Goal: Task Accomplishment & Management: Manage account settings

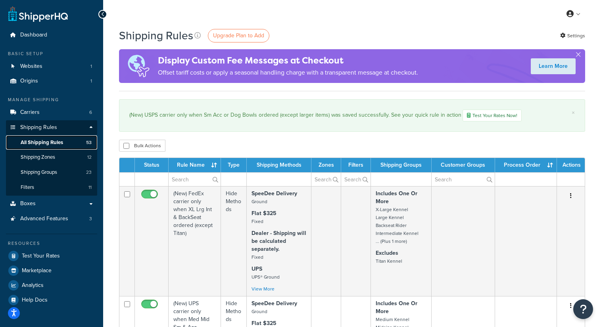
click at [41, 141] on span "All Shipping Rules" at bounding box center [42, 142] width 42 height 7
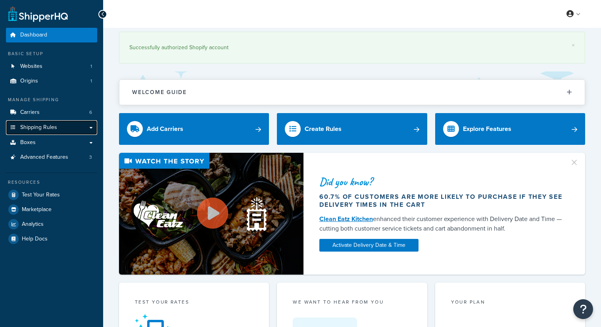
click at [58, 126] on link "Shipping Rules" at bounding box center [51, 127] width 91 height 15
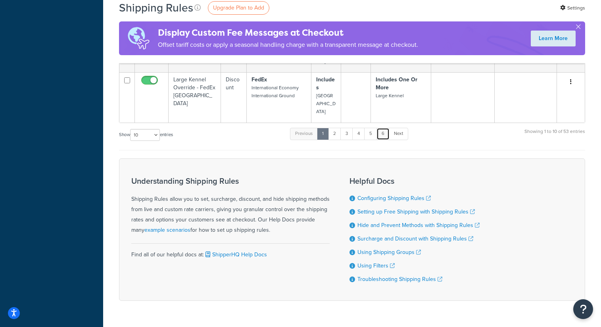
click at [387, 128] on link "6" at bounding box center [383, 134] width 13 height 12
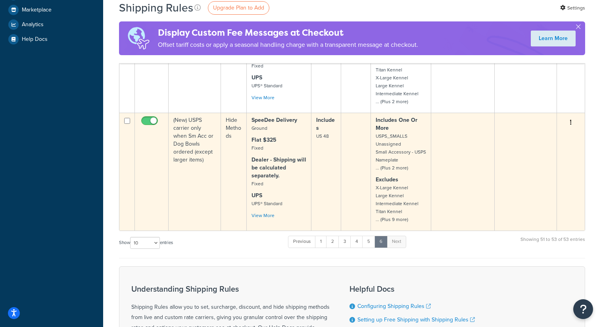
scroll to position [260, 0]
click at [198, 143] on td "(New) USPS carrier only when Sm Acc or Dog Bowls ordered (except larger items)" at bounding box center [195, 172] width 52 height 118
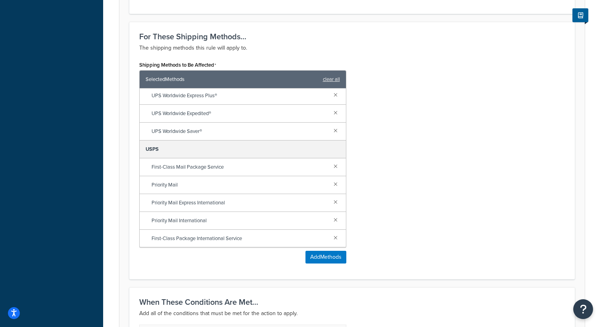
scroll to position [315, 0]
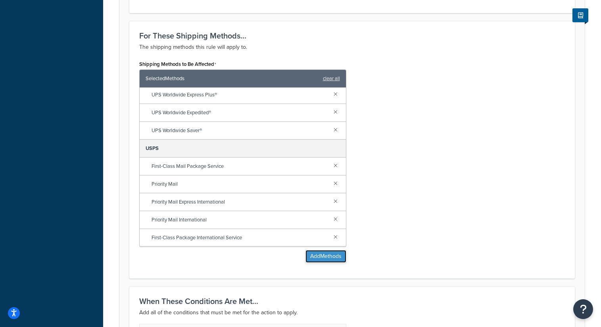
click at [326, 252] on button "Add Methods" at bounding box center [326, 256] width 41 height 13
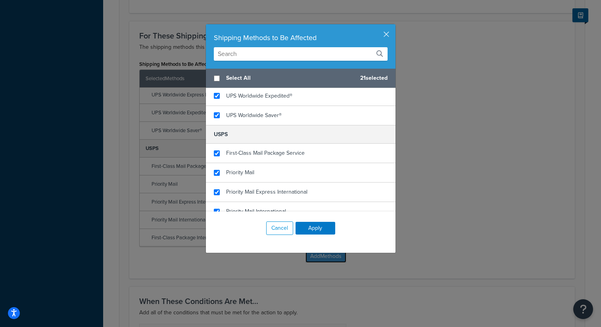
scroll to position [414, 0]
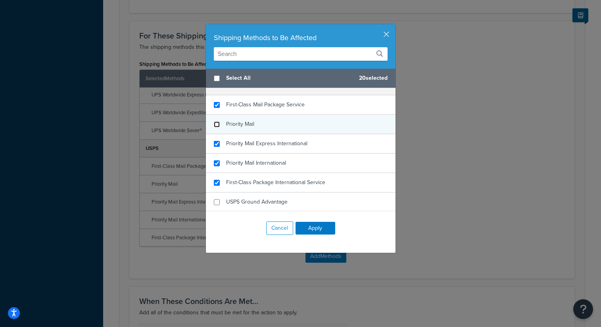
click at [217, 124] on input "checkbox" at bounding box center [217, 124] width 6 height 6
checkbox input "false"
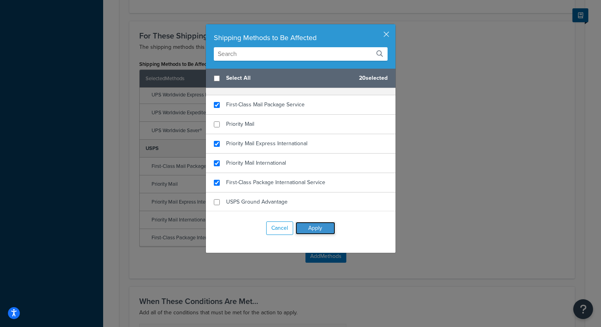
click at [322, 228] on button "Apply" at bounding box center [316, 228] width 40 height 13
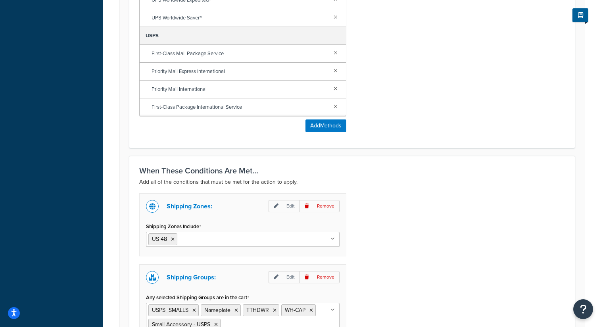
scroll to position [417, 0]
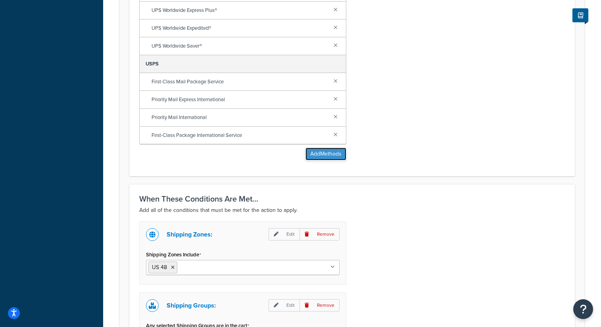
click at [330, 156] on button "Add Methods" at bounding box center [326, 154] width 41 height 13
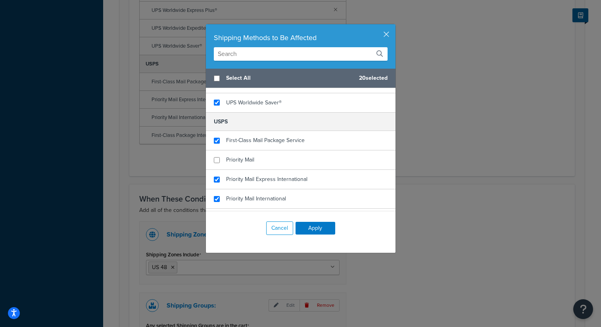
scroll to position [384, 0]
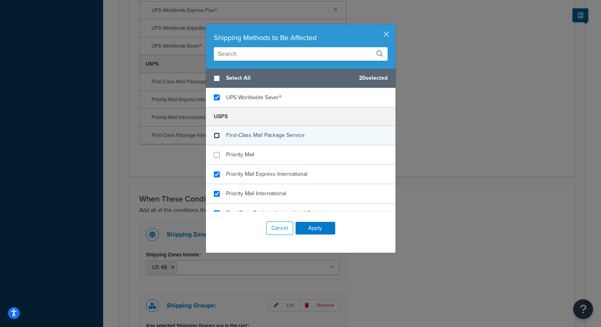
click at [217, 137] on input "checkbox" at bounding box center [217, 136] width 6 height 6
checkbox input "false"
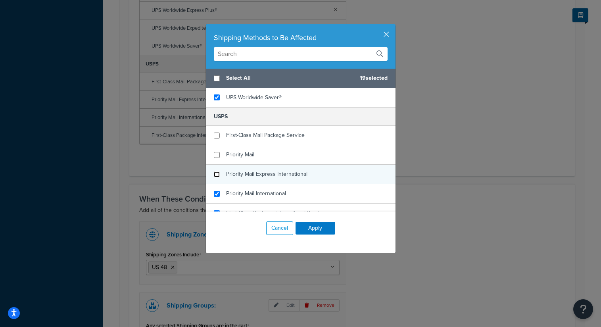
click at [218, 174] on input "checkbox" at bounding box center [217, 174] width 6 height 6
checkbox input "false"
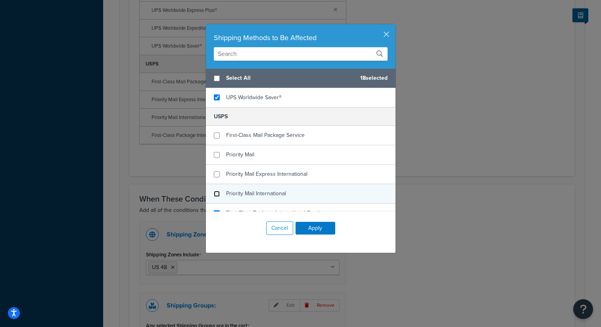
click at [218, 192] on input "checkbox" at bounding box center [217, 194] width 6 height 6
checkbox input "false"
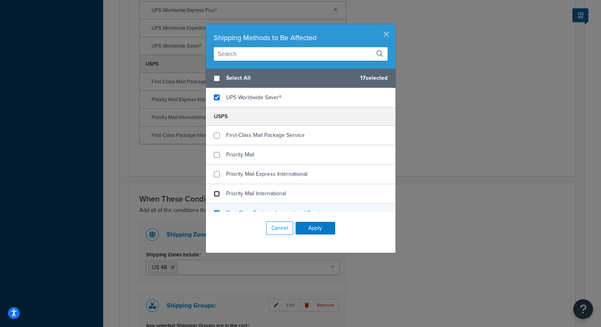
scroll to position [414, 0]
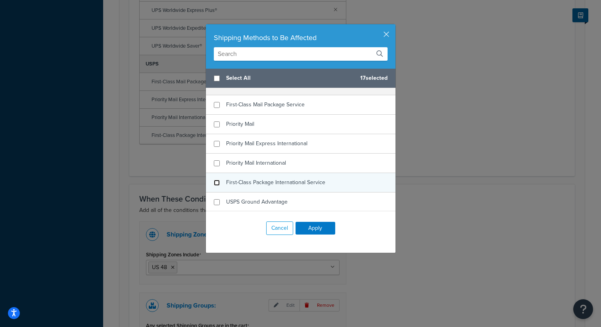
click at [219, 182] on input "checkbox" at bounding box center [217, 183] width 6 height 6
click at [216, 182] on input "checkbox" at bounding box center [217, 183] width 6 height 6
checkbox input "true"
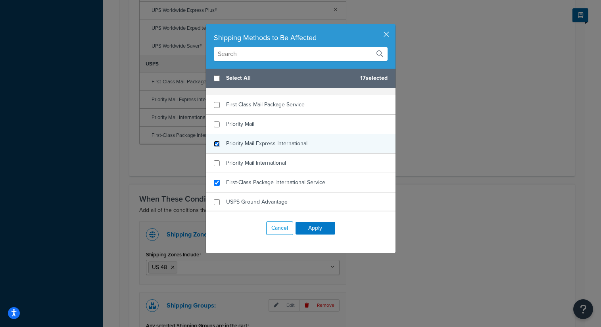
click at [216, 142] on input "checkbox" at bounding box center [217, 144] width 6 height 6
checkbox input "true"
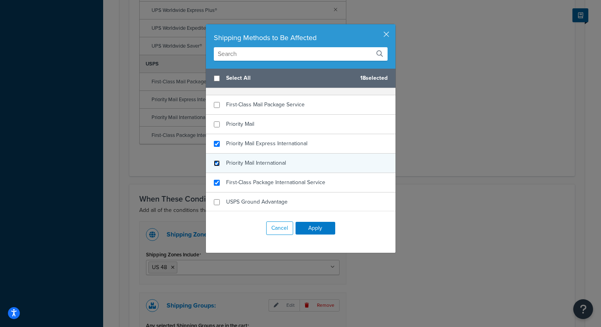
click at [214, 162] on input "checkbox" at bounding box center [217, 163] width 6 height 6
checkbox input "true"
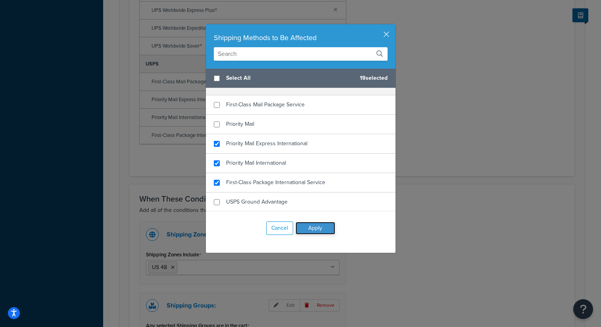
click at [321, 227] on button "Apply" at bounding box center [316, 228] width 40 height 13
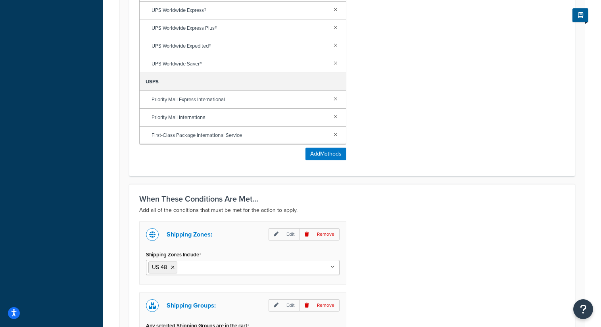
scroll to position [287, 0]
click at [323, 154] on button "Add Methods" at bounding box center [326, 154] width 41 height 13
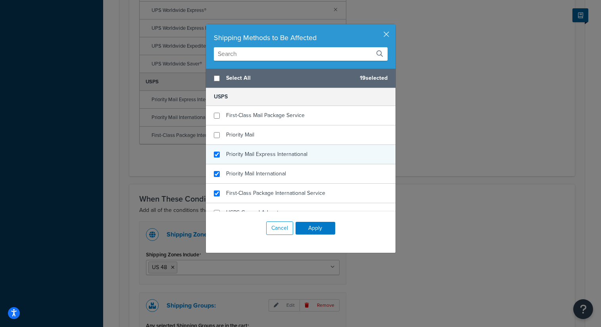
scroll to position [414, 0]
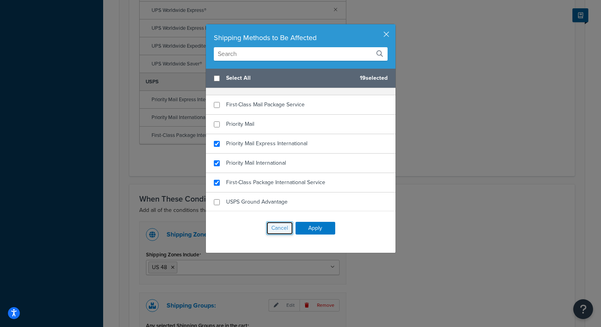
click at [284, 230] on button "Cancel" at bounding box center [279, 227] width 27 height 13
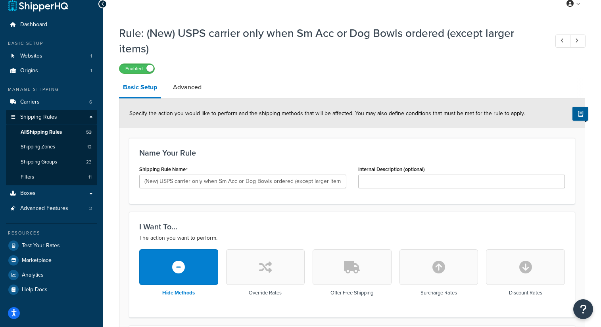
scroll to position [10, 0]
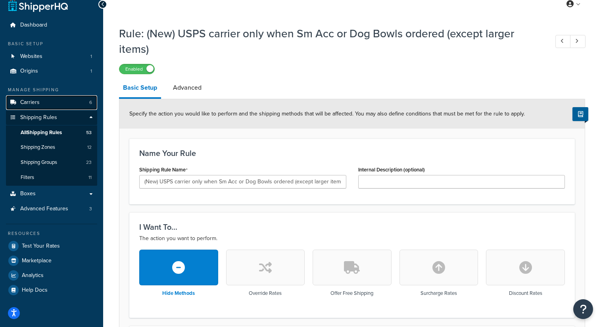
click at [49, 102] on link "Carriers 6" at bounding box center [51, 102] width 91 height 15
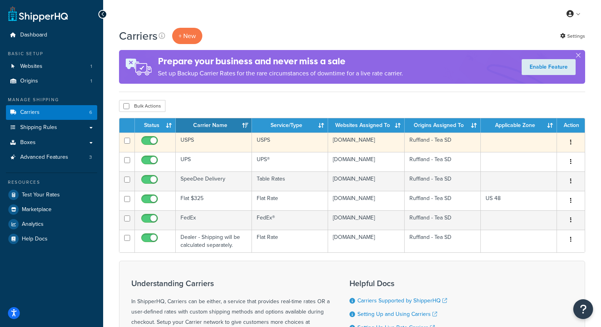
click at [219, 144] on td "USPS" at bounding box center [214, 142] width 76 height 19
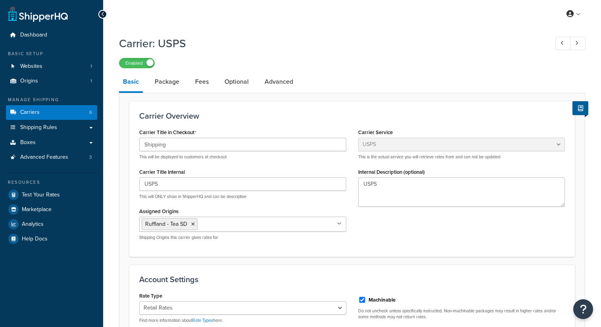
select select "usps"
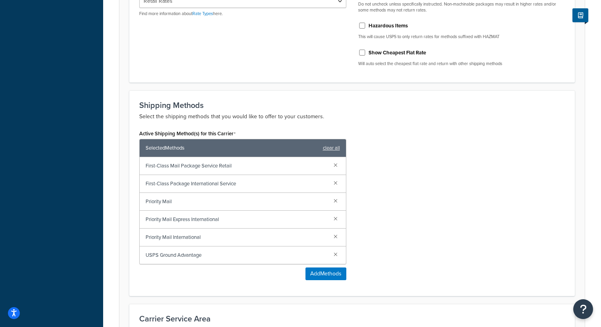
scroll to position [379, 0]
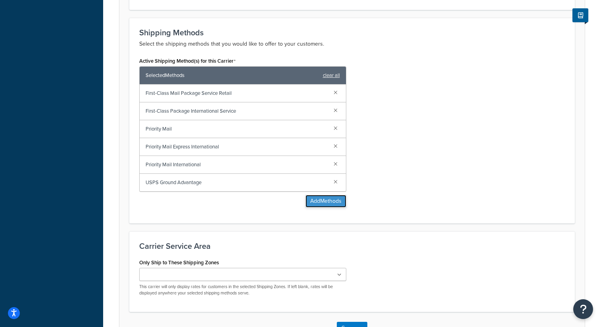
click at [317, 204] on button "Add Methods" at bounding box center [326, 201] width 41 height 13
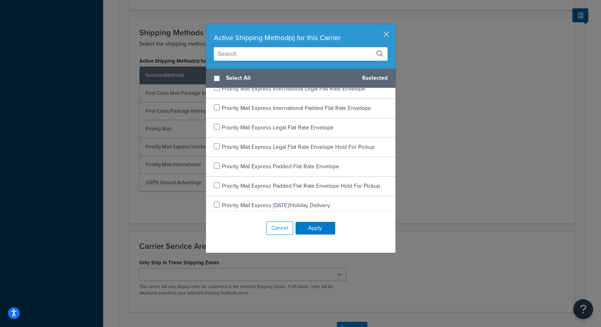
scroll to position [575, 0]
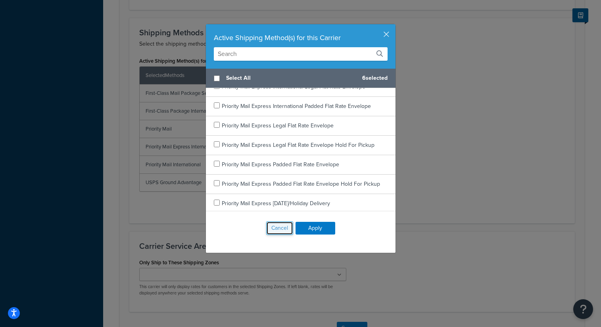
click at [280, 231] on button "Cancel" at bounding box center [279, 227] width 27 height 13
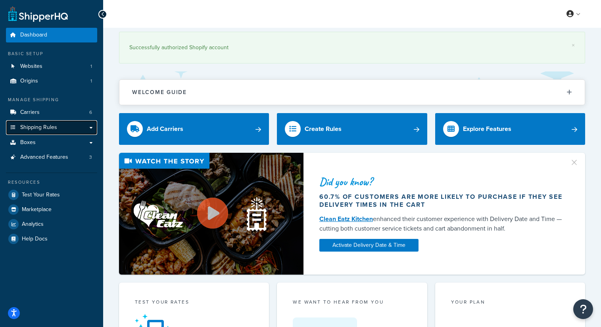
click at [67, 125] on link "Shipping Rules" at bounding box center [51, 127] width 91 height 15
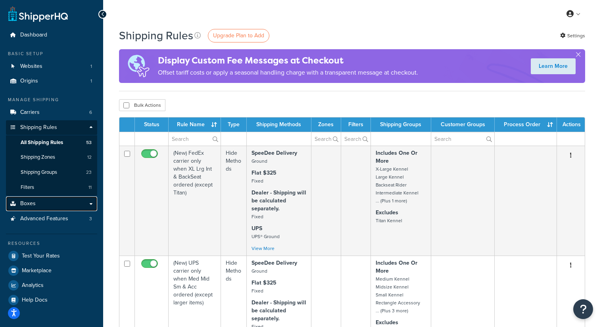
click at [44, 210] on link "Boxes" at bounding box center [51, 203] width 91 height 15
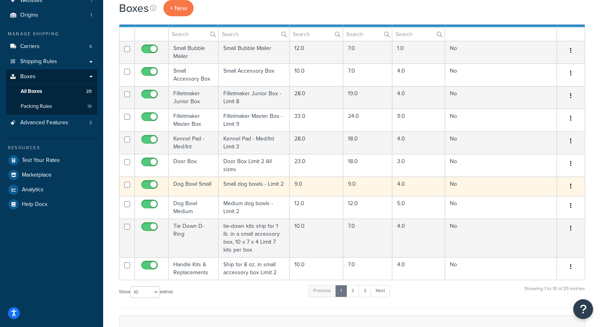
scroll to position [69, 0]
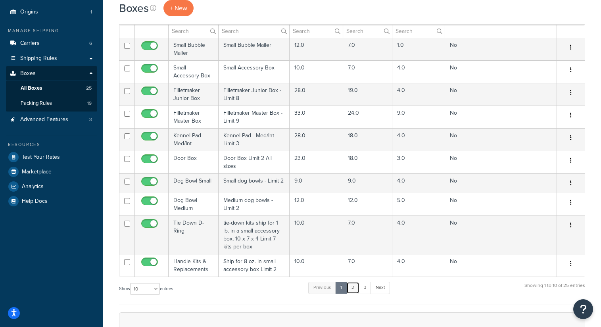
click at [353, 288] on link "2" at bounding box center [352, 288] width 13 height 12
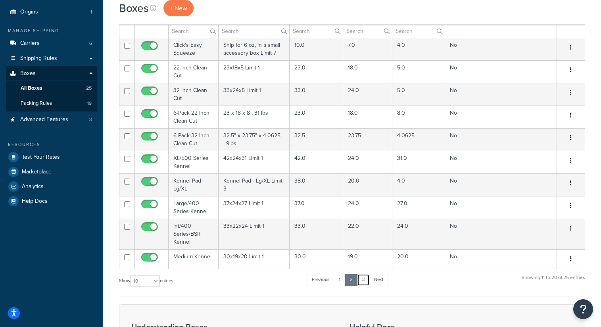
click at [364, 281] on link "3" at bounding box center [363, 280] width 13 height 12
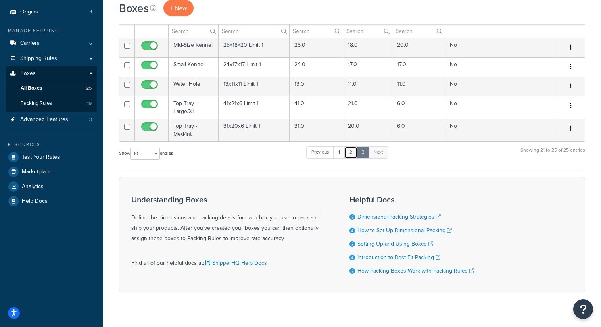
click at [353, 153] on link "2" at bounding box center [350, 152] width 13 height 12
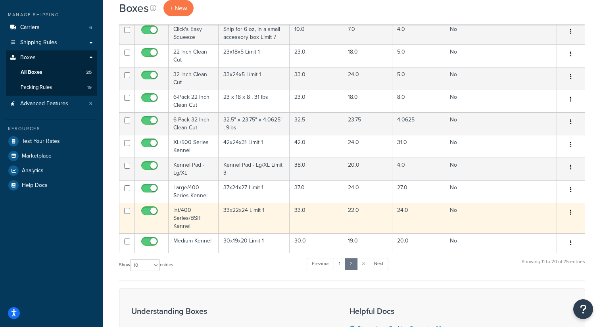
scroll to position [86, 0]
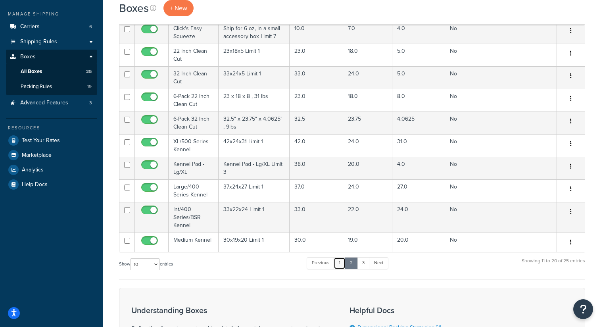
click at [338, 264] on link "1" at bounding box center [340, 263] width 12 height 12
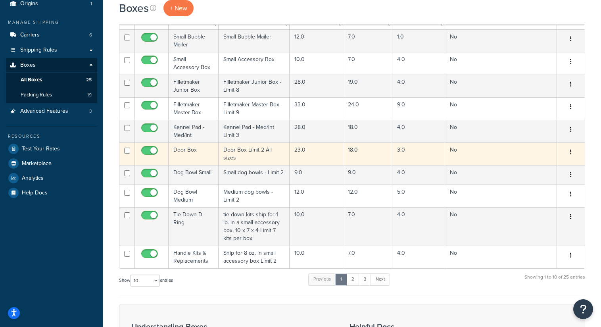
scroll to position [22, 0]
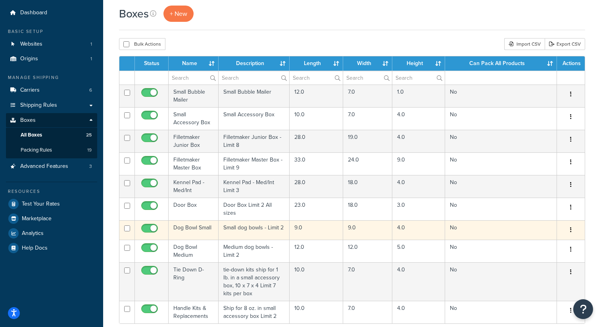
click at [479, 229] on td "No" at bounding box center [501, 229] width 112 height 19
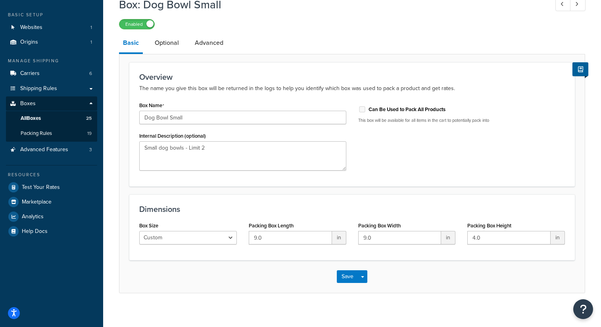
scroll to position [45, 0]
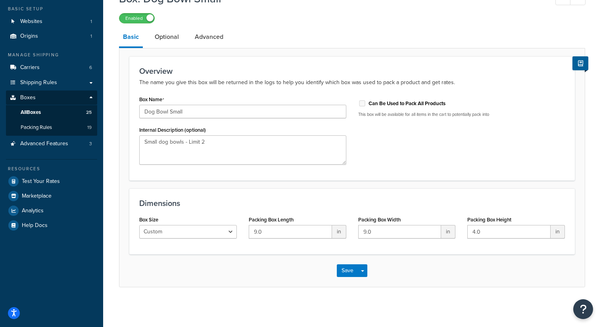
click at [165, 38] on link "Optional" at bounding box center [167, 36] width 32 height 19
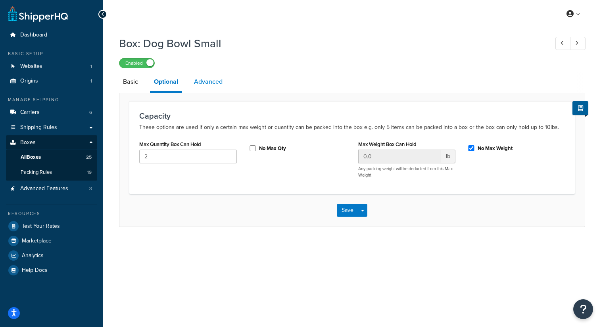
click at [213, 79] on link "Advanced" at bounding box center [208, 81] width 37 height 19
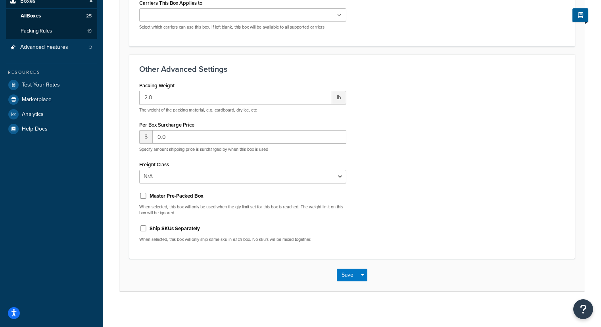
scroll to position [143, 0]
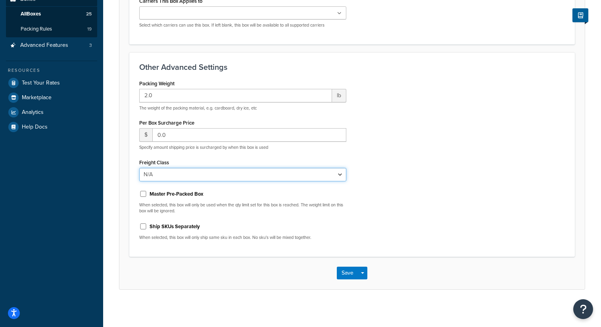
click at [264, 173] on select "N/A 50 55 60 65 70 77.5 85 92.5 100 110 125 150 175 200 250 300 400 500" at bounding box center [242, 174] width 207 height 13
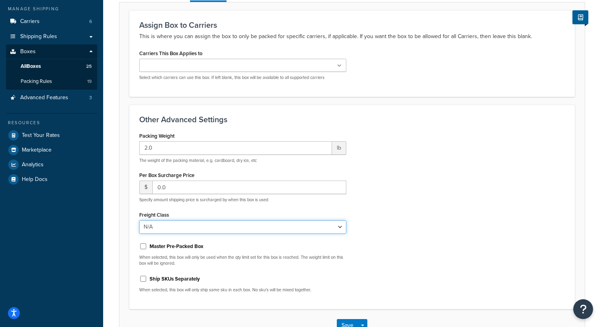
scroll to position [79, 0]
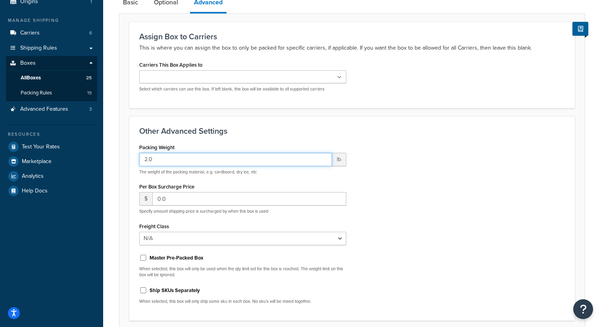
click at [226, 160] on input "2.0" at bounding box center [235, 159] width 193 height 13
click at [148, 160] on input "2.0" at bounding box center [235, 159] width 193 height 13
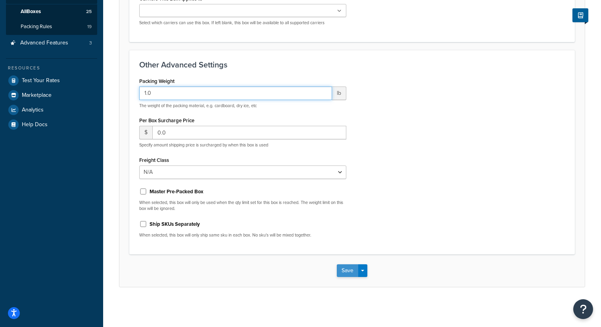
type input "1.0"
click at [343, 274] on button "Save" at bounding box center [347, 270] width 21 height 13
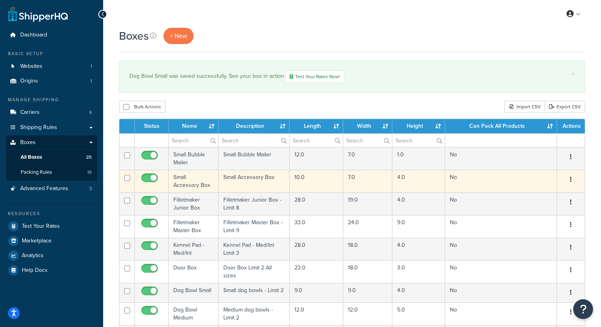
scroll to position [72, 0]
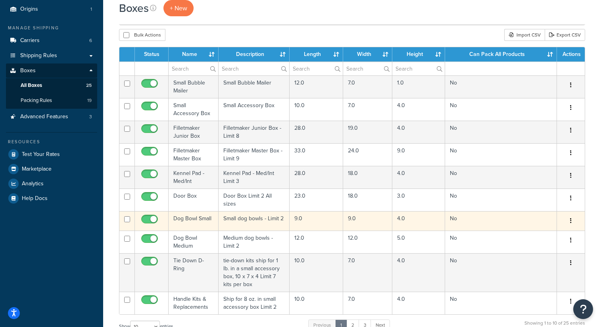
click at [201, 220] on td "Dog Bowl Small" at bounding box center [194, 220] width 50 height 19
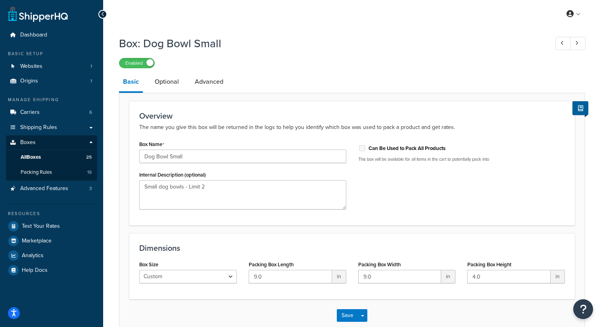
scroll to position [45, 0]
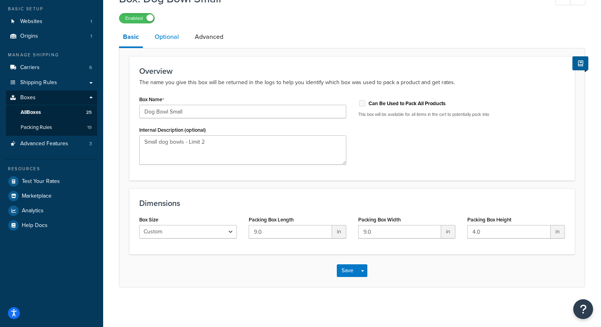
click at [162, 36] on link "Optional" at bounding box center [167, 36] width 32 height 19
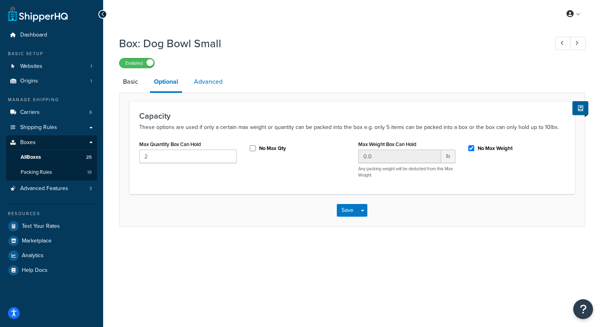
click at [207, 84] on link "Advanced" at bounding box center [208, 81] width 37 height 19
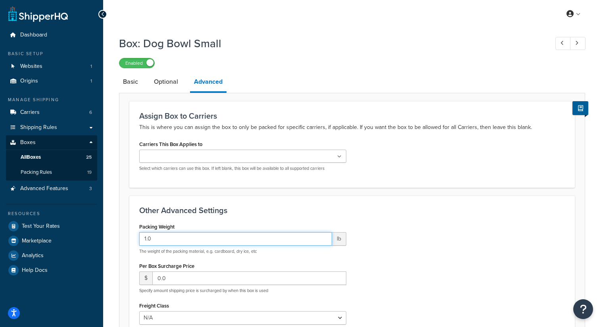
click at [200, 240] on input "1.0" at bounding box center [235, 238] width 193 height 13
click at [147, 239] on input "1.0" at bounding box center [235, 238] width 193 height 13
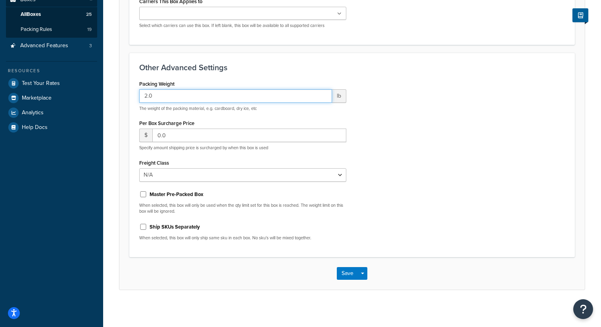
scroll to position [142, 0]
type input "2.0"
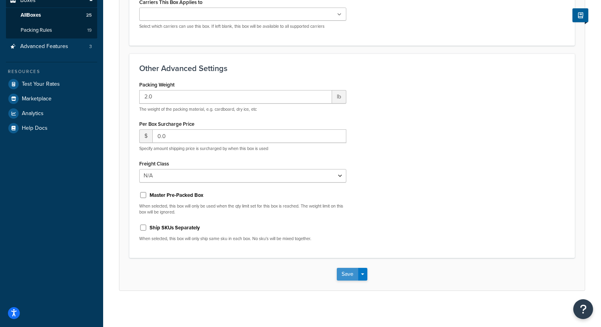
click at [351, 274] on button "Save" at bounding box center [347, 274] width 21 height 13
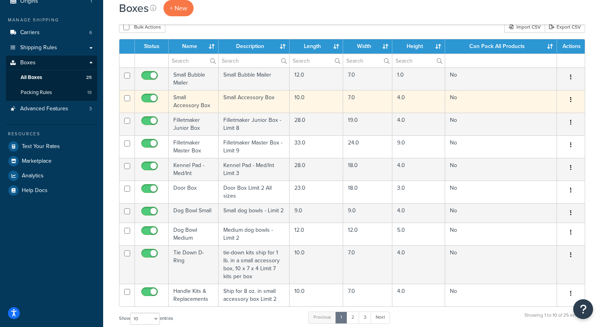
scroll to position [83, 0]
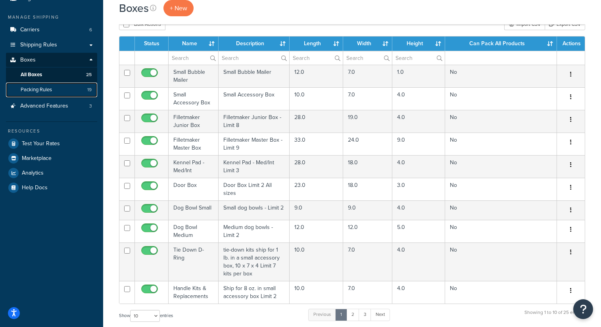
click at [44, 87] on span "Packing Rules" at bounding box center [36, 90] width 31 height 7
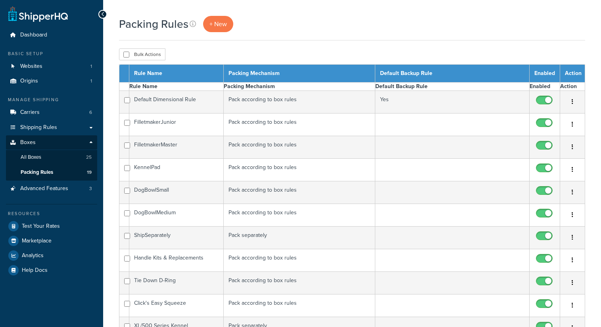
select select "15"
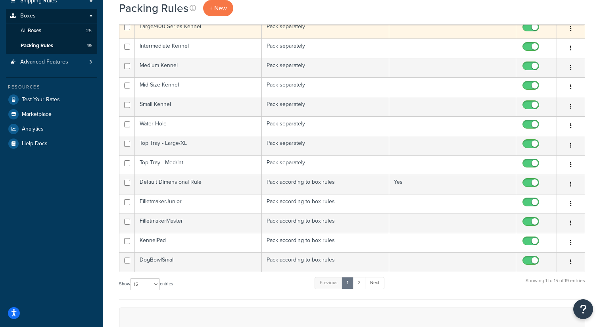
scroll to position [129, 0]
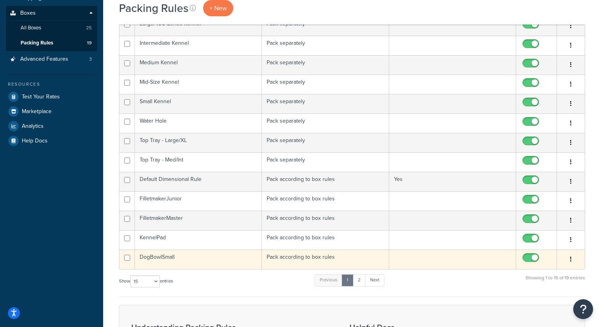
click at [168, 258] on td "DogBowlSmall" at bounding box center [198, 259] width 127 height 19
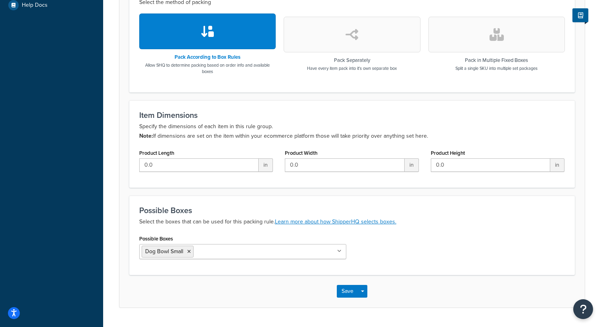
scroll to position [270, 0]
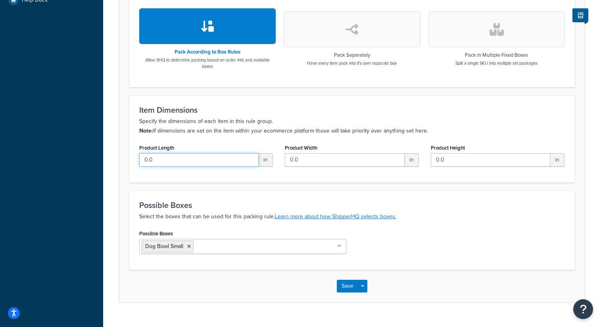
click at [228, 163] on input "0.0" at bounding box center [198, 159] width 119 height 13
click at [250, 159] on input "1" at bounding box center [198, 159] width 119 height 13
click at [250, 159] on input "2" at bounding box center [198, 159] width 119 height 13
click at [250, 159] on input "3" at bounding box center [198, 159] width 119 height 13
click at [250, 159] on input "4" at bounding box center [198, 159] width 119 height 13
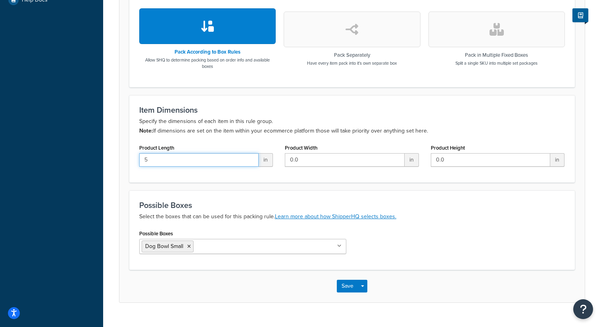
click at [250, 159] on input "5" at bounding box center [198, 159] width 119 height 13
click at [250, 159] on input "6" at bounding box center [198, 159] width 119 height 13
type input "7"
click at [250, 159] on input "7" at bounding box center [198, 159] width 119 height 13
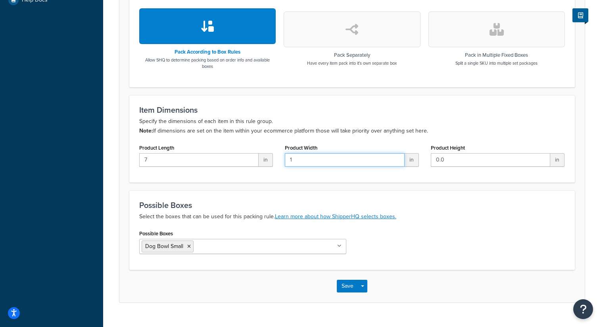
click at [398, 160] on input "1" at bounding box center [344, 159] width 119 height 13
click at [398, 160] on input "2" at bounding box center [344, 159] width 119 height 13
click at [398, 160] on input "3" at bounding box center [344, 159] width 119 height 13
click at [398, 160] on input "4" at bounding box center [344, 159] width 119 height 13
click at [398, 160] on input "5" at bounding box center [344, 159] width 119 height 13
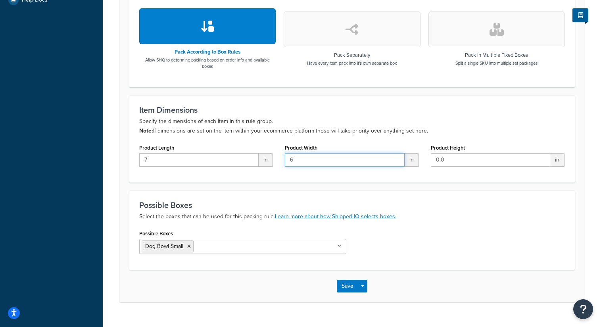
click at [398, 160] on input "6" at bounding box center [344, 159] width 119 height 13
type input "7"
click at [398, 160] on input "7" at bounding box center [344, 159] width 119 height 13
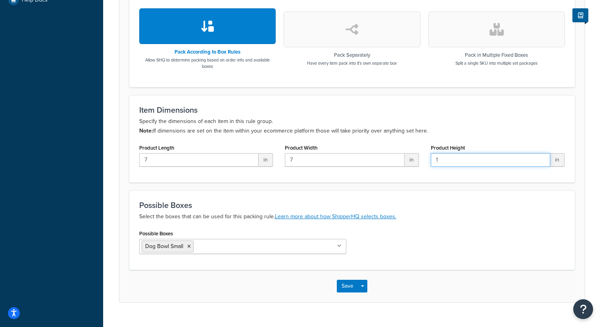
click at [543, 159] on input "1" at bounding box center [490, 159] width 119 height 13
click at [543, 159] on input "2" at bounding box center [490, 159] width 119 height 13
type input "3"
click at [543, 159] on input "3" at bounding box center [490, 159] width 119 height 13
click at [352, 286] on button "Save" at bounding box center [347, 286] width 21 height 13
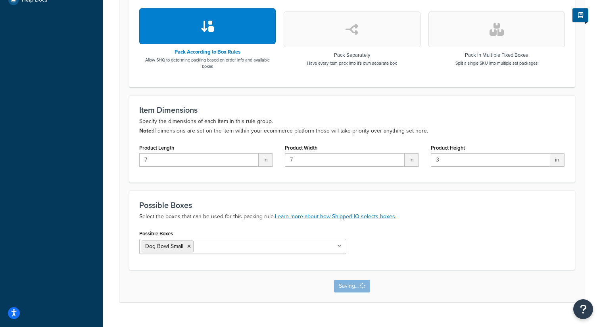
scroll to position [0, 0]
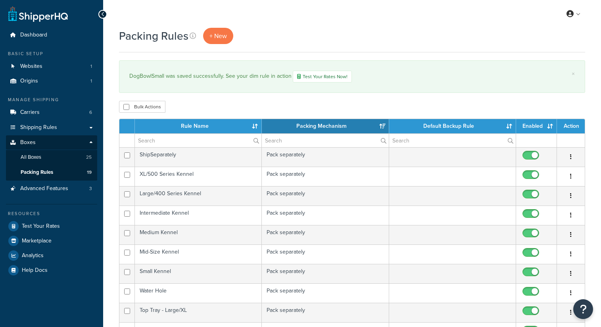
select select "15"
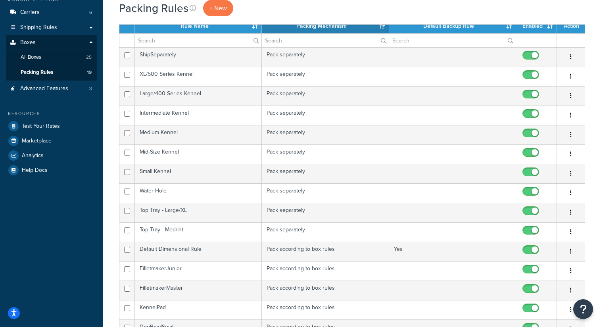
scroll to position [95, 0]
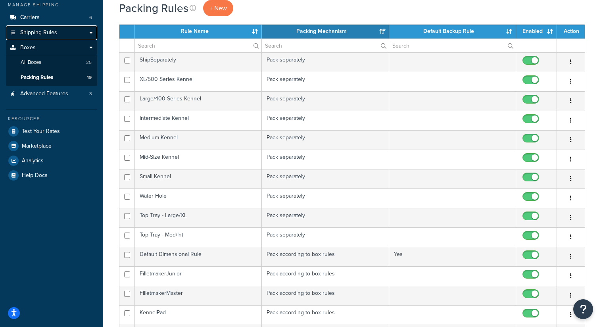
click at [45, 30] on span "Shipping Rules" at bounding box center [38, 32] width 37 height 7
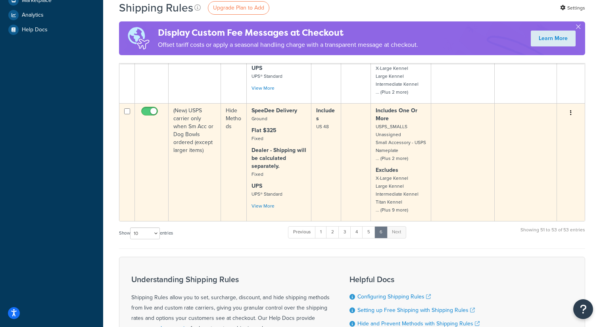
scroll to position [258, 0]
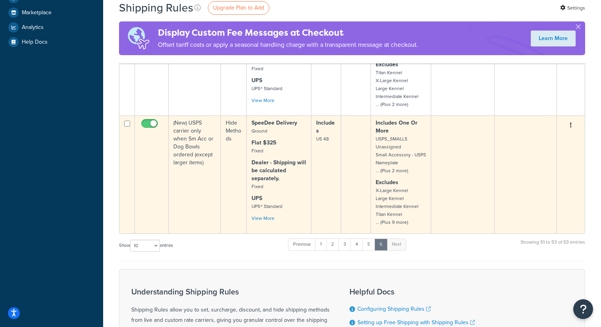
click at [196, 132] on td "(New) USPS carrier only when Sm Acc or Dog Bowls ordered (except larger items)" at bounding box center [195, 174] width 52 height 118
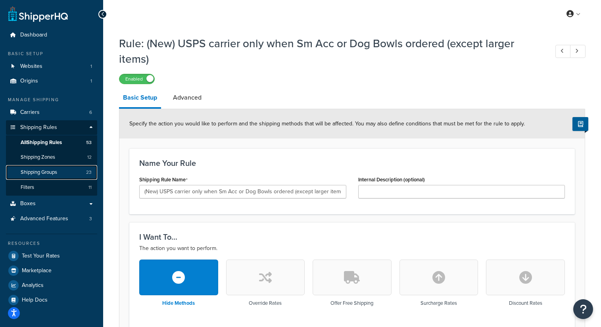
click at [69, 173] on link "Shipping Groups 23" at bounding box center [51, 172] width 91 height 15
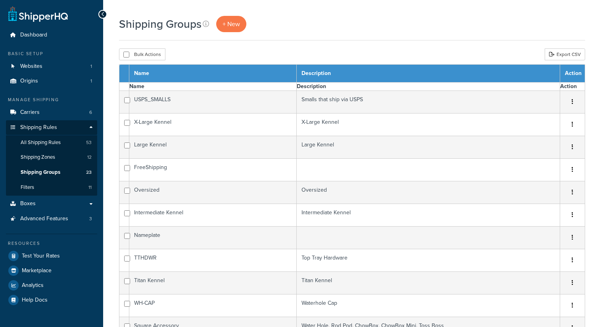
select select "15"
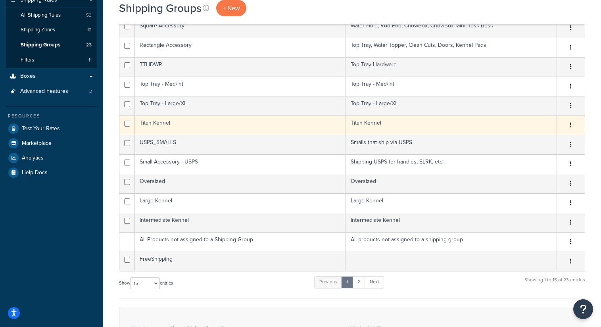
scroll to position [128, 0]
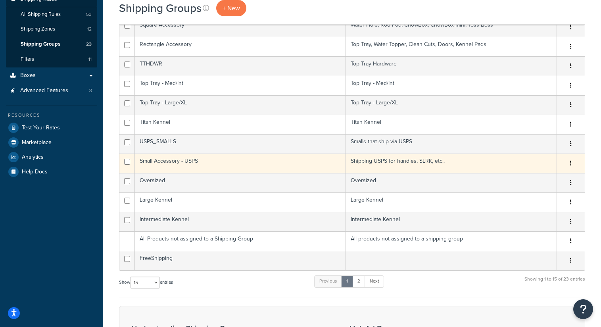
click at [242, 167] on td "Small Accessory - USPS" at bounding box center [240, 163] width 211 height 19
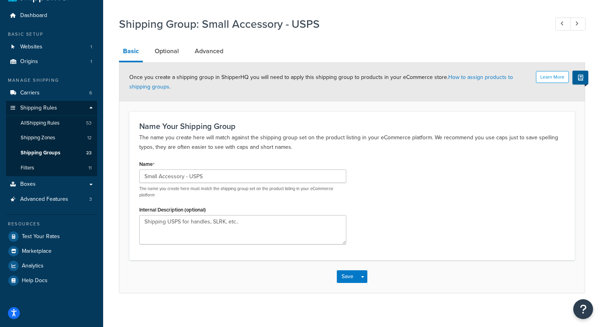
scroll to position [19, 0]
click at [162, 53] on link "Optional" at bounding box center [167, 51] width 32 height 19
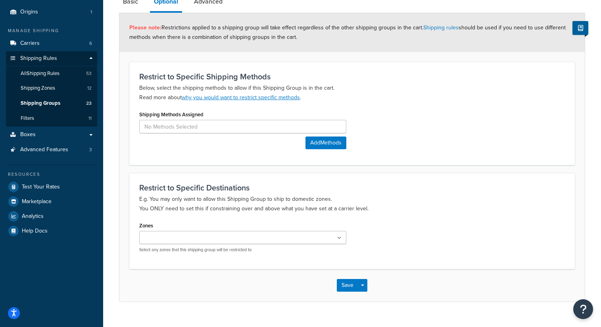
scroll to position [84, 0]
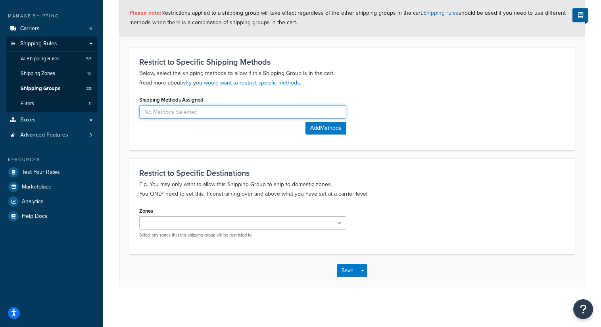
click at [262, 111] on input at bounding box center [242, 111] width 207 height 13
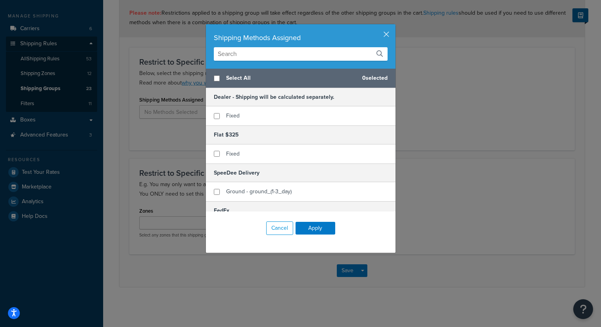
click at [491, 115] on div "Shipping Methods Assigned Select All 0 selected Dealer - Shipping will be calcu…" at bounding box center [300, 163] width 601 height 327
click at [394, 26] on button "button" at bounding box center [395, 25] width 2 height 2
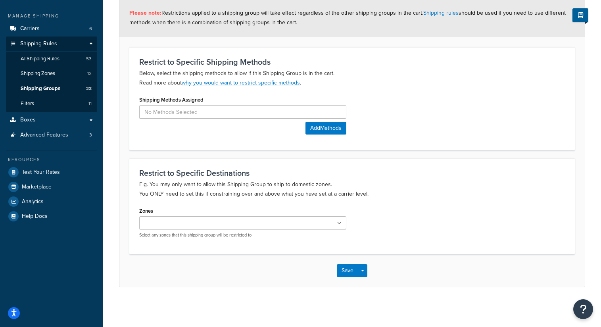
click at [270, 220] on ul at bounding box center [242, 222] width 207 height 13
click at [389, 207] on div "Zones US 48 SpeeDee Zone 2 SpeeDee Zone 3 SpeeDee Zone 4 US Mexico US APO AK/HI…" at bounding box center [352, 225] width 438 height 41
click at [347, 274] on button "Save" at bounding box center [347, 272] width 21 height 13
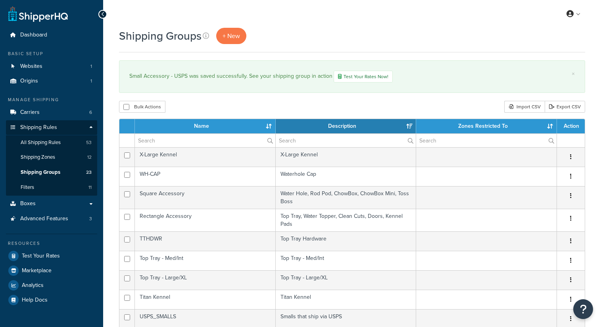
select select "15"
click at [373, 76] on link "Test Your Rates Now!" at bounding box center [363, 77] width 59 height 12
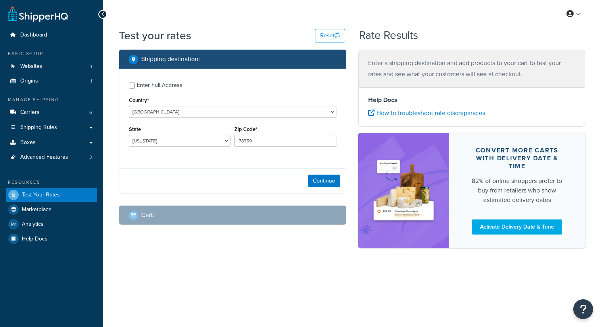
select select "TX"
click at [323, 181] on button "Continue" at bounding box center [324, 181] width 32 height 13
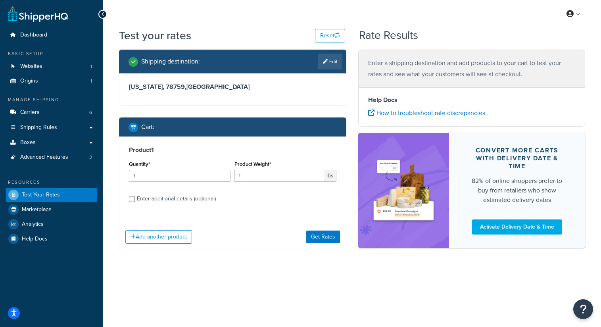
click at [176, 198] on div "Enter additional details (optional)" at bounding box center [176, 198] width 79 height 11
click at [135, 198] on input "Enter additional details (optional)" at bounding box center [132, 199] width 6 height 6
checkbox input "true"
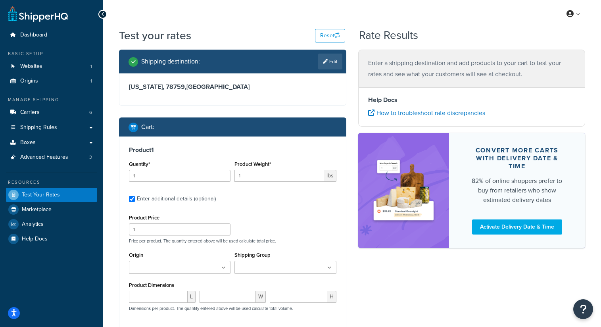
click at [200, 267] on ul at bounding box center [180, 267] width 102 height 13
click at [265, 266] on input "Shipping Group" at bounding box center [272, 268] width 70 height 9
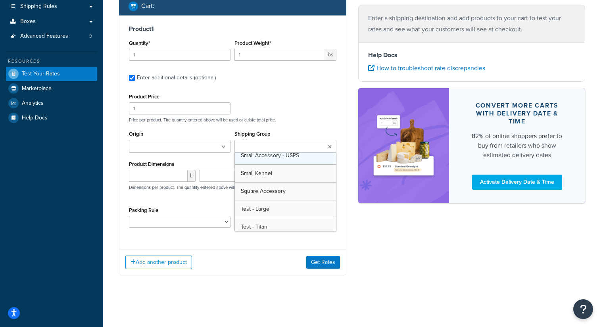
scroll to position [148, 0]
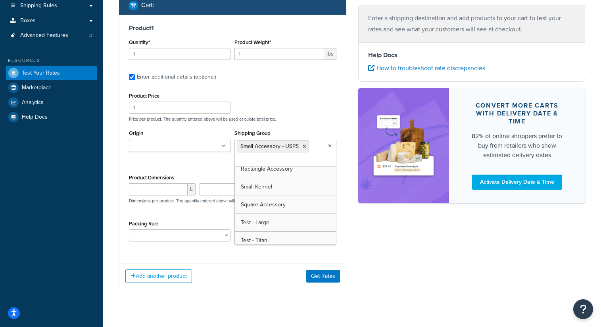
click at [188, 166] on div "Origin Ruffland - Tea SD Shipping Group Small Accessory - USPS Backseat Rider F…" at bounding box center [233, 150] width 212 height 44
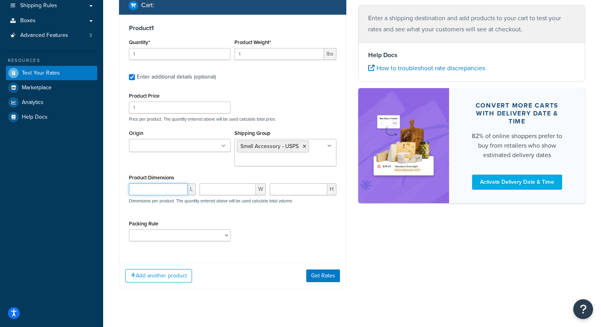
click at [168, 192] on input "number" at bounding box center [158, 189] width 59 height 12
click at [178, 189] on input "1" at bounding box center [158, 189] width 59 height 12
click at [178, 189] on input "2" at bounding box center [158, 189] width 59 height 12
click at [178, 189] on input "3" at bounding box center [158, 189] width 59 height 12
click at [178, 189] on input "4" at bounding box center [158, 189] width 59 height 12
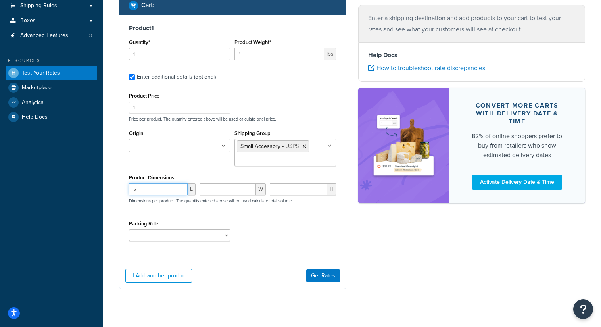
click at [178, 189] on input "5" at bounding box center [158, 189] width 59 height 12
click at [177, 189] on input "6" at bounding box center [158, 189] width 59 height 12
type input "7"
click at [177, 189] on input "7" at bounding box center [158, 189] width 59 height 12
click at [218, 187] on input "number" at bounding box center [228, 189] width 57 height 12
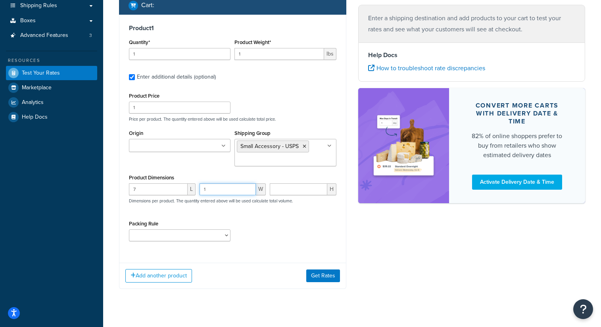
click at [247, 187] on input "1" at bounding box center [228, 189] width 57 height 12
click at [247, 187] on input "2" at bounding box center [228, 189] width 57 height 12
click at [247, 187] on input "3" at bounding box center [228, 189] width 57 height 12
click at [247, 187] on input "4" at bounding box center [228, 189] width 57 height 12
click at [247, 187] on input "5" at bounding box center [228, 189] width 57 height 12
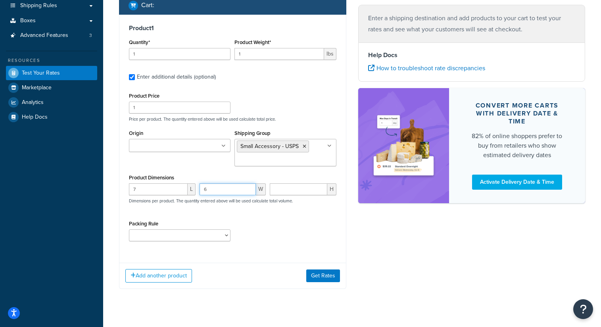
click at [247, 187] on input "6" at bounding box center [228, 189] width 57 height 12
type input "7"
click at [247, 187] on input "7" at bounding box center [228, 189] width 57 height 12
click at [282, 190] on input "number" at bounding box center [299, 189] width 58 height 12
click at [323, 189] on input "1" at bounding box center [299, 189] width 58 height 12
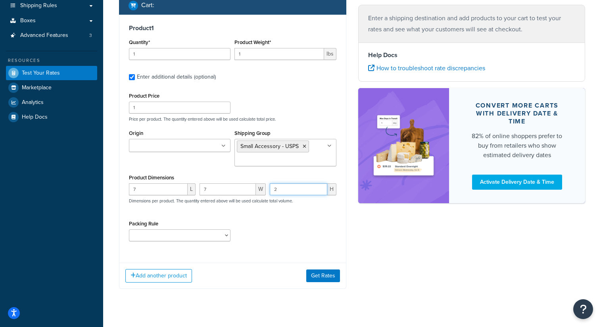
click at [323, 189] on input "2" at bounding box center [299, 189] width 58 height 12
click at [323, 189] on input "3" at bounding box center [299, 189] width 58 height 12
type input "4"
click at [323, 189] on input "4" at bounding box center [299, 189] width 58 height 12
click at [220, 236] on select "Click's Easy Squeeze Default Dimensional Rule DogBowlMedium DogBowlSmall Fillet…" at bounding box center [180, 235] width 102 height 12
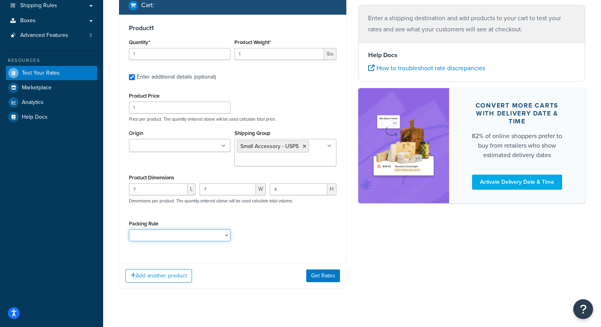
select select "79567"
click at [327, 279] on button "Get Rates" at bounding box center [323, 275] width 34 height 13
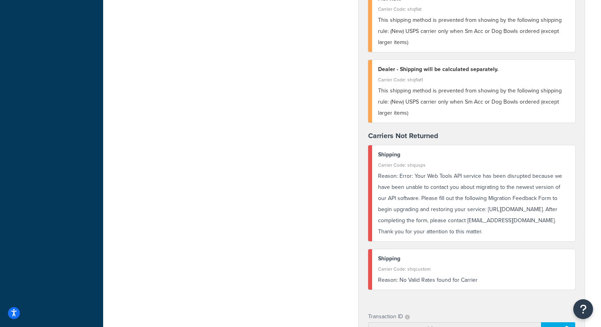
scroll to position [247, 0]
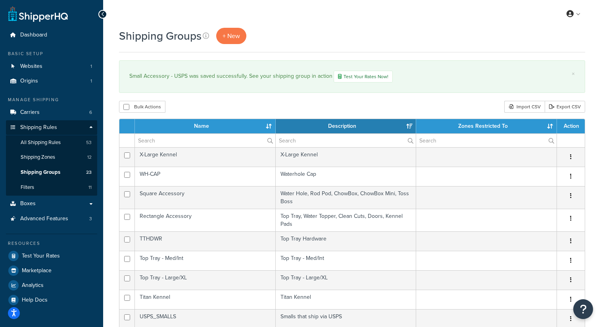
select select "15"
click at [49, 141] on span "All Shipping Rules" at bounding box center [41, 142] width 40 height 7
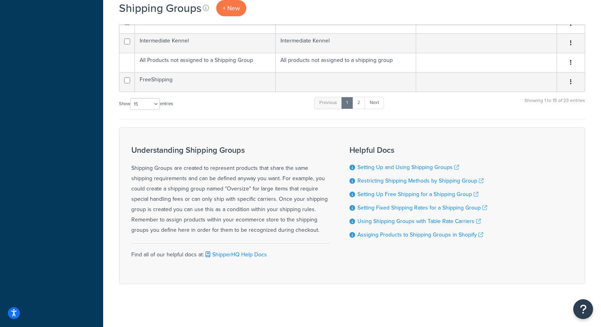
scroll to position [359, 0]
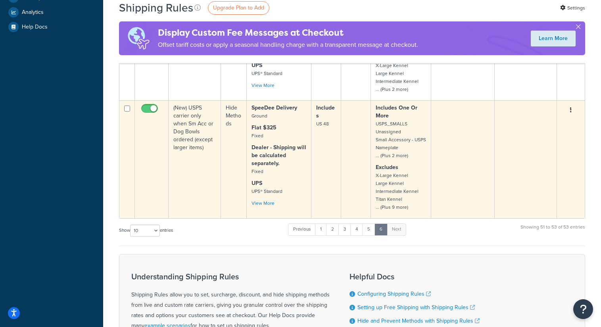
scroll to position [248, 0]
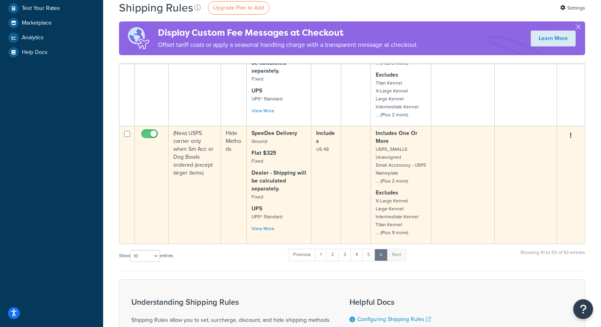
click at [192, 148] on td "(New) USPS carrier only when Sm Acc or Dog Bowls ordered (except larger items)" at bounding box center [195, 185] width 52 height 118
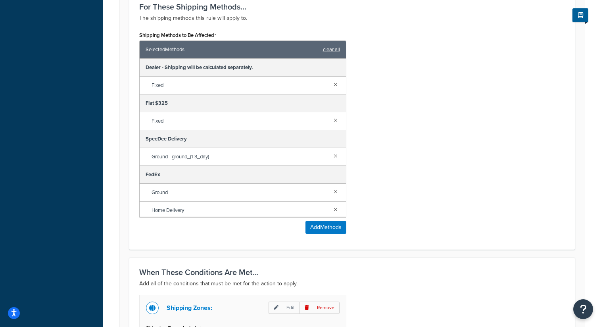
scroll to position [479, 0]
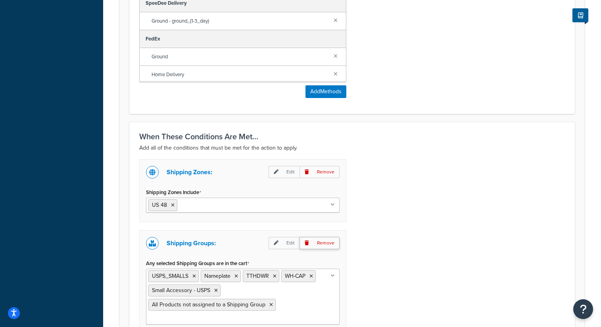
click at [333, 176] on p "Remove" at bounding box center [320, 172] width 40 height 12
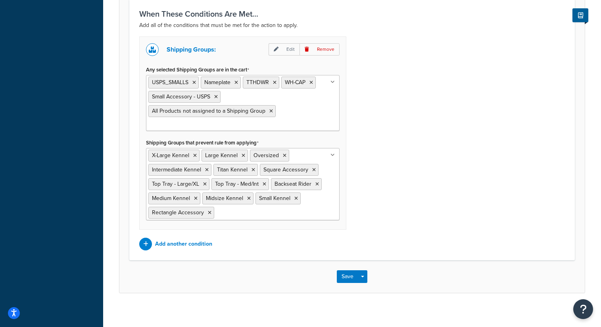
scroll to position [608, 0]
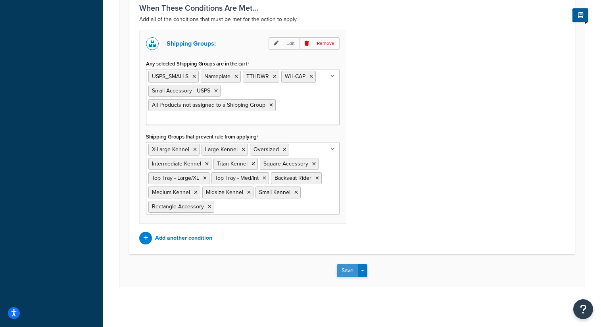
click at [348, 272] on button "Save" at bounding box center [347, 270] width 21 height 13
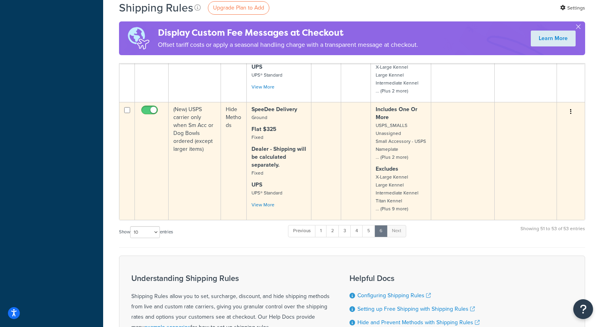
scroll to position [312, 0]
click at [200, 131] on td "(New) USPS carrier only when Sm Acc or Dog Bowls ordered (except larger items)" at bounding box center [195, 161] width 52 height 118
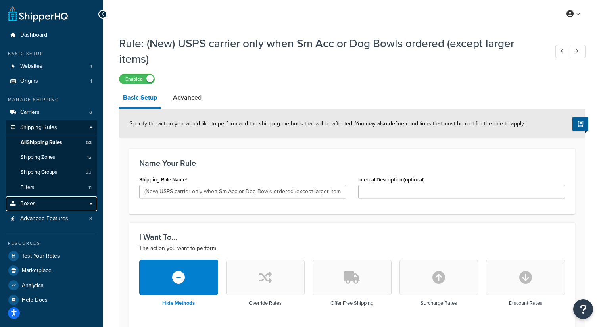
click at [58, 203] on link "Boxes" at bounding box center [51, 203] width 91 height 15
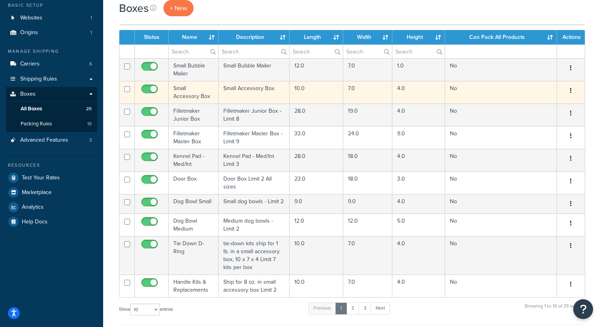
scroll to position [48, 0]
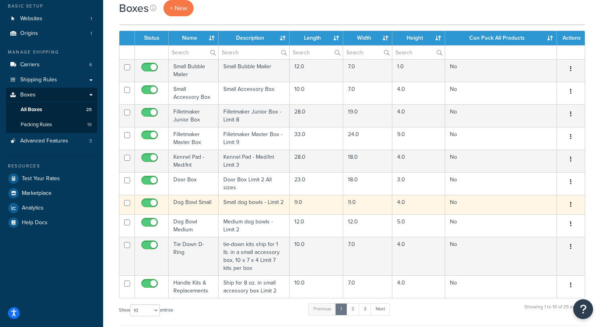
click at [194, 204] on td "Dog Bowl Small" at bounding box center [194, 204] width 50 height 19
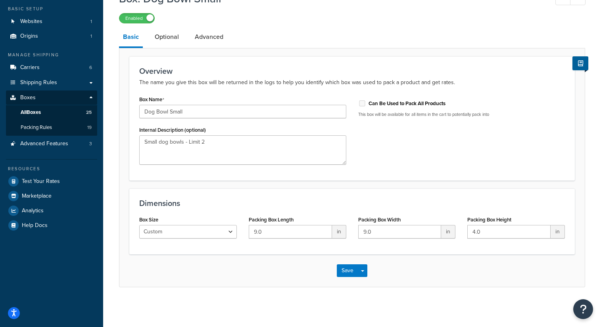
scroll to position [30, 0]
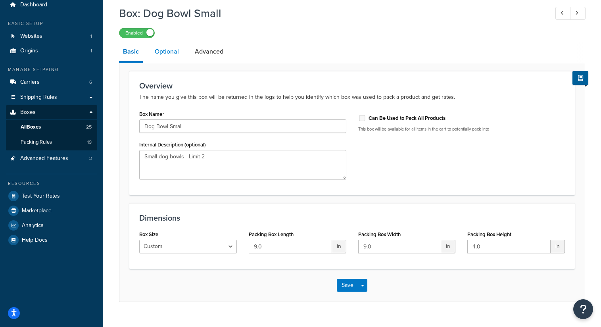
click at [181, 53] on link "Optional" at bounding box center [167, 51] width 32 height 19
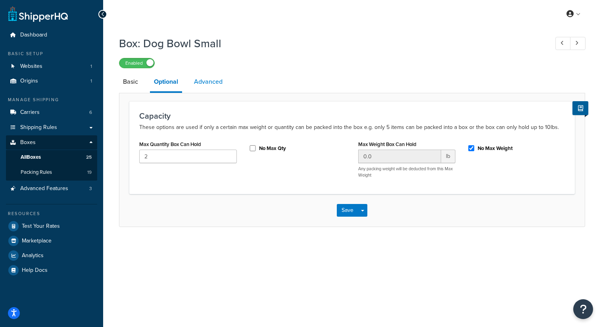
click at [208, 77] on link "Advanced" at bounding box center [208, 81] width 37 height 19
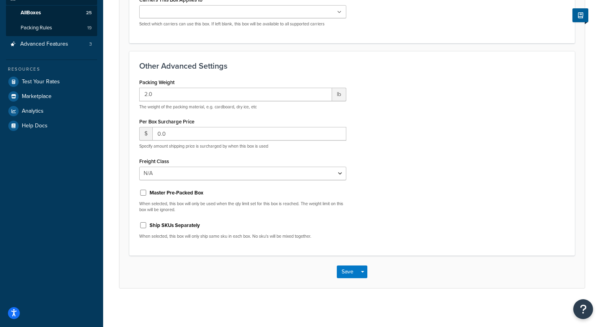
scroll to position [146, 0]
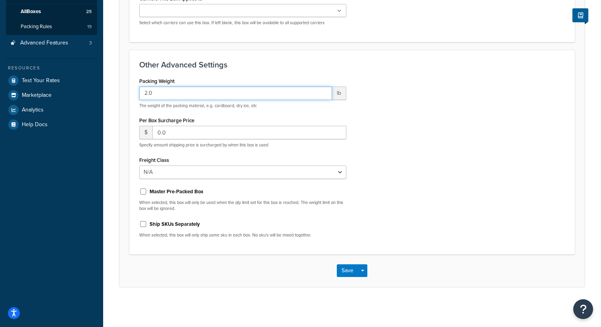
click at [148, 92] on input "2.0" at bounding box center [235, 93] width 193 height 13
type input "1.0"
click at [349, 270] on button "Save" at bounding box center [347, 270] width 21 height 13
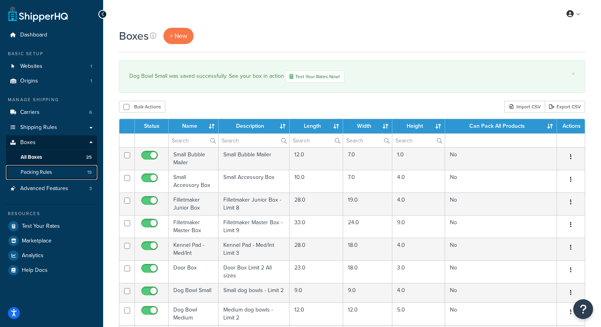
click at [69, 172] on link "Packing Rules 19" at bounding box center [51, 172] width 91 height 15
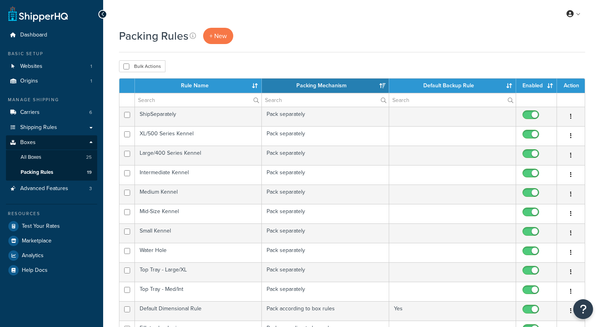
select select "15"
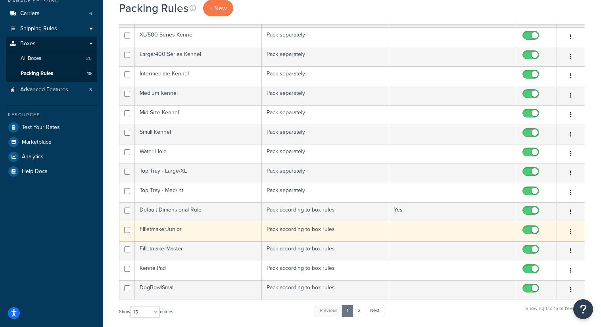
scroll to position [101, 0]
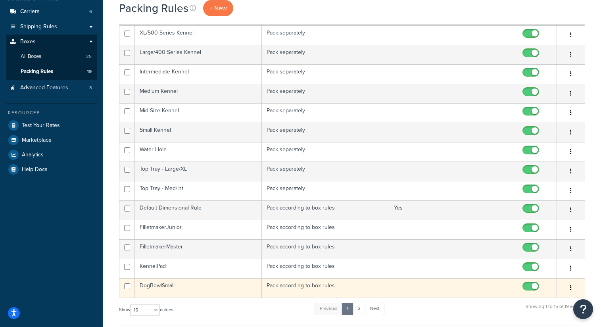
click at [183, 287] on td "DogBowlSmall" at bounding box center [198, 287] width 127 height 19
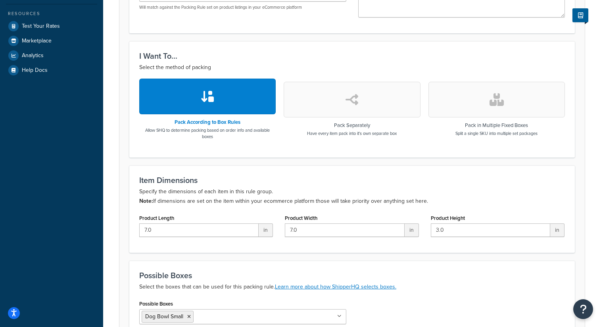
scroll to position [251, 0]
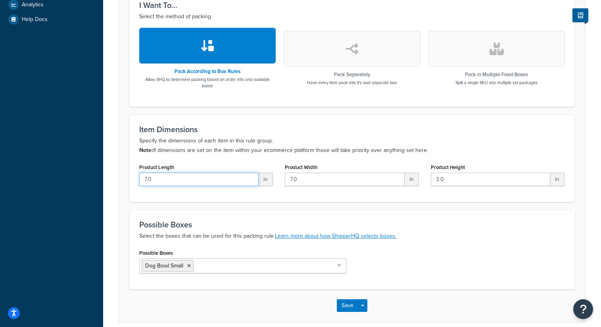
click at [223, 182] on input "7.0" at bounding box center [198, 179] width 119 height 13
drag, startPoint x: 221, startPoint y: 183, endPoint x: 142, endPoint y: 181, distance: 79.0
click at [140, 181] on input "7.0" at bounding box center [198, 179] width 119 height 13
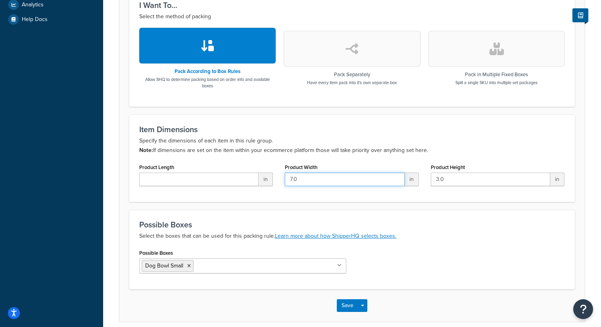
drag, startPoint x: 327, startPoint y: 184, endPoint x: 272, endPoint y: 184, distance: 55.6
click at [272, 184] on div "Product Length in Product Width 7.0 in Product Height 3.0 in" at bounding box center [352, 177] width 438 height 31
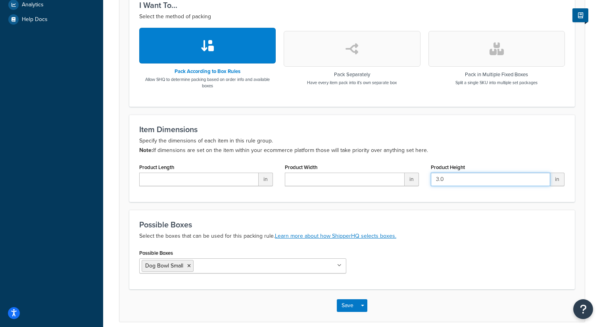
drag, startPoint x: 460, startPoint y: 179, endPoint x: 402, endPoint y: 183, distance: 58.1
click at [402, 183] on div "Product Length in Product Width in Product Height 3.0 in" at bounding box center [352, 177] width 438 height 31
click at [347, 305] on button "Save" at bounding box center [347, 305] width 21 height 13
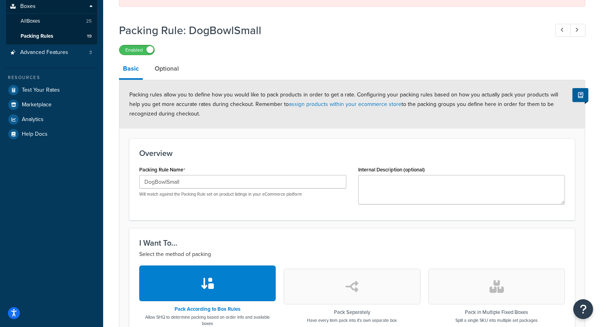
scroll to position [410, 0]
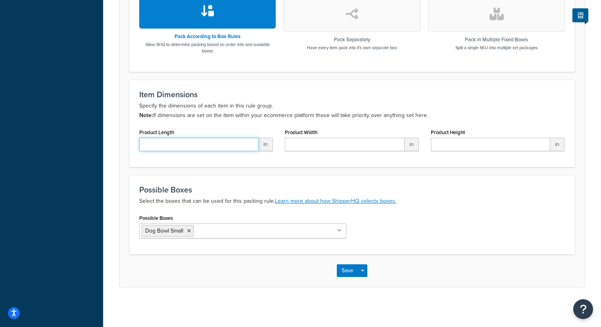
click at [241, 146] on input "Product Length" at bounding box center [198, 144] width 119 height 13
type input "0"
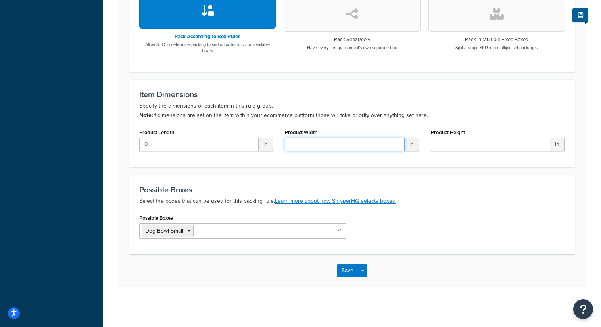
click at [327, 148] on input "Product Width" at bounding box center [344, 144] width 119 height 13
type input "0"
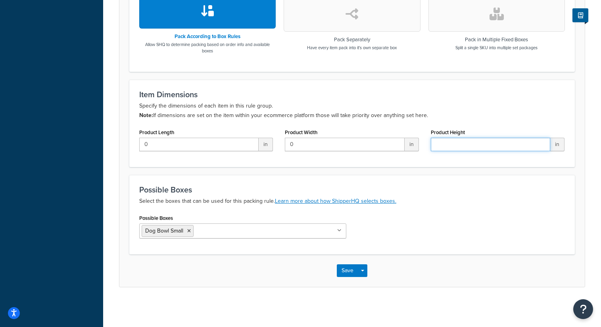
click at [458, 143] on input "Product Height" at bounding box center [490, 144] width 119 height 13
type input "0"
click at [352, 262] on div "Save Save Dropdown Save and Edit Save and Duplicate Save and Create New" at bounding box center [352, 270] width 466 height 33
click at [345, 275] on button "Save" at bounding box center [347, 270] width 21 height 13
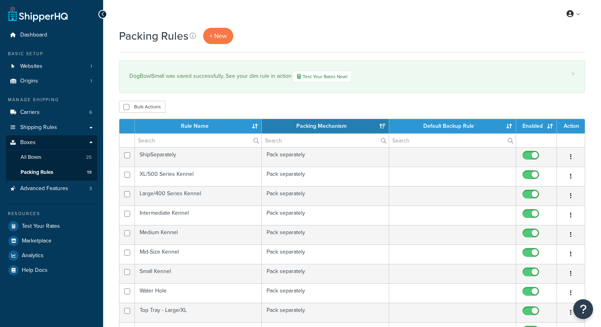
select select "15"
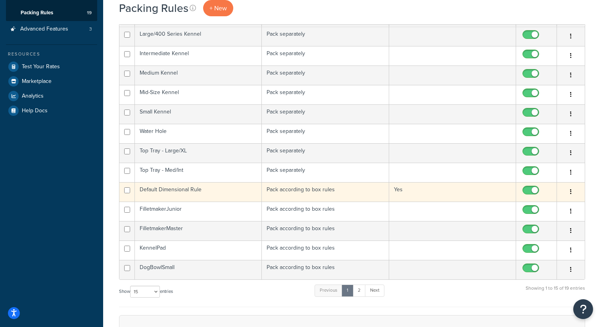
scroll to position [171, 0]
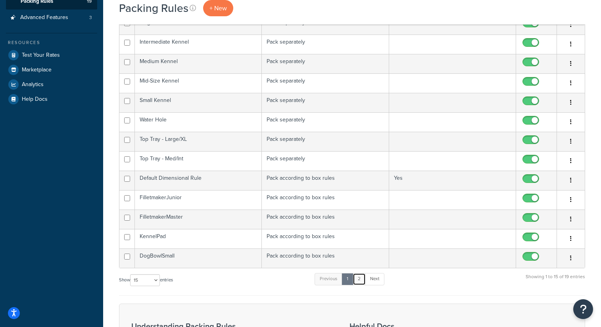
click at [359, 278] on link "2" at bounding box center [359, 279] width 13 height 12
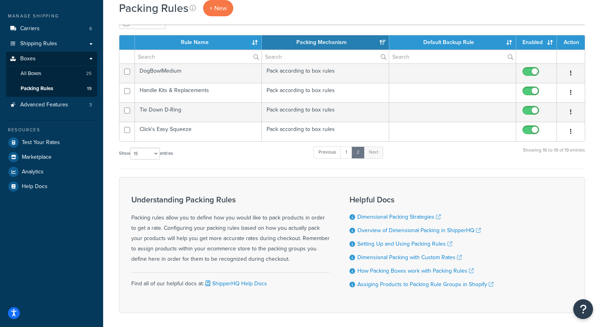
scroll to position [82, 0]
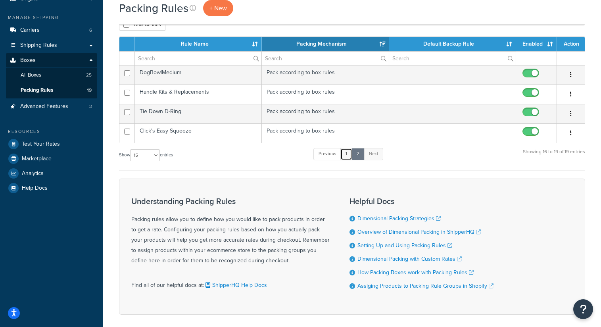
click at [349, 155] on link "1" at bounding box center [347, 154] width 12 height 12
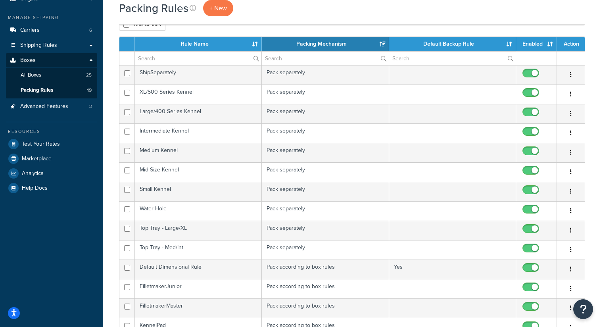
scroll to position [287, 0]
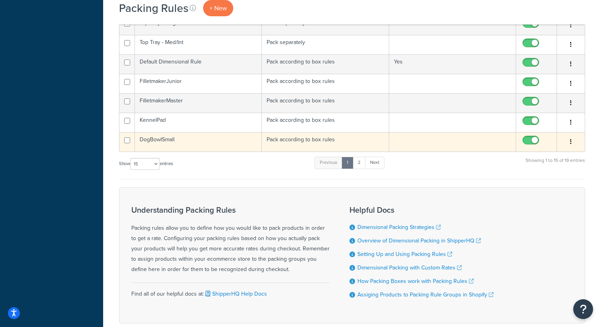
click at [169, 139] on td "DogBowlSmall" at bounding box center [198, 141] width 127 height 19
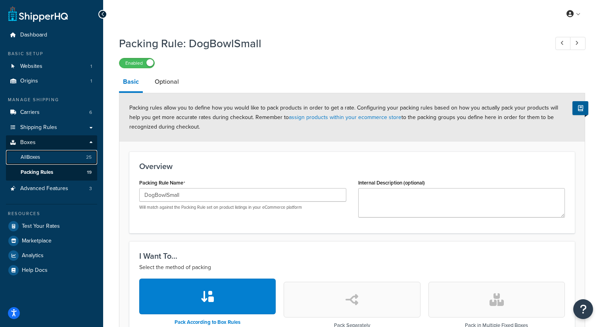
click at [45, 162] on link "All Boxes 25" at bounding box center [51, 157] width 91 height 15
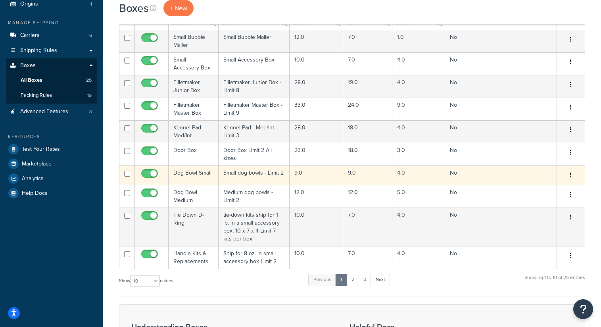
scroll to position [83, 0]
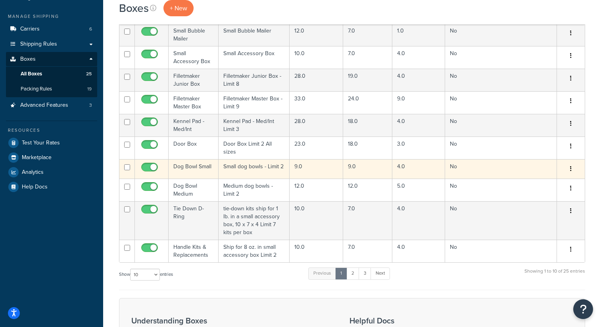
click at [198, 167] on td "Dog Bowl Small" at bounding box center [194, 168] width 50 height 19
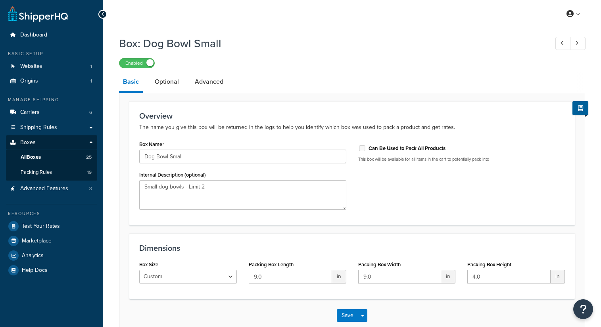
scroll to position [45, 0]
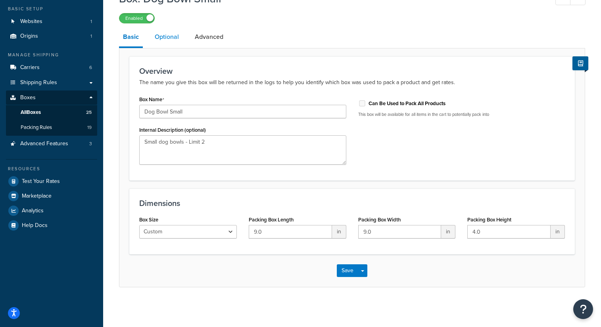
click at [164, 32] on link "Optional" at bounding box center [167, 36] width 32 height 19
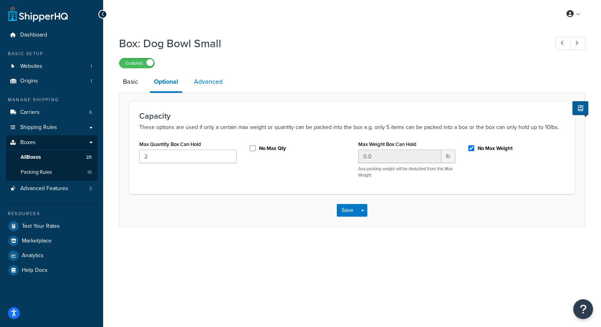
click at [215, 86] on link "Advanced" at bounding box center [208, 81] width 37 height 19
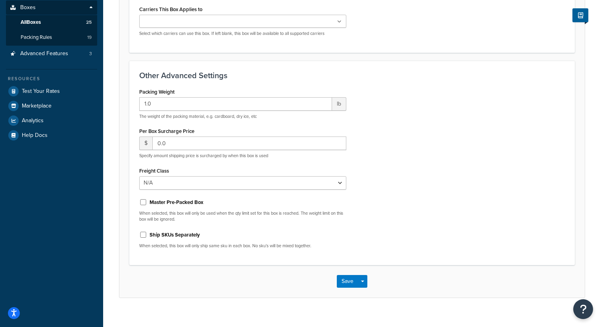
scroll to position [135, 0]
drag, startPoint x: 167, startPoint y: 106, endPoint x: 142, endPoint y: 106, distance: 25.4
click at [142, 106] on input "1.0" at bounding box center [235, 103] width 193 height 13
type input "2."
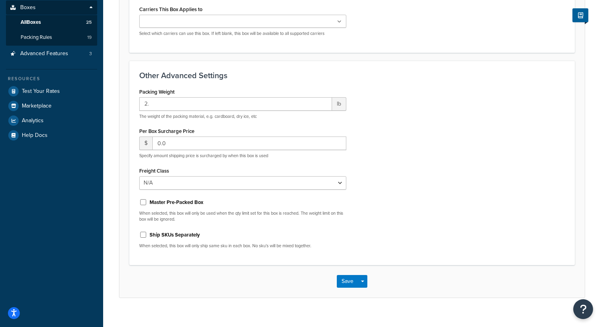
click at [391, 190] on div "Packing Weight 2. lb The weight of the packing material, e.g. cardboard, dry ic…" at bounding box center [352, 170] width 438 height 169
click at [350, 287] on button "Save" at bounding box center [347, 281] width 21 height 13
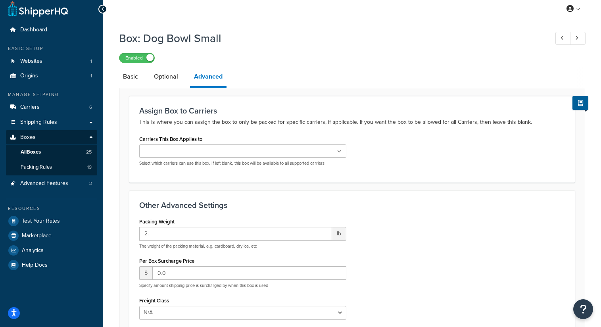
scroll to position [0, 0]
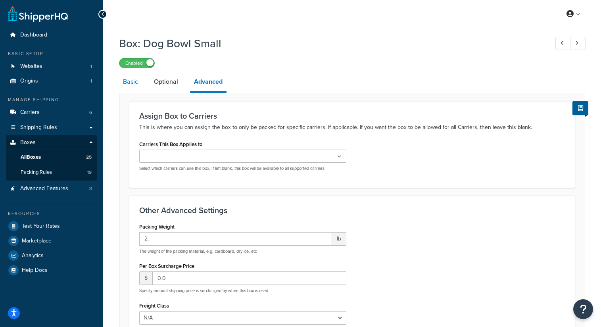
click at [131, 80] on link "Basic" at bounding box center [130, 81] width 23 height 19
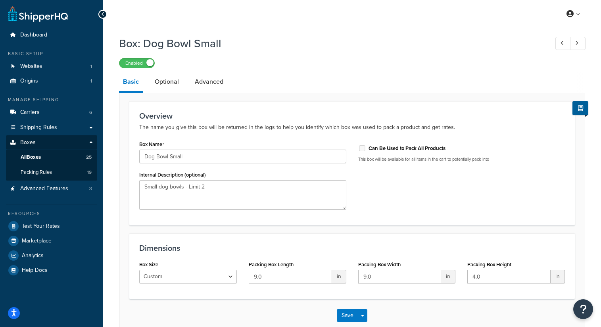
scroll to position [45, 0]
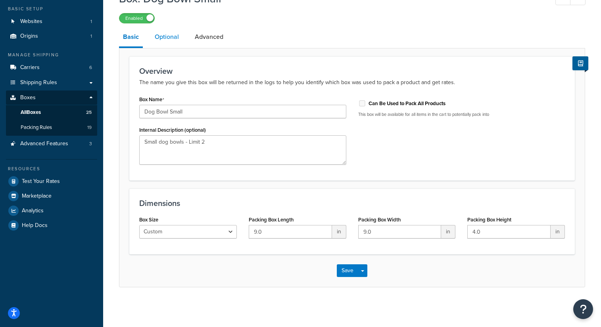
click at [164, 31] on link "Optional" at bounding box center [167, 36] width 32 height 19
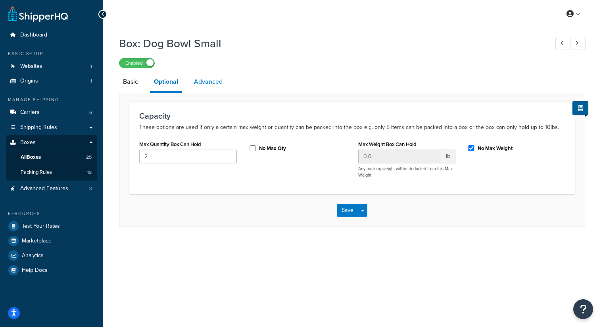
click at [214, 83] on link "Advanced" at bounding box center [208, 81] width 37 height 19
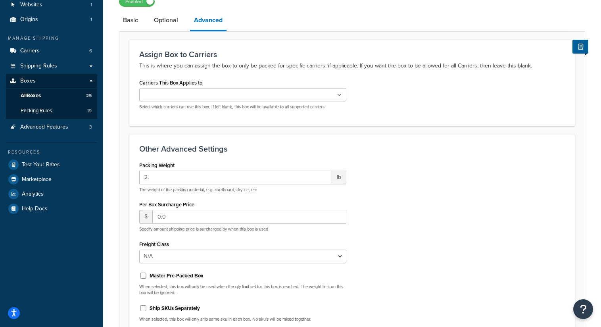
scroll to position [83, 0]
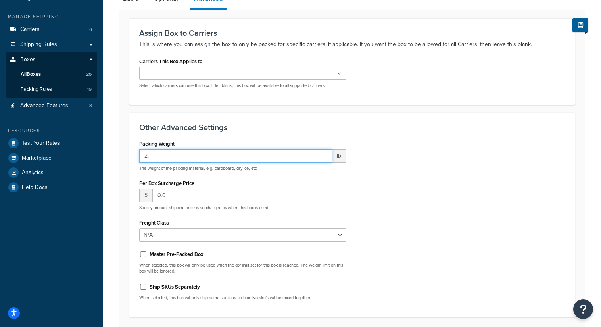
click at [246, 156] on input "2." at bounding box center [235, 155] width 193 height 13
type input "2.0"
click at [408, 213] on div "Packing Weight 2.0 lb The weight of the packing material, e.g. cardboard, dry i…" at bounding box center [352, 222] width 438 height 169
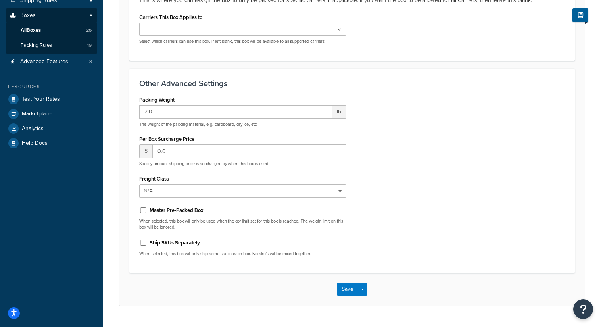
scroll to position [146, 0]
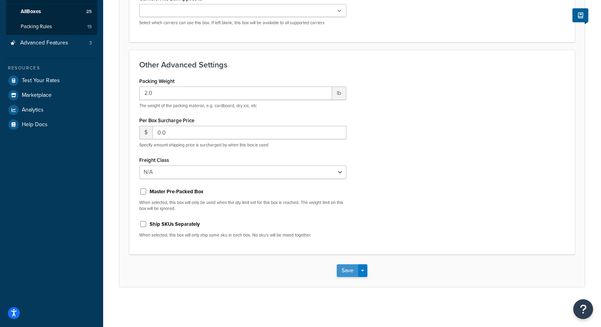
click at [352, 272] on button "Save" at bounding box center [347, 270] width 21 height 13
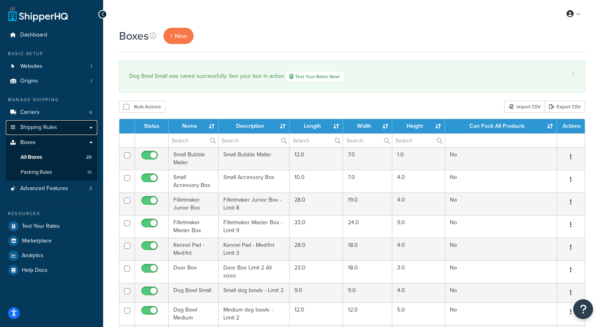
click at [40, 123] on link "Shipping Rules" at bounding box center [51, 127] width 91 height 15
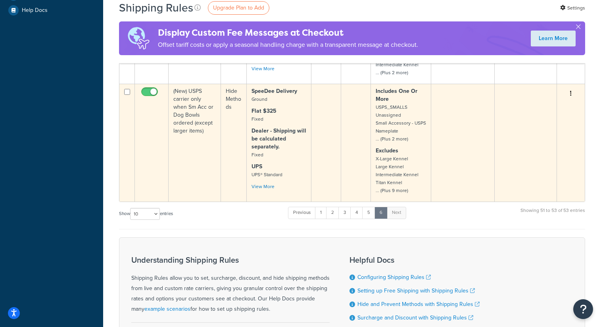
scroll to position [282, 0]
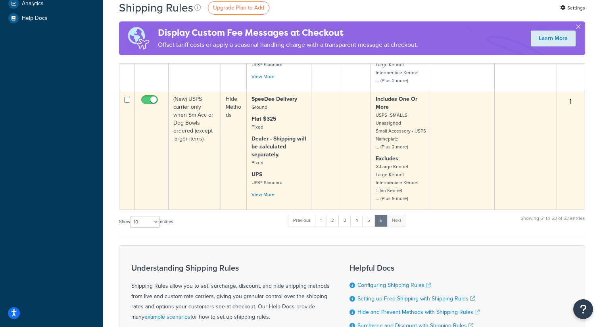
click at [199, 120] on td "(New) USPS carrier only when Sm Acc or Dog Bowls ordered (except larger items)" at bounding box center [195, 151] width 52 height 118
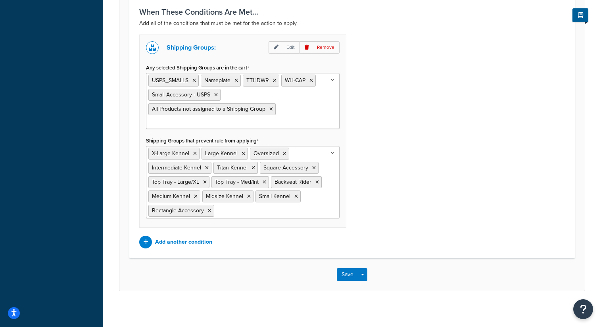
scroll to position [605, 0]
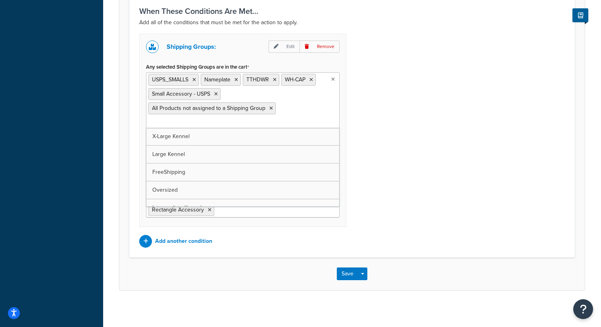
click at [287, 120] on ul "USPS_SMALLS Nameplate TTHDWR WH-CAP Small Accessory - USPS All Products not ass…" at bounding box center [243, 100] width 194 height 56
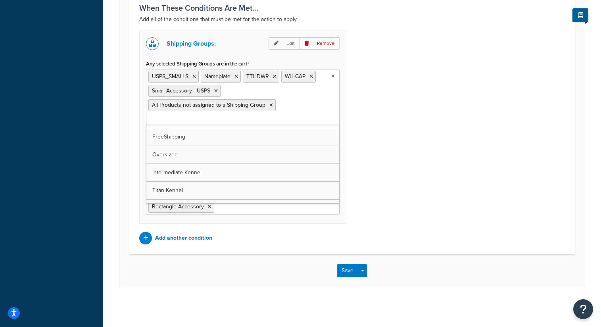
scroll to position [0, 0]
click at [301, 97] on ul "USPS_SMALLS Nameplate TTHDWR WH-CAP Small Accessory - USPS All Products not ass…" at bounding box center [243, 97] width 194 height 56
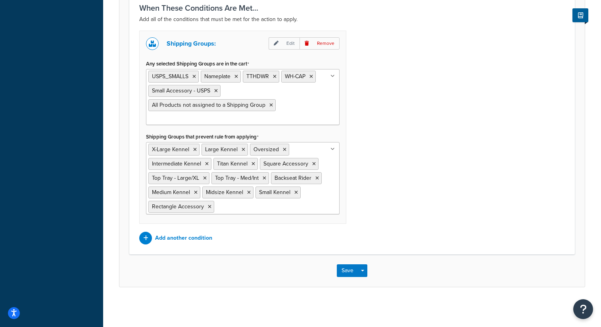
click at [357, 111] on div "Shipping Groups: Edit Remove Any selected Shipping Groups are in the cart USPS_…" at bounding box center [352, 138] width 438 height 214
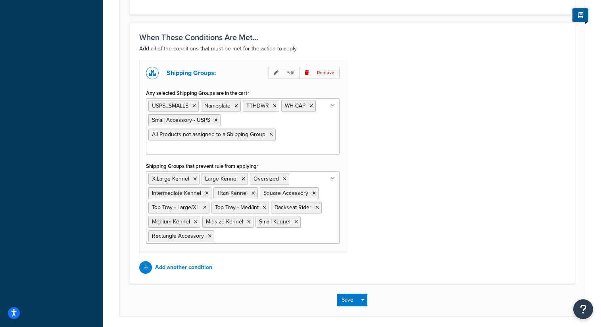
scroll to position [579, 0]
click at [346, 298] on button "Save" at bounding box center [347, 299] width 21 height 13
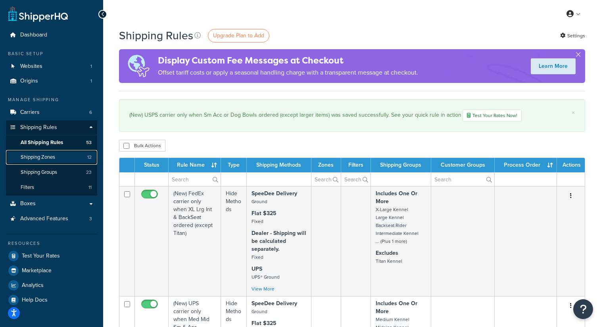
click at [56, 156] on link "Shipping Zones 12" at bounding box center [51, 157] width 91 height 15
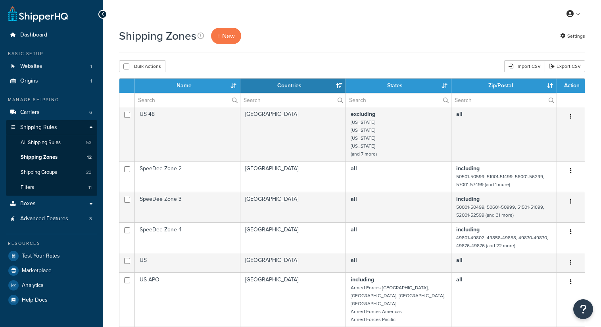
select select "15"
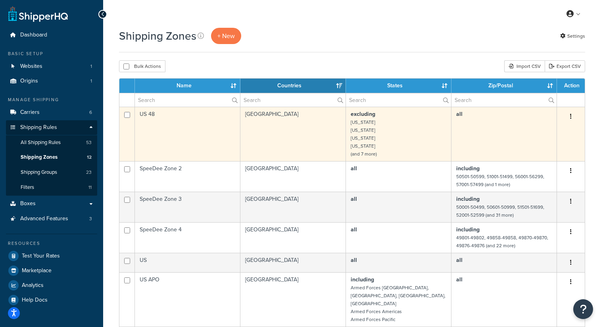
click at [175, 137] on td "US 48" at bounding box center [188, 134] width 106 height 54
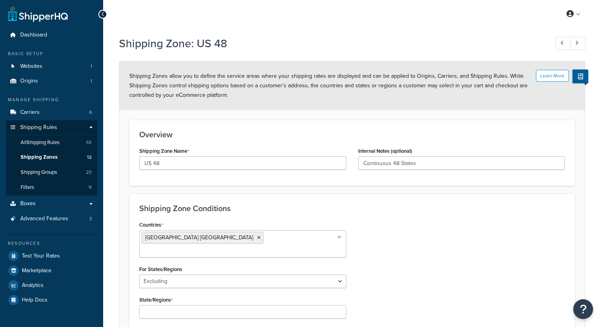
select select "excluding"
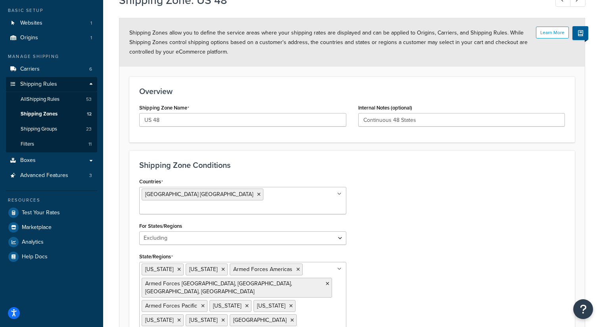
scroll to position [44, 0]
click at [50, 127] on span "Shipping Groups" at bounding box center [39, 128] width 37 height 7
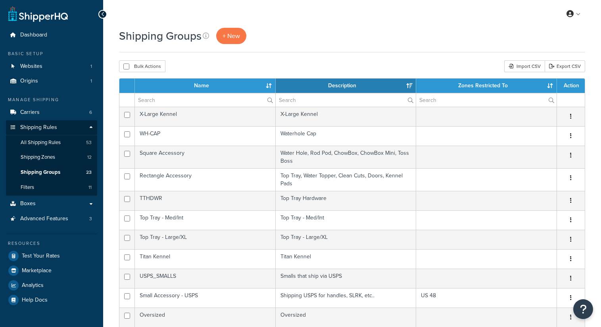
select select "15"
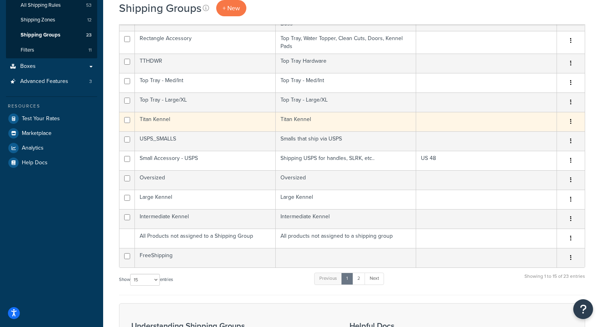
scroll to position [138, 0]
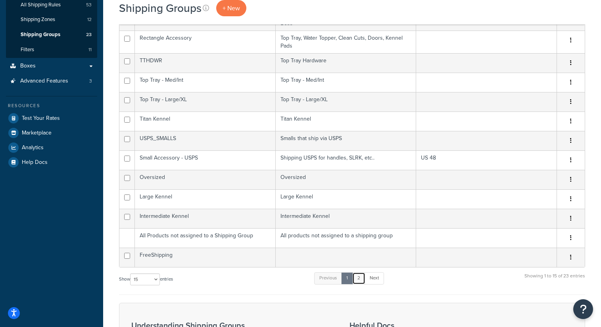
click at [360, 281] on link "2" at bounding box center [358, 278] width 13 height 12
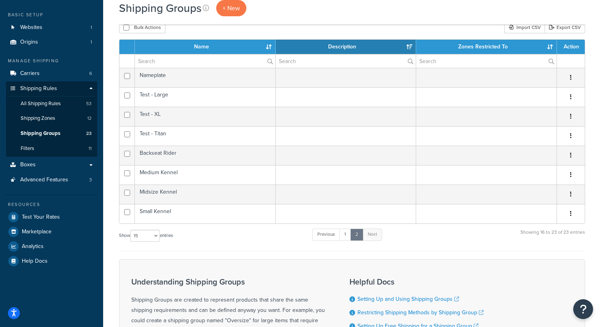
scroll to position [40, 0]
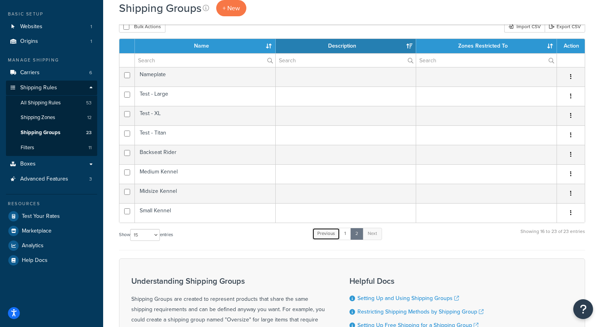
click at [340, 229] on link "Previous" at bounding box center [326, 234] width 28 height 12
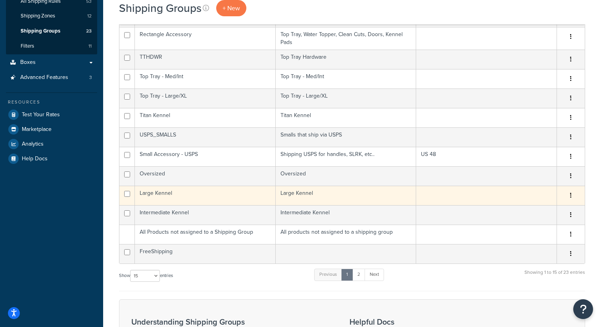
scroll to position [144, 0]
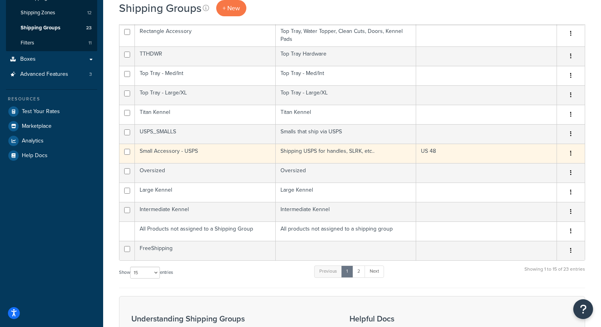
click at [171, 148] on td "Small Accessory - USPS" at bounding box center [205, 153] width 141 height 19
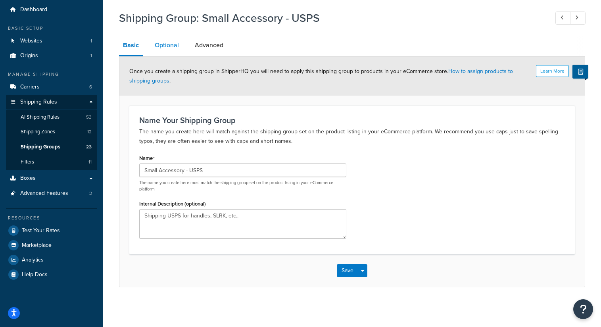
click at [166, 44] on link "Optional" at bounding box center [167, 45] width 32 height 19
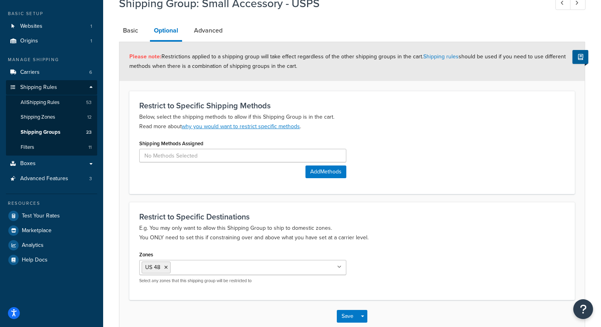
scroll to position [45, 0]
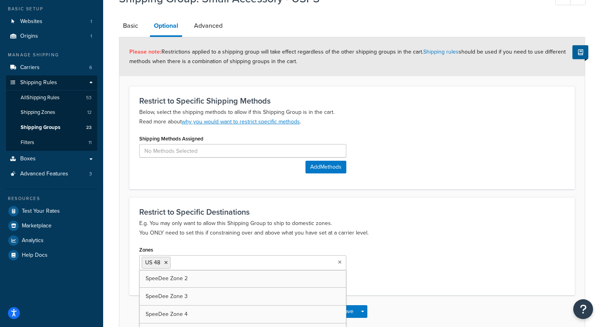
click at [315, 267] on ul "US 48" at bounding box center [242, 262] width 207 height 15
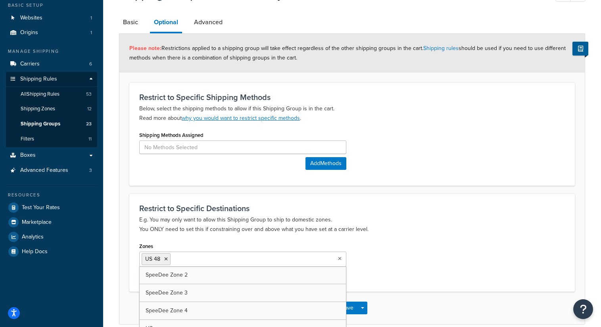
scroll to position [86, 0]
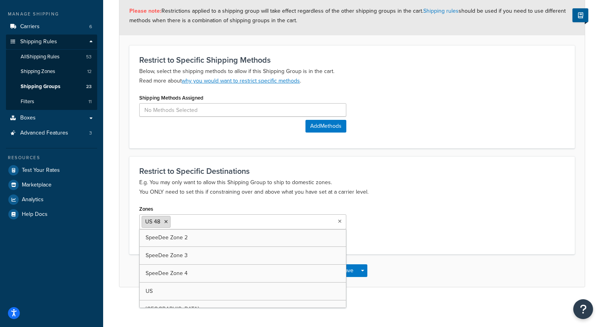
click at [165, 223] on icon at bounding box center [166, 221] width 4 height 5
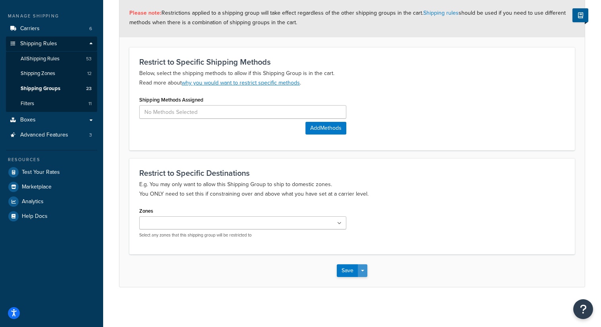
click at [362, 271] on span "button" at bounding box center [362, 271] width 3 height 2
click at [344, 272] on button "Save" at bounding box center [347, 270] width 21 height 13
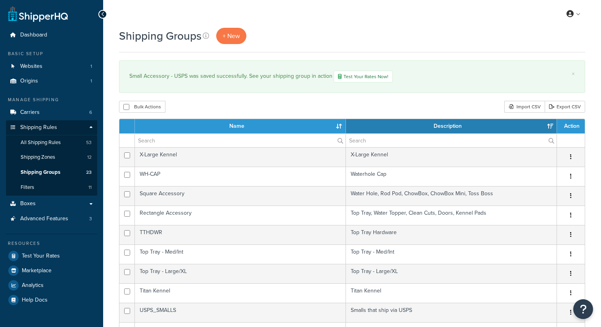
select select "15"
click at [43, 111] on link "Carriers 6" at bounding box center [51, 112] width 91 height 15
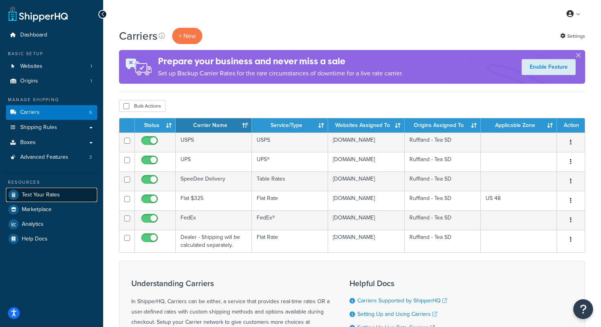
click at [56, 192] on span "Test Your Rates" at bounding box center [41, 195] width 38 height 7
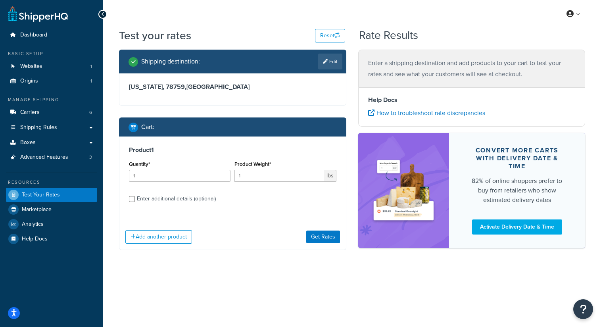
click at [162, 199] on div "Enter additional details (optional)" at bounding box center [176, 198] width 79 height 11
click at [135, 199] on input "Enter additional details (optional)" at bounding box center [132, 199] width 6 height 6
checkbox input "true"
select select "79567"
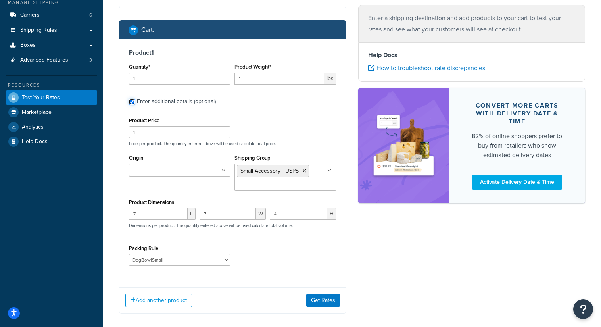
scroll to position [106, 0]
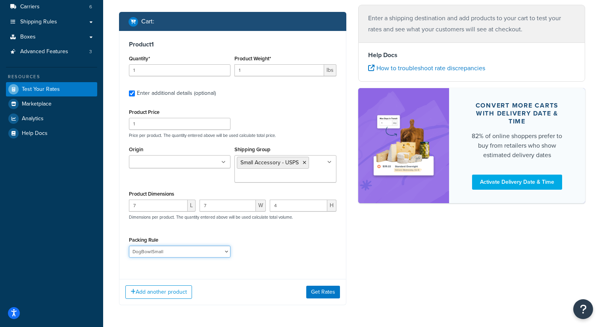
click at [211, 252] on select "Click's Easy Squeeze Default Dimensional Rule DogBowlMedium DogBowlSmall Fillet…" at bounding box center [180, 252] width 102 height 12
click at [322, 294] on button "Get Rates" at bounding box center [323, 292] width 34 height 13
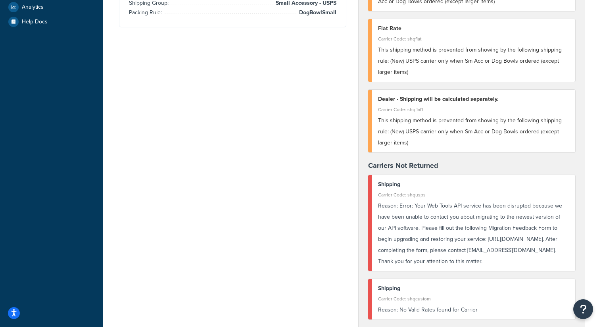
scroll to position [218, 0]
drag, startPoint x: 482, startPoint y: 250, endPoint x: 378, endPoint y: 251, distance: 103.6
click at [378, 251] on div "Reason: Error: Your Web Tools API service has been disrupted because we have be…" at bounding box center [474, 233] width 192 height 67
copy div "https://forms.osi.office365.us/r/n6njkKcCaz"
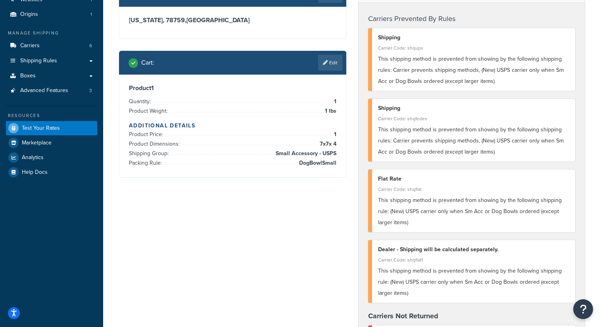
scroll to position [92, 0]
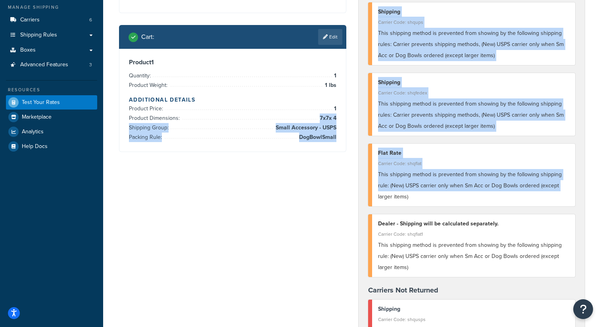
drag, startPoint x: 300, startPoint y: 114, endPoint x: 365, endPoint y: 197, distance: 105.4
click at [365, 197] on div "Shipping destination : Edit Texas, 78759 , United States Cart : Edit Product 1 …" at bounding box center [352, 311] width 478 height 708
click at [339, 197] on div "Shipping destination : Edit Texas, 78759 , United States Cart : Edit Product 1 …" at bounding box center [352, 311] width 478 height 708
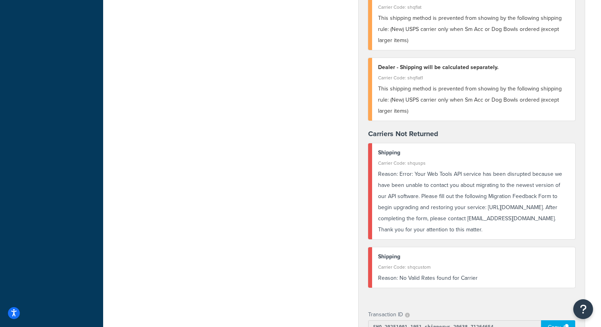
scroll to position [250, 0]
click at [364, 199] on div "Carriers Prevented By Rules Shipping Carrier Code: shqups This shipping method …" at bounding box center [472, 60] width 227 height 482
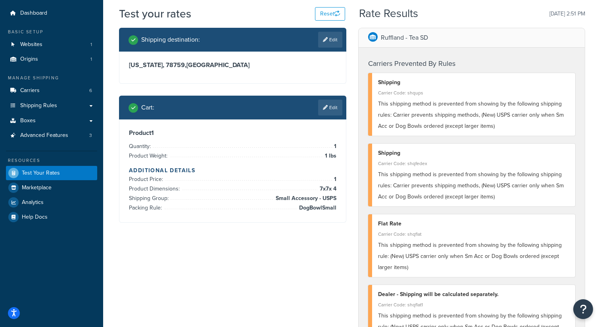
scroll to position [0, 0]
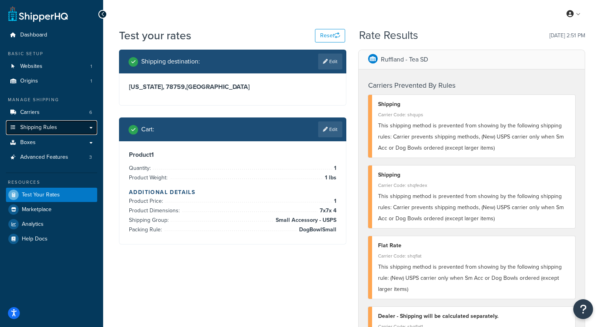
click at [46, 126] on span "Shipping Rules" at bounding box center [38, 127] width 37 height 7
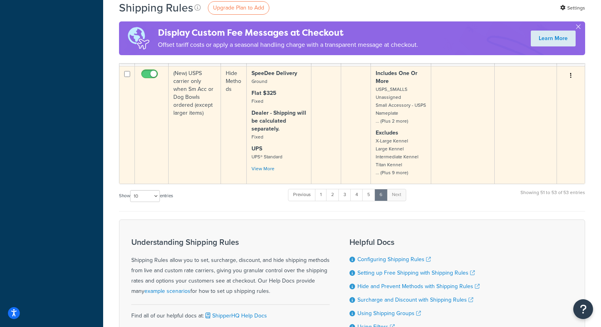
scroll to position [304, 0]
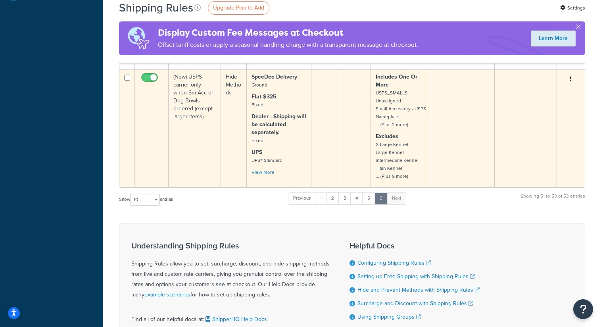
click at [187, 94] on td "(New) USPS carrier only when Sm Acc or Dog Bowls ordered (except larger items)" at bounding box center [195, 128] width 52 height 118
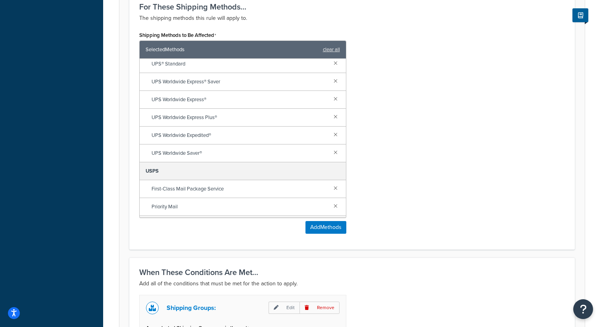
scroll to position [323, 0]
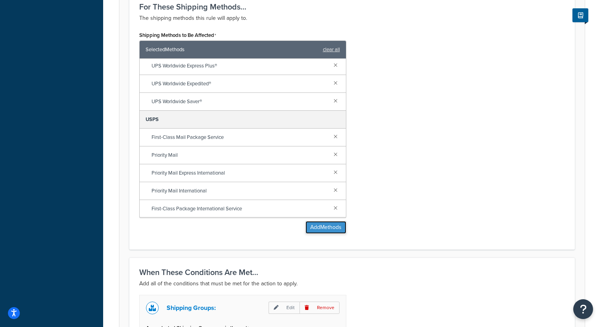
click at [332, 224] on button "Add Methods" at bounding box center [326, 227] width 41 height 13
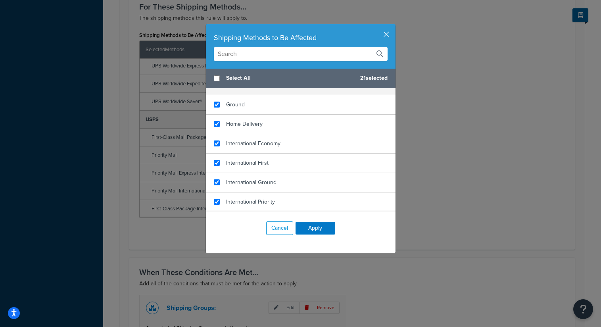
scroll to position [414, 0]
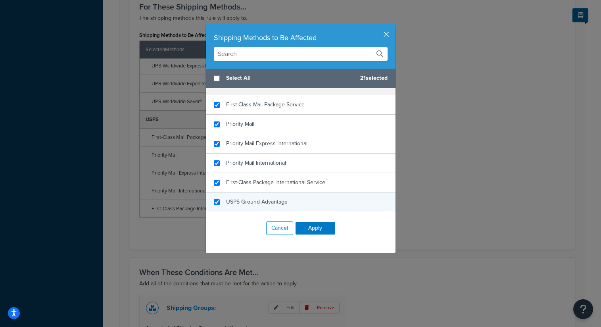
checkbox input "true"
click at [257, 200] on span "USPS Ground Advantage" at bounding box center [257, 202] width 62 height 8
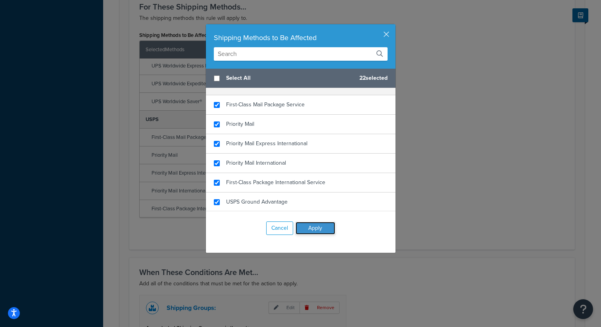
click at [314, 231] on button "Apply" at bounding box center [316, 228] width 40 height 13
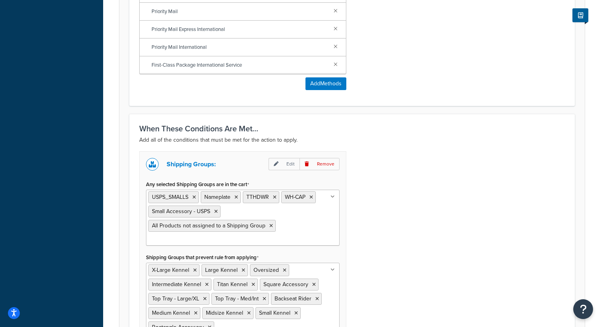
scroll to position [608, 0]
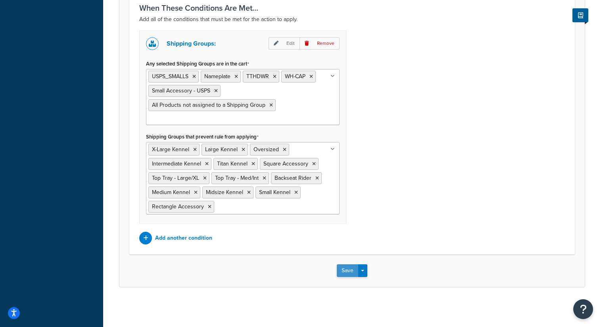
click at [344, 267] on button "Save" at bounding box center [347, 270] width 21 height 13
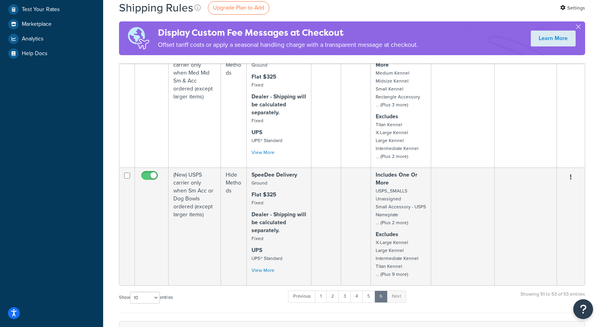
scroll to position [266, 0]
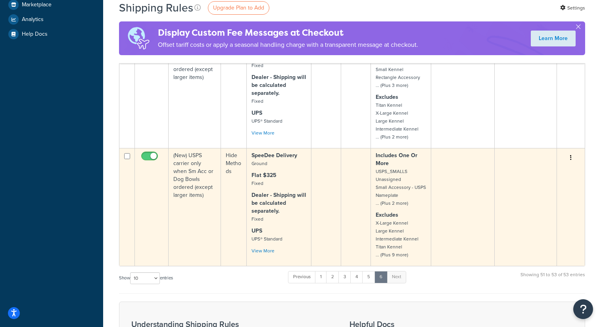
click at [196, 172] on td "(New) USPS carrier only when Sm Acc or Dog Bowls ordered (except larger items)" at bounding box center [195, 207] width 52 height 118
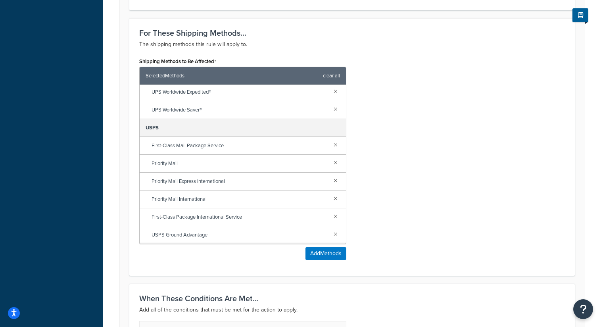
scroll to position [337, 0]
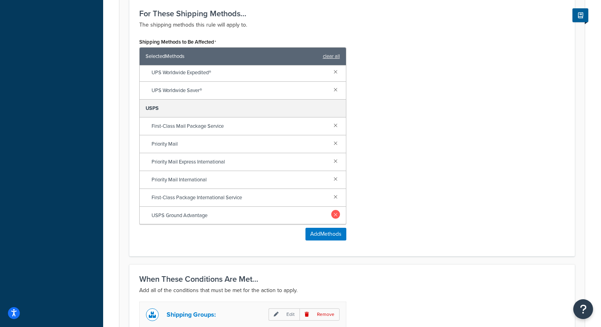
click at [336, 216] on link at bounding box center [335, 214] width 9 height 9
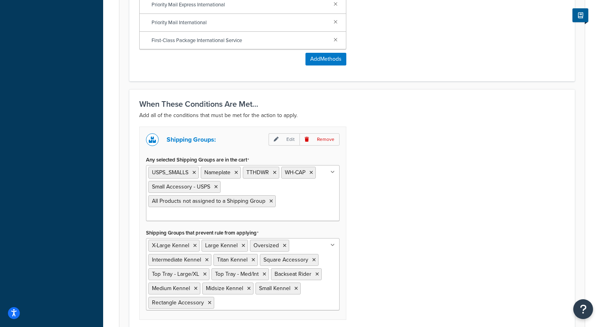
scroll to position [608, 0]
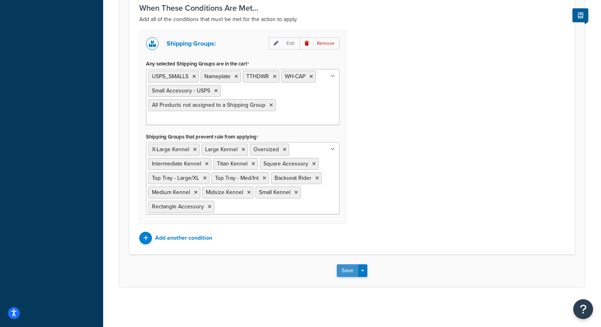
click at [348, 273] on button "Save" at bounding box center [347, 270] width 21 height 13
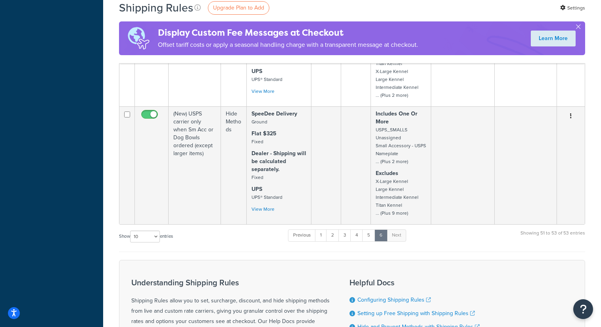
scroll to position [302, 0]
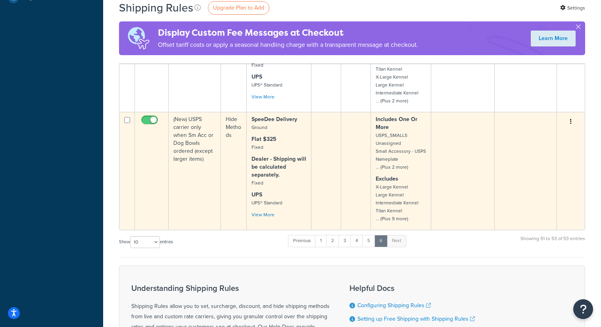
click at [196, 143] on td "(New) USPS carrier only when Sm Acc or Dog Bowls ordered (except larger items)" at bounding box center [195, 171] width 52 height 118
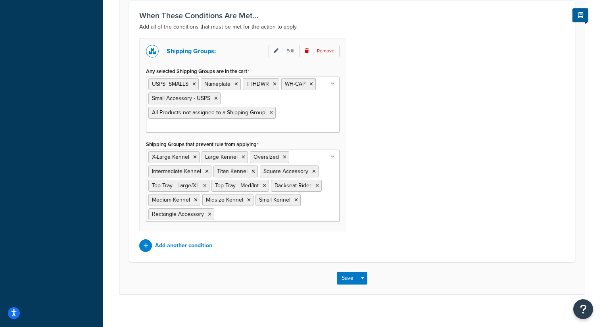
scroll to position [608, 0]
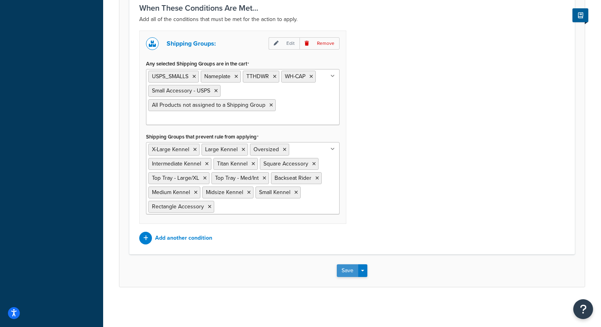
click at [352, 270] on button "Save" at bounding box center [347, 270] width 21 height 13
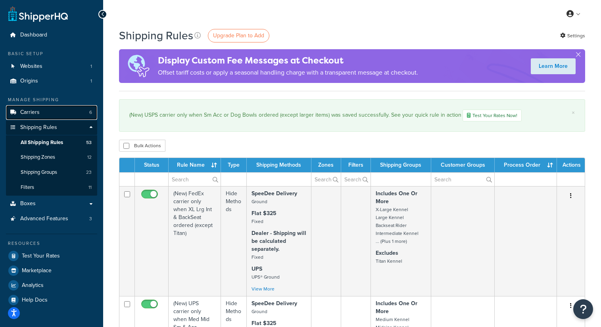
click at [33, 112] on span "Carriers" at bounding box center [29, 112] width 19 height 7
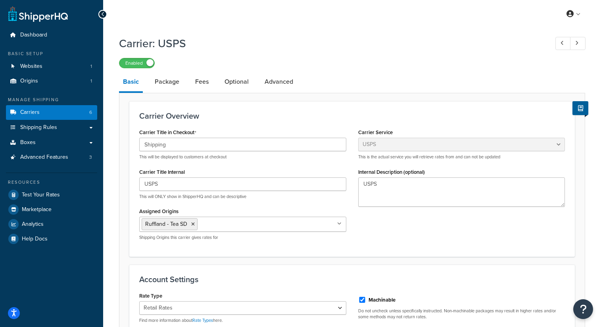
select select "usps"
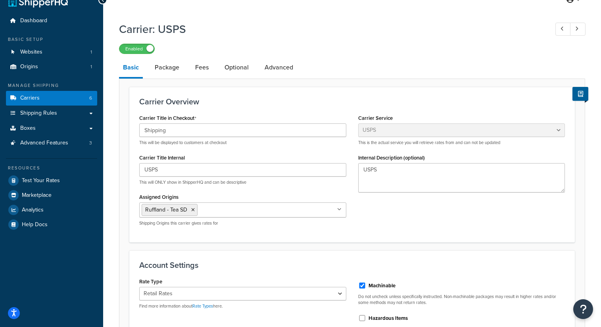
scroll to position [14, 0]
click at [167, 71] on link "Package" at bounding box center [167, 67] width 33 height 19
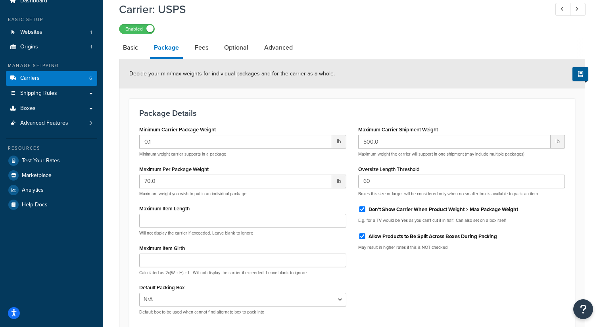
scroll to position [33, 0]
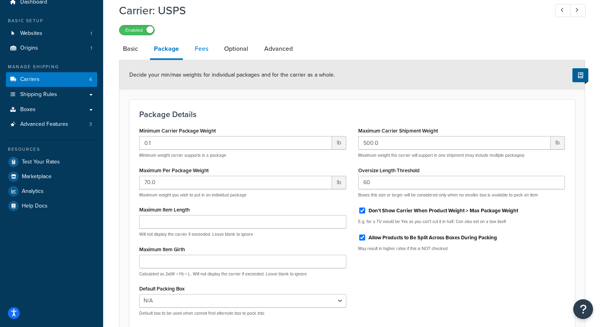
click at [199, 50] on link "Fees" at bounding box center [201, 48] width 21 height 19
select select "package"
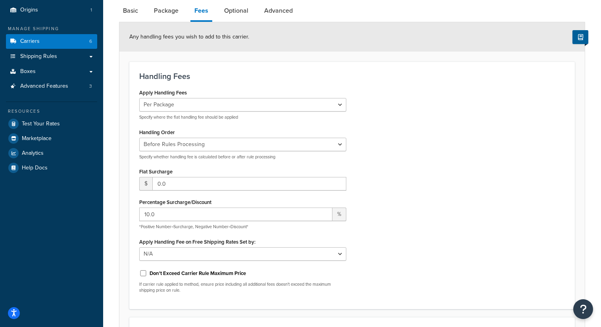
scroll to position [71, 0]
click at [326, 217] on input "9" at bounding box center [235, 213] width 193 height 13
click at [326, 217] on input "8" at bounding box center [235, 213] width 193 height 13
click at [326, 217] on input "7" at bounding box center [235, 213] width 193 height 13
click at [326, 217] on input "6" at bounding box center [235, 213] width 193 height 13
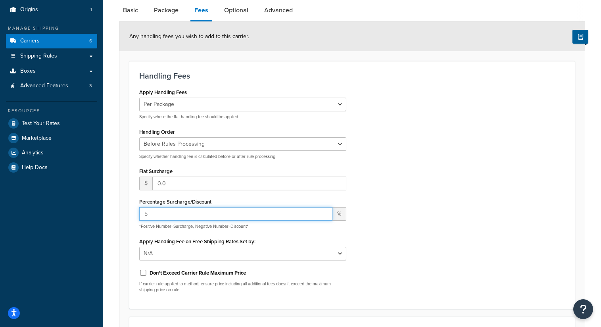
click at [326, 217] on input "5" at bounding box center [235, 213] width 193 height 13
click at [326, 217] on input "4" at bounding box center [235, 213] width 193 height 13
click at [326, 217] on input "3" at bounding box center [235, 213] width 193 height 13
click at [326, 217] on input "2" at bounding box center [235, 213] width 193 height 13
click at [325, 216] on input "1" at bounding box center [235, 213] width 193 height 13
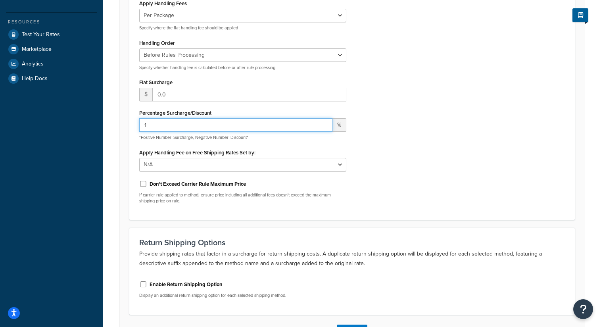
scroll to position [221, 0]
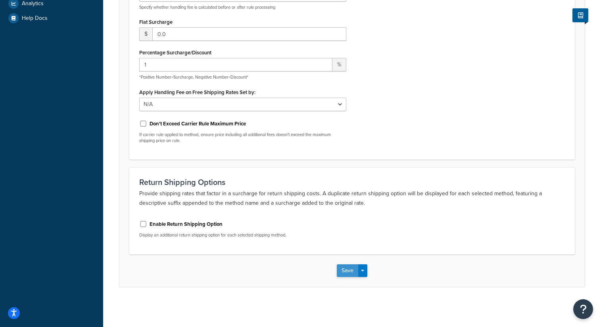
click at [350, 269] on button "Save" at bounding box center [347, 270] width 21 height 13
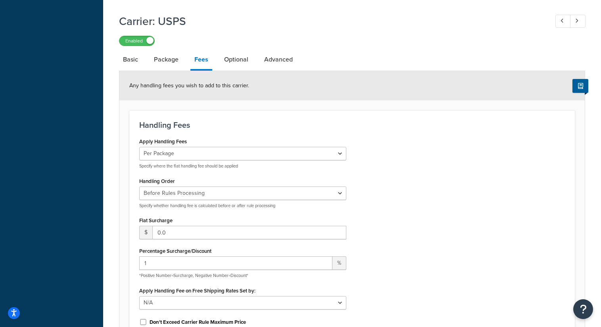
scroll to position [790, 0]
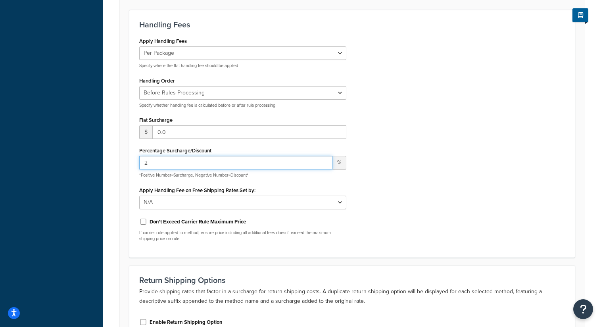
type input "2"
click at [323, 162] on input "2" at bounding box center [235, 162] width 193 height 13
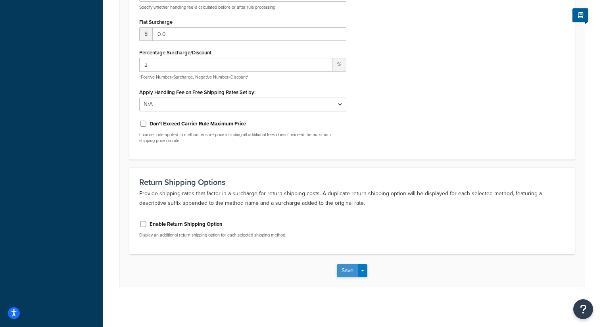
click at [343, 274] on button "Save" at bounding box center [347, 270] width 21 height 13
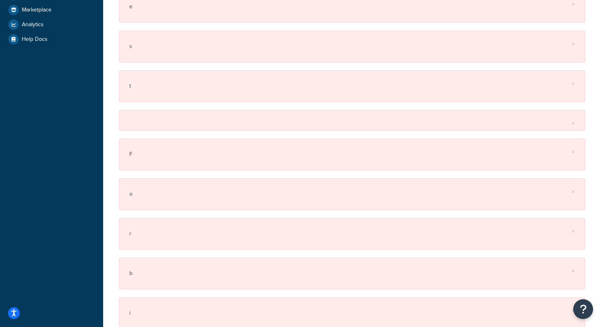
scroll to position [0, 0]
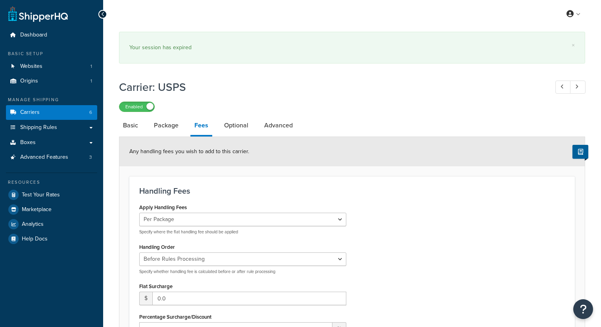
select select "package"
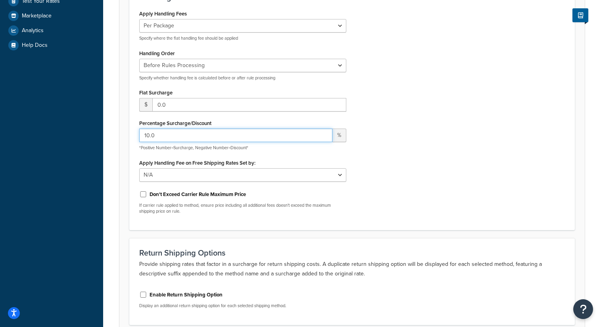
drag, startPoint x: 165, startPoint y: 136, endPoint x: 142, endPoint y: 136, distance: 23.4
click at [142, 136] on input "10.0" at bounding box center [235, 135] width 193 height 13
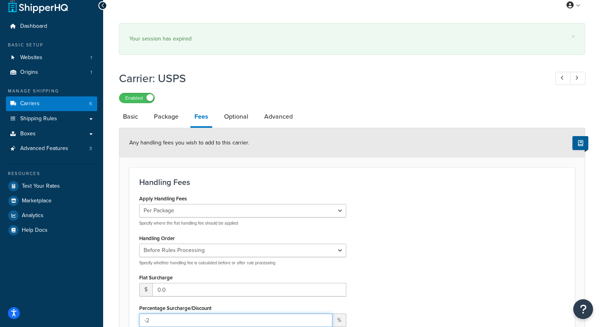
scroll to position [15, 0]
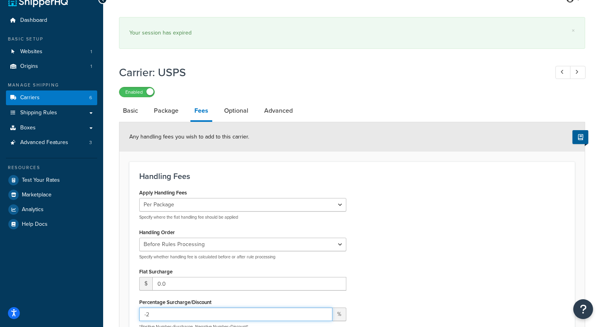
type input "-2"
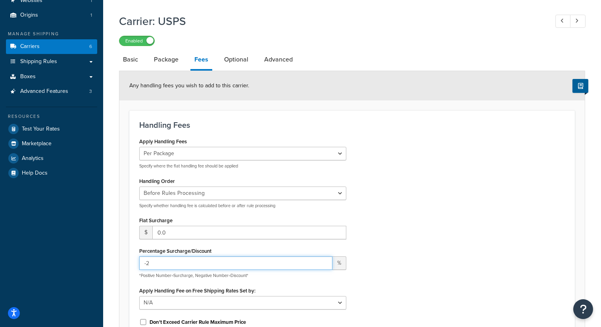
scroll to position [119, 0]
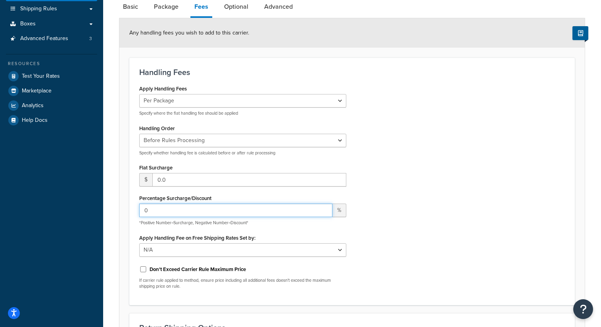
type input "0"
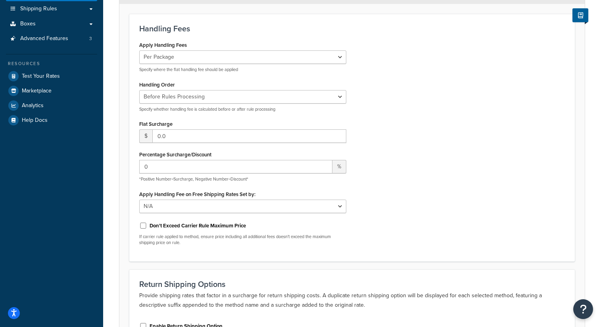
click at [392, 232] on div "Apply Handling Fees Per Order Per Item Per Package Specify where the flat handl…" at bounding box center [352, 145] width 438 height 212
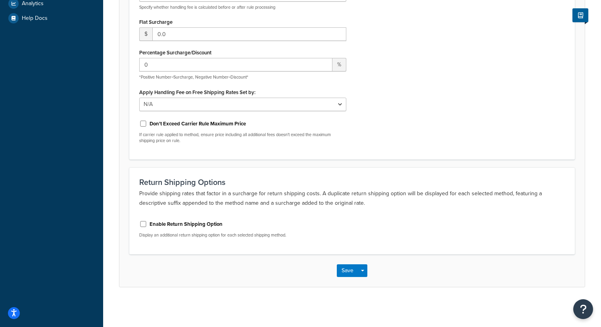
scroll to position [221, 0]
click at [347, 271] on button "Save" at bounding box center [347, 270] width 21 height 13
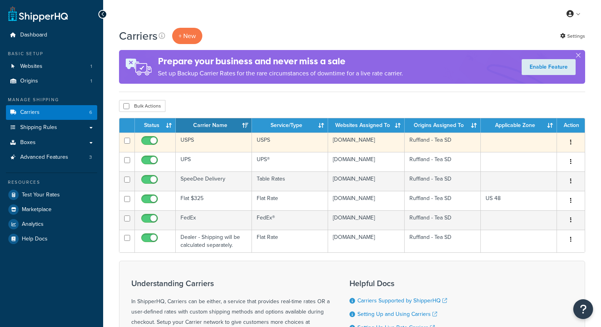
click at [221, 145] on td "USPS" at bounding box center [214, 142] width 76 height 19
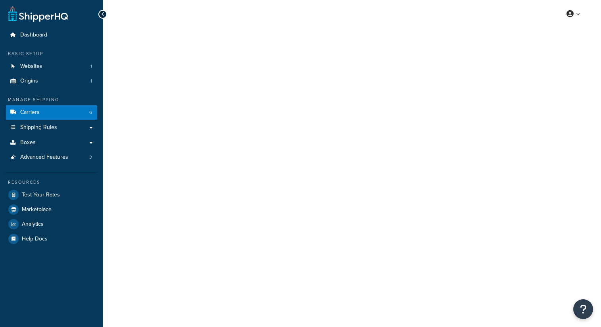
select select "usps"
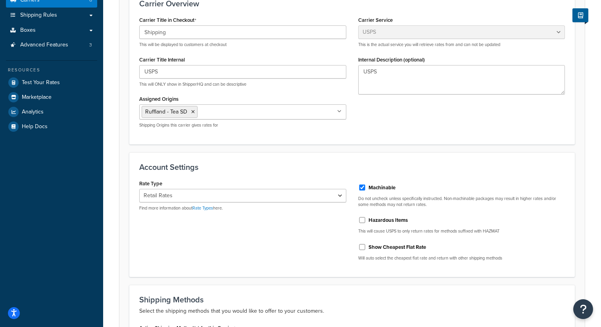
scroll to position [113, 0]
click at [342, 195] on select "Retail Rates Online Rates Commercial Plus" at bounding box center [242, 195] width 207 height 13
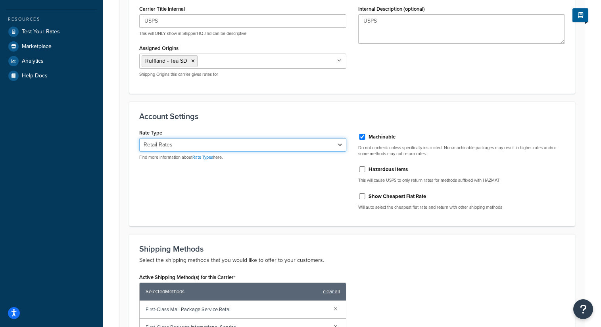
scroll to position [162, 0]
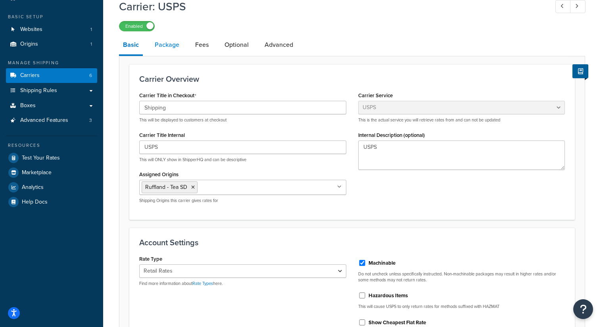
click at [162, 44] on link "Package" at bounding box center [167, 44] width 33 height 19
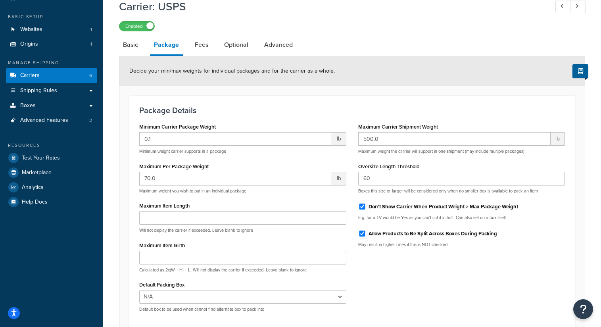
scroll to position [37, 0]
click at [207, 45] on link "Fees" at bounding box center [201, 45] width 21 height 19
select select "package"
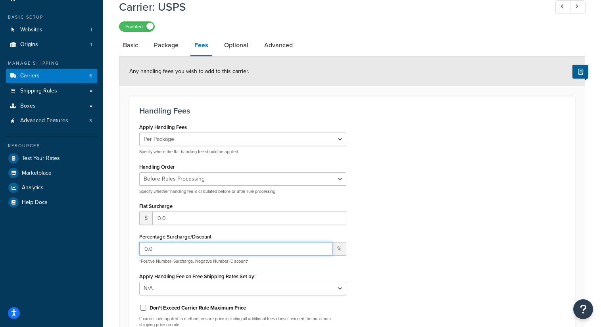
click at [147, 248] on input "0.0" at bounding box center [235, 248] width 193 height 13
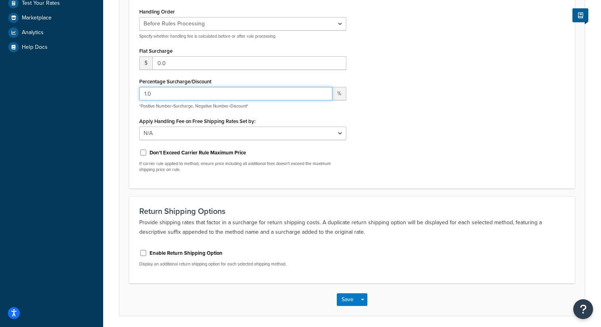
scroll to position [212, 0]
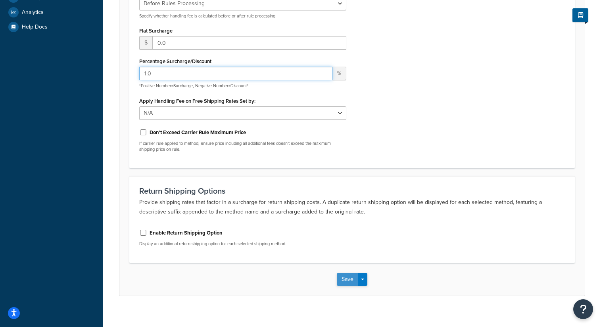
type input "1.0"
click at [349, 283] on button "Save" at bounding box center [347, 279] width 21 height 13
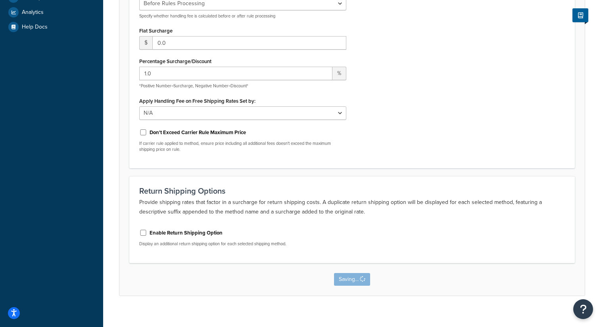
scroll to position [0, 0]
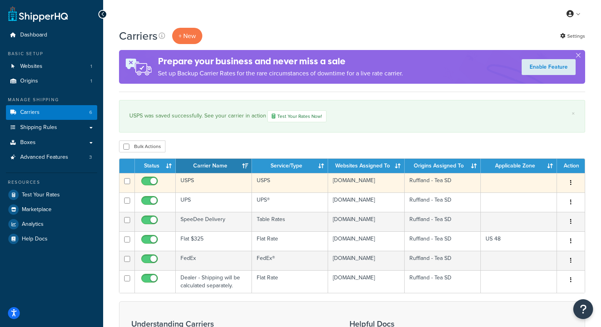
click at [191, 183] on td "USPS" at bounding box center [214, 182] width 76 height 19
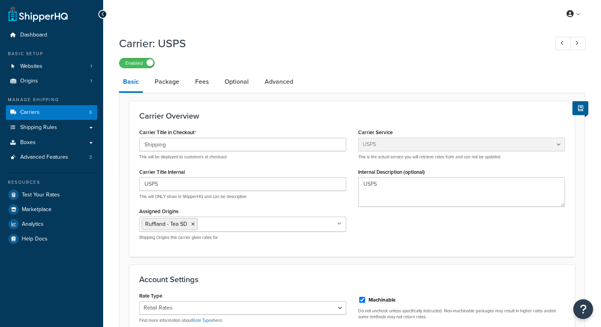
select select "usps"
click at [229, 85] on link "Optional" at bounding box center [237, 81] width 32 height 19
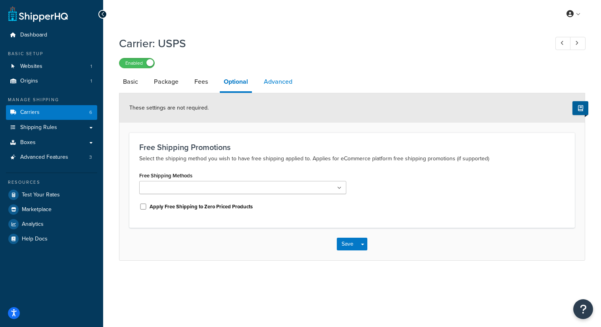
click at [270, 86] on link "Advanced" at bounding box center [278, 81] width 37 height 19
select select "false"
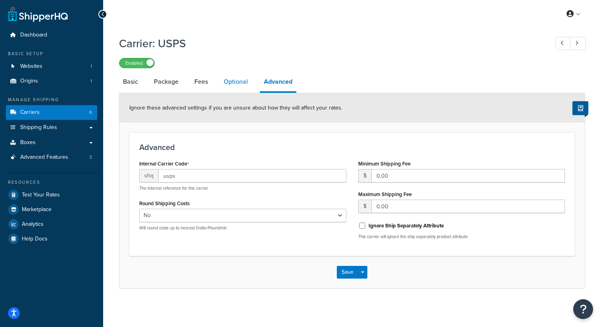
click at [243, 85] on link "Optional" at bounding box center [236, 81] width 32 height 19
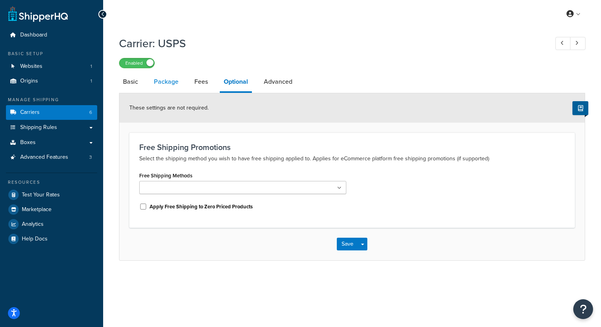
click at [168, 83] on link "Package" at bounding box center [166, 81] width 33 height 19
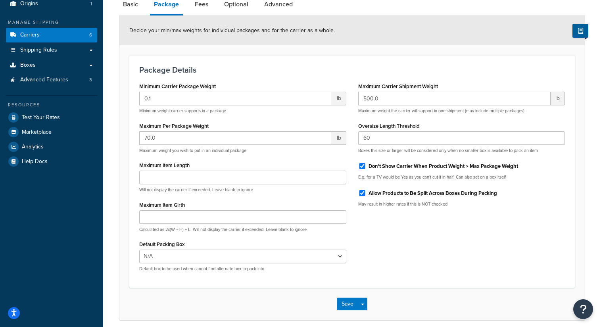
scroll to position [76, 0]
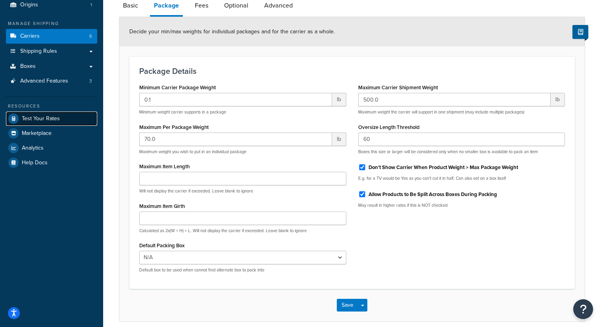
click at [44, 116] on span "Test Your Rates" at bounding box center [41, 118] width 38 height 7
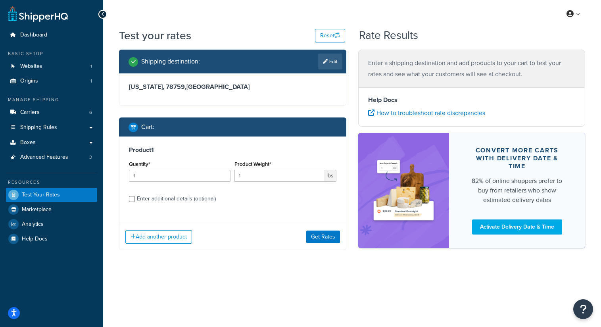
click at [171, 199] on div "Enter additional details (optional)" at bounding box center [176, 198] width 79 height 11
click at [135, 199] on input "Enter additional details (optional)" at bounding box center [132, 199] width 6 height 6
checkbox input "true"
select select "79567"
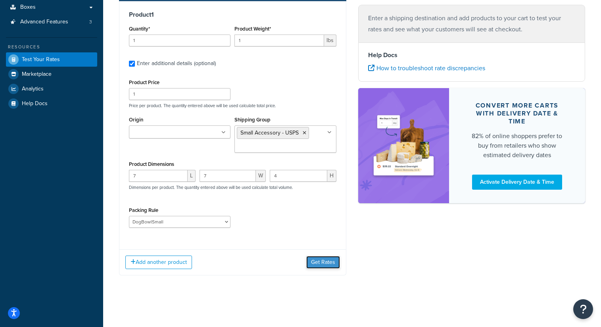
click at [329, 261] on button "Get Rates" at bounding box center [323, 262] width 34 height 13
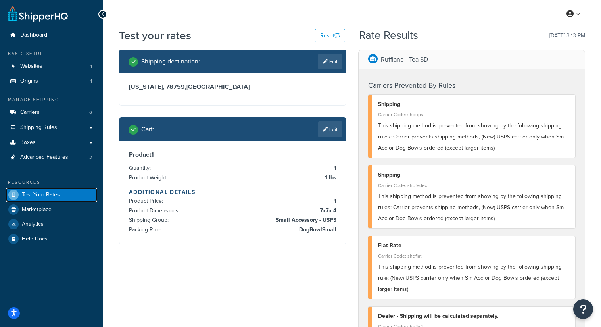
click at [59, 194] on link "Test Your Rates" at bounding box center [51, 195] width 91 height 14
click at [333, 38] on button "Reset" at bounding box center [330, 35] width 30 height 13
select select "TX"
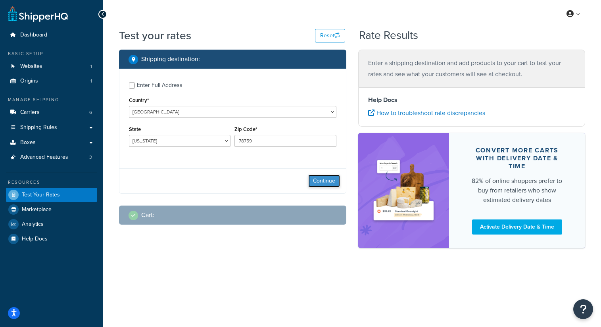
click at [318, 179] on button "Continue" at bounding box center [324, 181] width 32 height 13
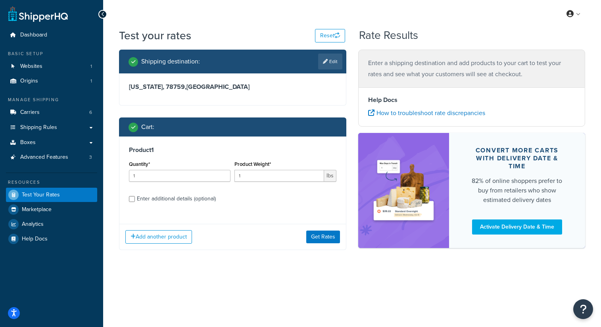
click at [186, 198] on div "Enter additional details (optional)" at bounding box center [176, 198] width 79 height 11
click at [135, 198] on input "Enter additional details (optional)" at bounding box center [132, 199] width 6 height 6
checkbox input "true"
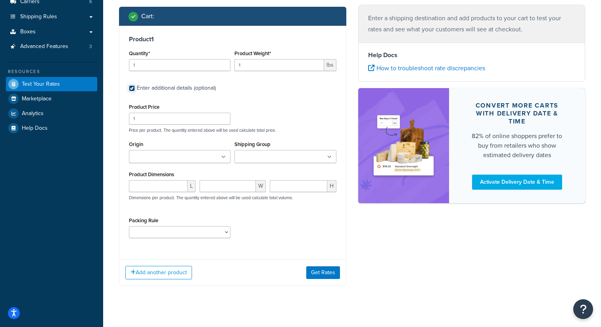
scroll to position [122, 0]
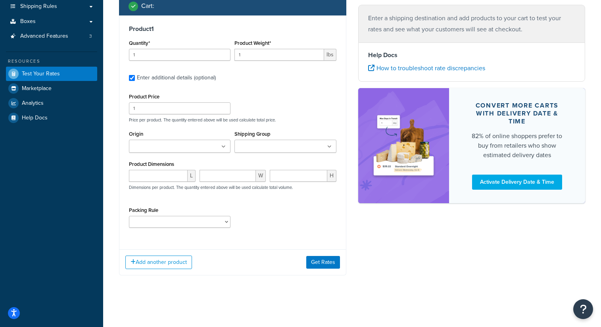
click at [262, 147] on input "Shipping Group" at bounding box center [272, 146] width 70 height 9
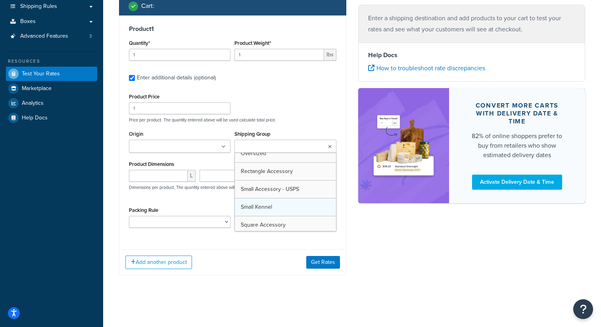
scroll to position [135, 0]
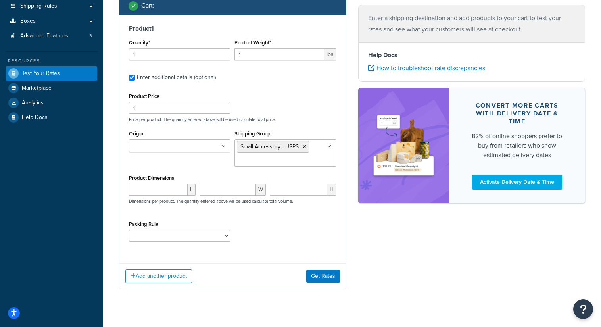
click at [213, 168] on div "Origin Ruffland - Tea SD Shipping Group Small Accessory - USPS Backseat Rider F…" at bounding box center [233, 150] width 212 height 44
click at [190, 189] on span "L" at bounding box center [192, 190] width 8 height 12
click at [169, 189] on input "number" at bounding box center [158, 190] width 59 height 12
click at [181, 189] on input "1" at bounding box center [158, 190] width 59 height 12
click at [181, 189] on input "2" at bounding box center [158, 190] width 59 height 12
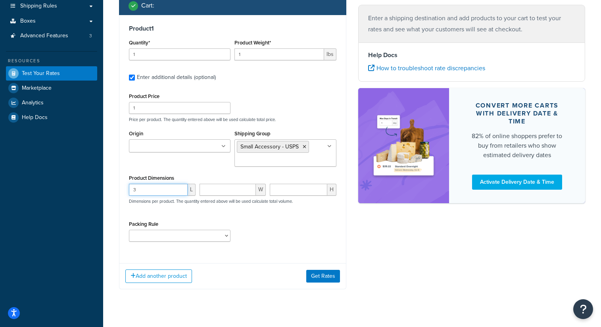
click at [181, 189] on input "3" at bounding box center [158, 190] width 59 height 12
click at [181, 189] on input "4" at bounding box center [158, 190] width 59 height 12
click at [181, 189] on input "5" at bounding box center [158, 190] width 59 height 12
click at [181, 189] on input "6" at bounding box center [158, 190] width 59 height 12
click at [181, 189] on input "7" at bounding box center [158, 190] width 59 height 12
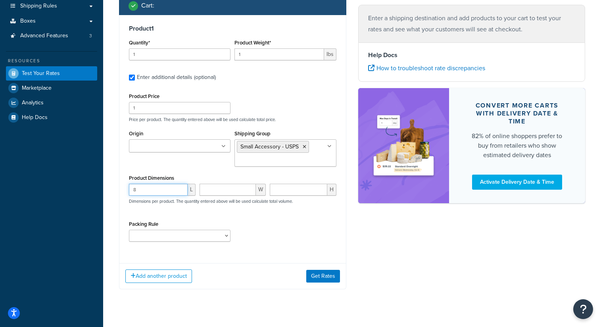
type input "8"
click at [181, 189] on input "8" at bounding box center [158, 190] width 59 height 12
click at [248, 188] on input "1" at bounding box center [228, 190] width 57 height 12
click at [248, 188] on input "2" at bounding box center [228, 190] width 57 height 12
click at [248, 188] on input "3" at bounding box center [228, 190] width 57 height 12
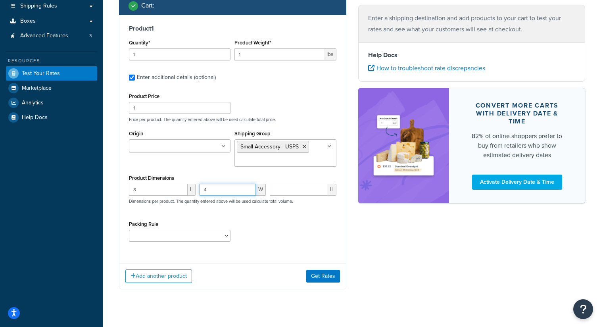
click at [248, 188] on input "4" at bounding box center [228, 190] width 57 height 12
click at [248, 188] on input "5" at bounding box center [228, 190] width 57 height 12
click at [248, 188] on input "6" at bounding box center [228, 190] width 57 height 12
click at [248, 188] on input "7" at bounding box center [228, 190] width 57 height 12
type input "8"
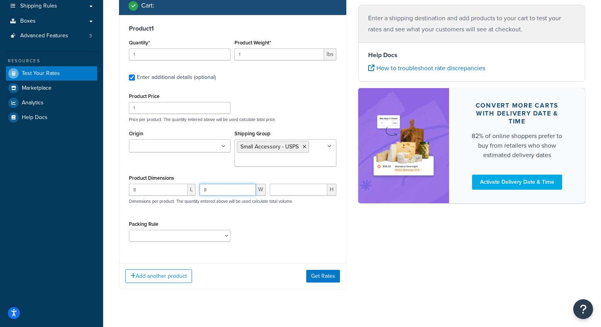
click at [248, 188] on input "8" at bounding box center [228, 190] width 57 height 12
drag, startPoint x: 300, startPoint y: 191, endPoint x: 310, endPoint y: 190, distance: 9.7
click at [300, 191] on input "number" at bounding box center [299, 190] width 58 height 12
click at [321, 189] on input "1" at bounding box center [299, 190] width 58 height 12
click at [321, 189] on input "2" at bounding box center [299, 190] width 58 height 12
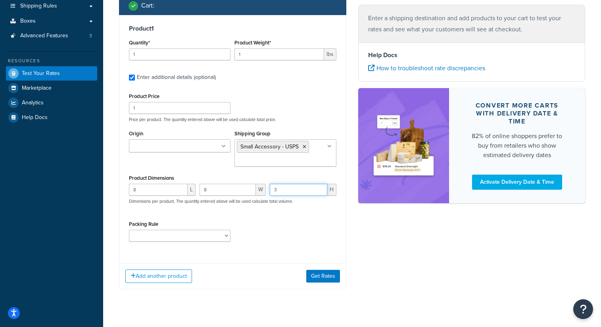
click at [321, 189] on input "3" at bounding box center [299, 190] width 58 height 12
type input "4"
click at [321, 189] on input "4" at bounding box center [299, 190] width 58 height 12
click at [323, 282] on button "Get Rates" at bounding box center [323, 276] width 34 height 13
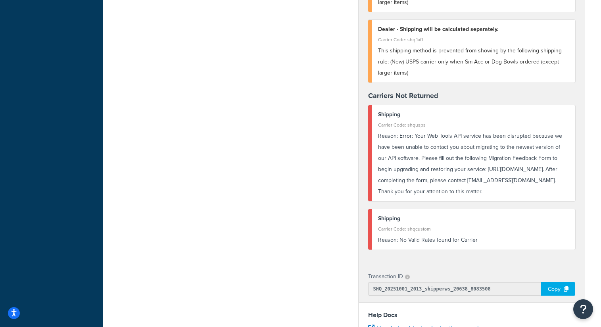
scroll to position [330, 0]
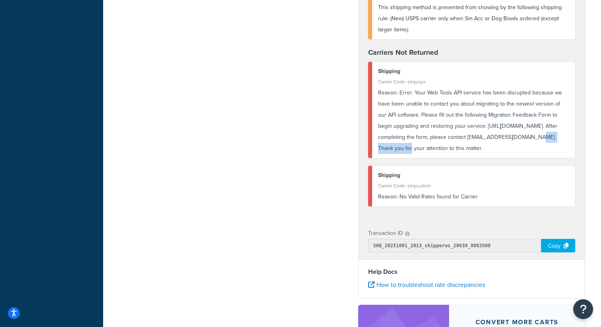
drag, startPoint x: 446, startPoint y: 150, endPoint x: 398, endPoint y: 150, distance: 47.6
click at [398, 150] on div "Reason: Error: Your Web Tools API service has been disrupted because we have be…" at bounding box center [474, 120] width 192 height 67
copy div "webtools@usps.gov."
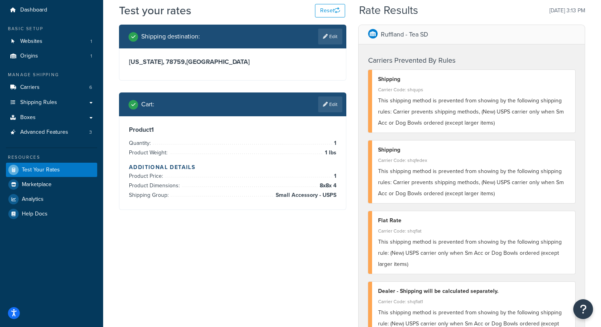
scroll to position [0, 0]
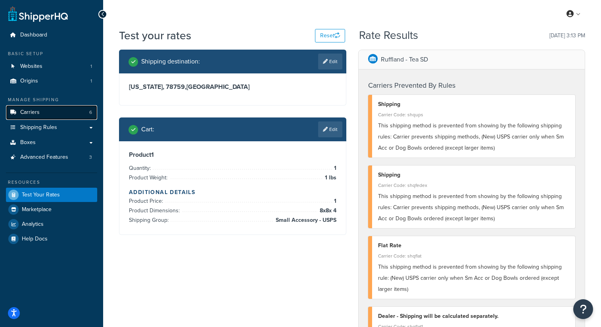
click at [50, 112] on link "Carriers 6" at bounding box center [51, 112] width 91 height 15
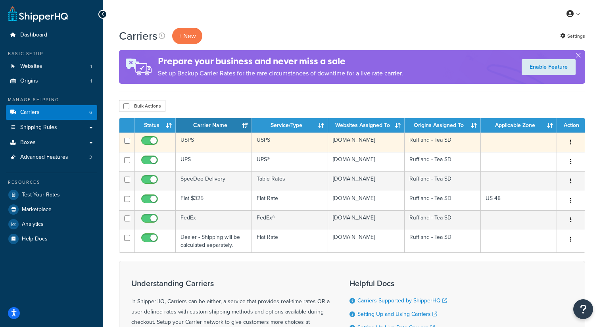
click at [212, 144] on td "USPS" at bounding box center [214, 142] width 76 height 19
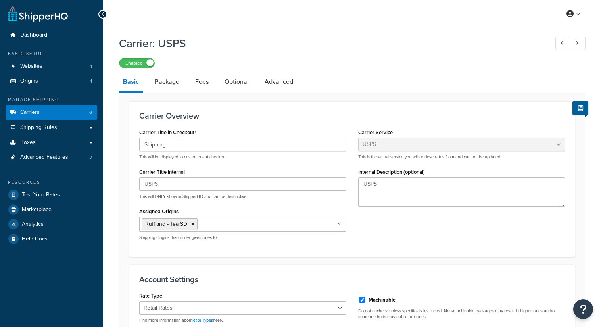
select select "usps"
click at [68, 114] on link "Carriers 6" at bounding box center [51, 112] width 91 height 15
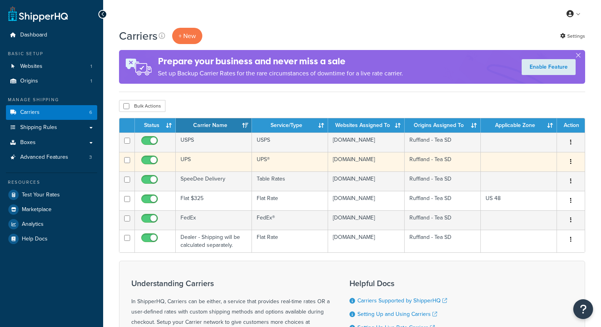
click at [216, 161] on td "UPS" at bounding box center [214, 161] width 76 height 19
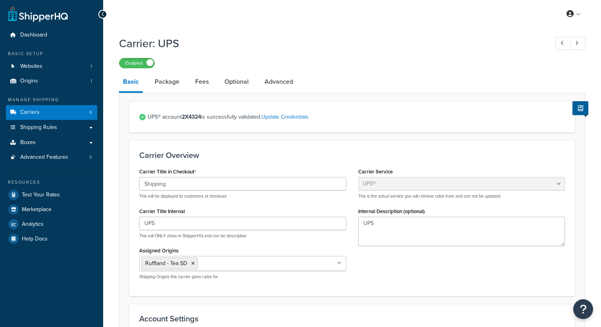
select select "ups"
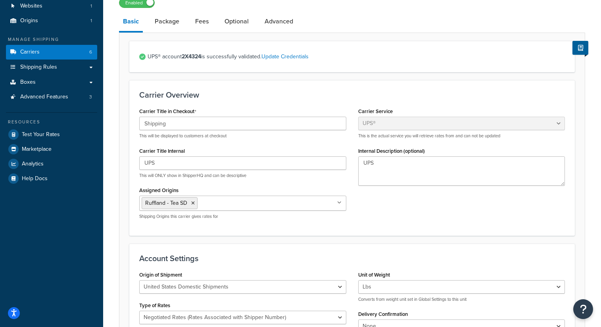
scroll to position [17, 0]
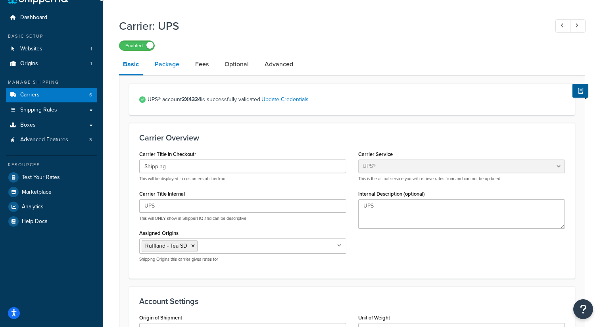
click at [165, 63] on link "Package" at bounding box center [167, 64] width 33 height 19
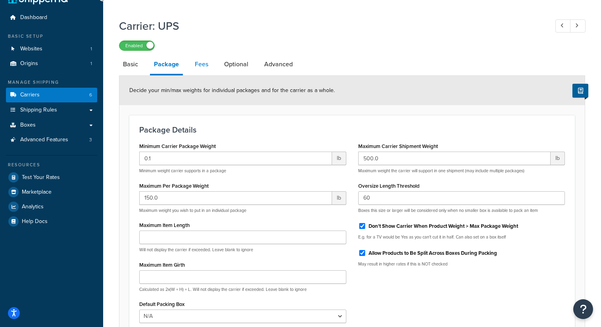
click at [207, 63] on link "Fees" at bounding box center [201, 64] width 21 height 19
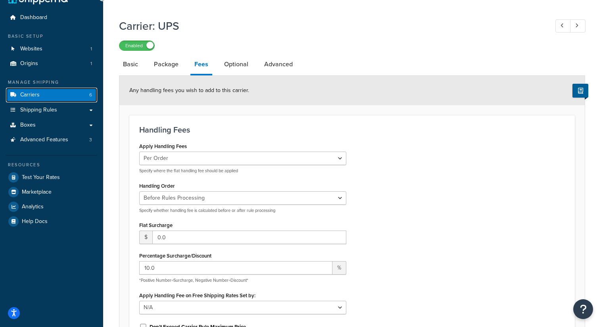
click at [50, 92] on link "Carriers 6" at bounding box center [51, 95] width 91 height 15
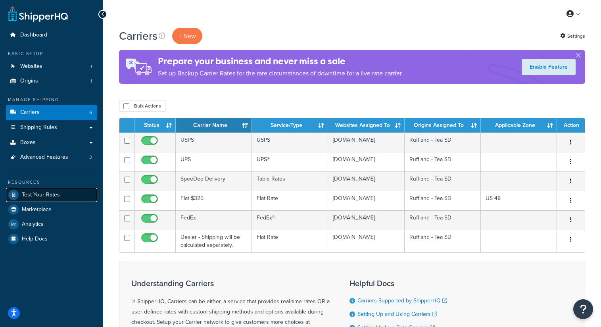
click at [41, 194] on span "Test Your Rates" at bounding box center [41, 195] width 38 height 7
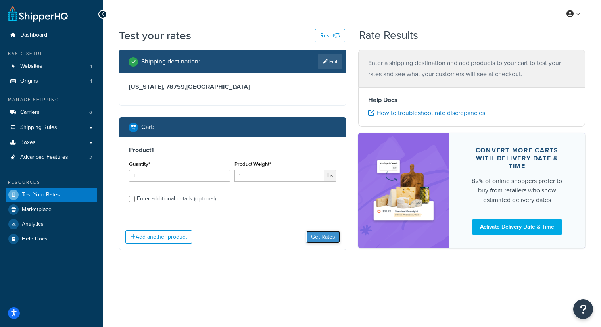
click at [325, 242] on button "Get Rates" at bounding box center [323, 237] width 34 height 13
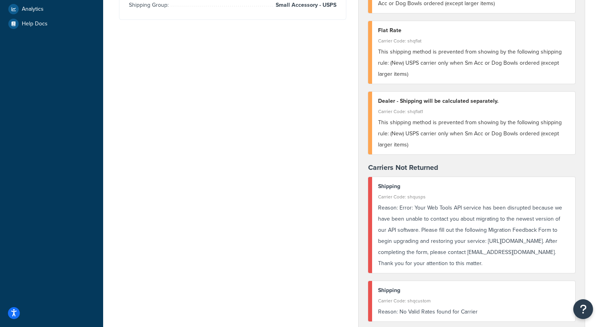
scroll to position [264, 0]
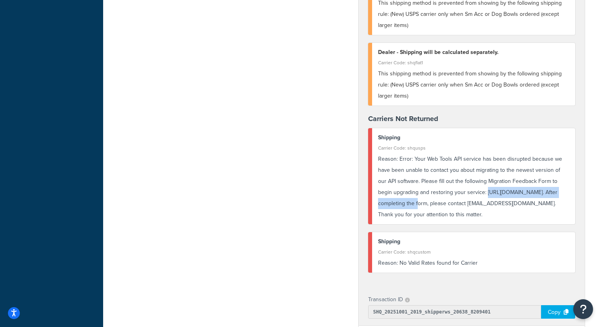
drag, startPoint x: 481, startPoint y: 204, endPoint x: 377, endPoint y: 204, distance: 104.0
click at [378, 204] on div "Reason: Error: Your Web Tools API service has been disrupted because we have be…" at bounding box center [474, 187] width 192 height 67
copy div "https://forms.osi.office365.us/r/n6njkKcCaz"
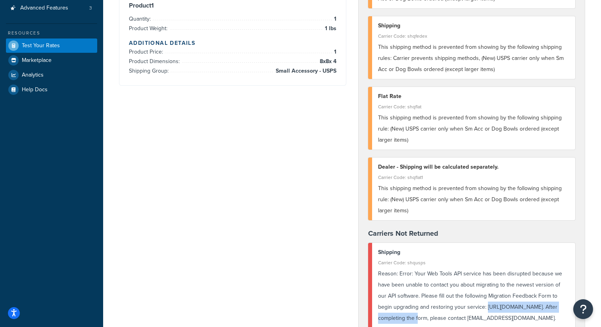
scroll to position [0, 0]
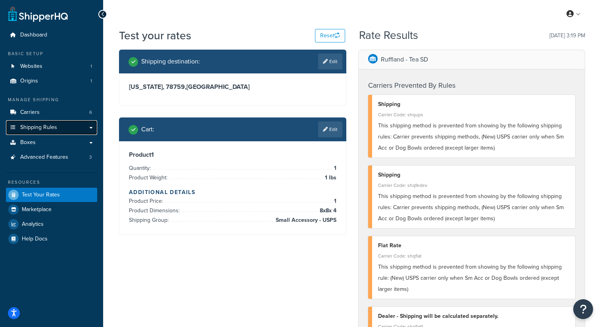
click at [42, 131] on span "Shipping Rules" at bounding box center [38, 127] width 37 height 7
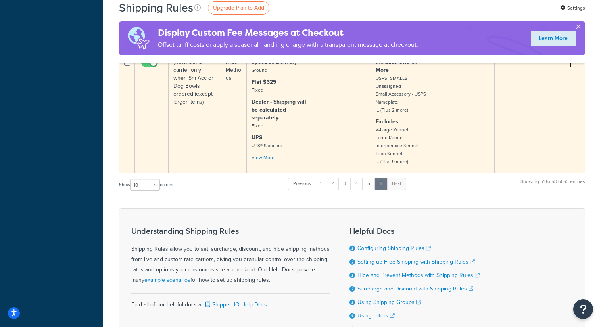
scroll to position [382, 0]
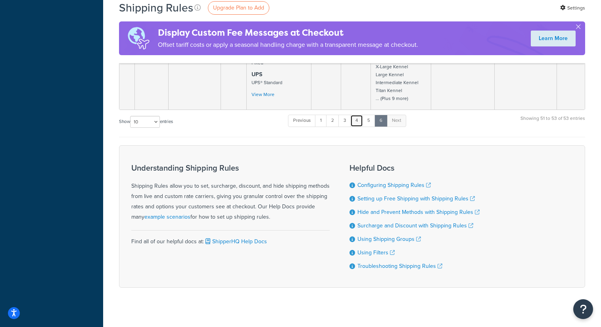
click at [356, 127] on link "4" at bounding box center [356, 121] width 13 height 12
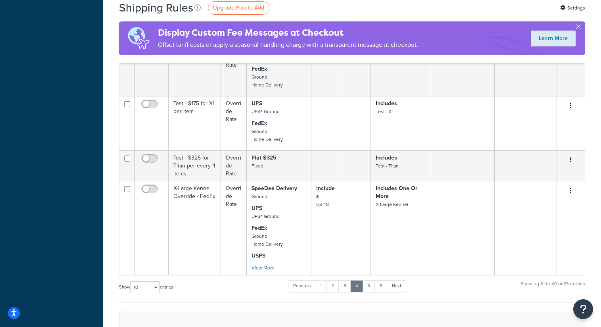
scroll to position [792, 0]
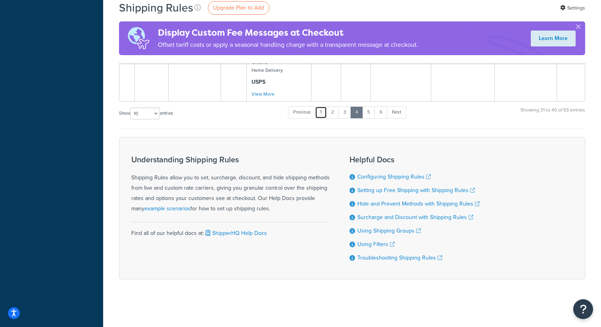
click at [322, 108] on link "1" at bounding box center [321, 112] width 12 height 12
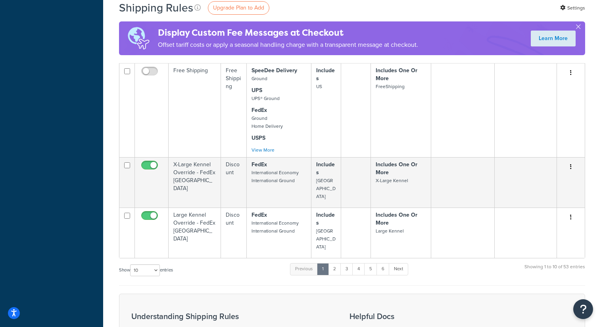
scroll to position [559, 0]
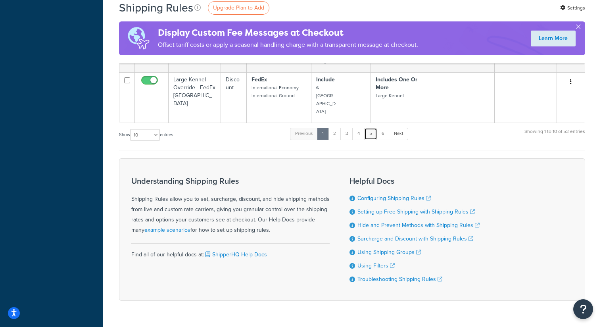
click at [373, 128] on link "5" at bounding box center [370, 134] width 13 height 12
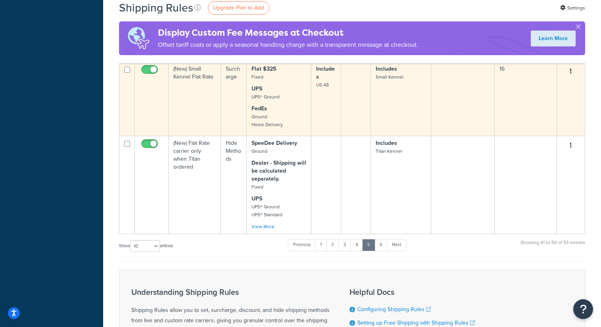
click at [212, 103] on td "(New) Small Kennel Flat Rate" at bounding box center [195, 99] width 52 height 74
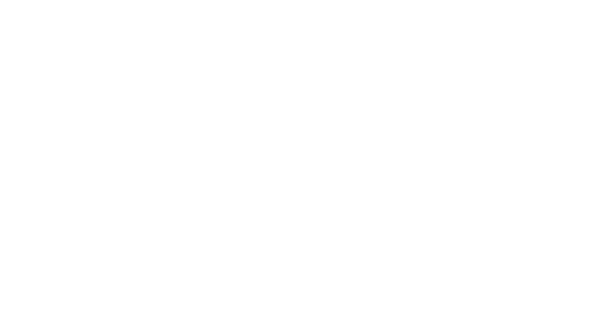
select select "ITEM"
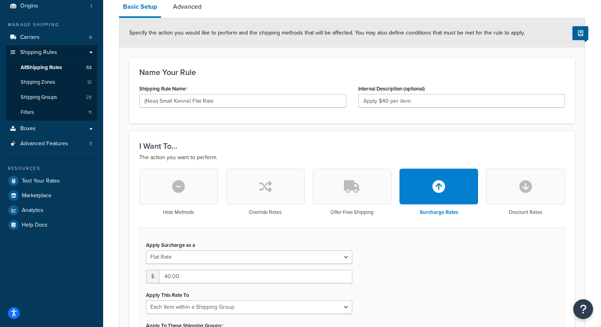
scroll to position [60, 0]
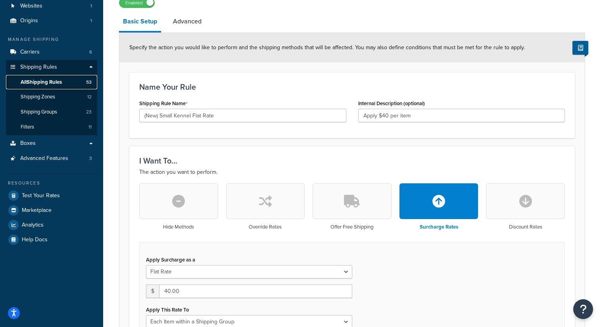
click at [51, 85] on span "All Shipping Rules" at bounding box center [41, 82] width 41 height 7
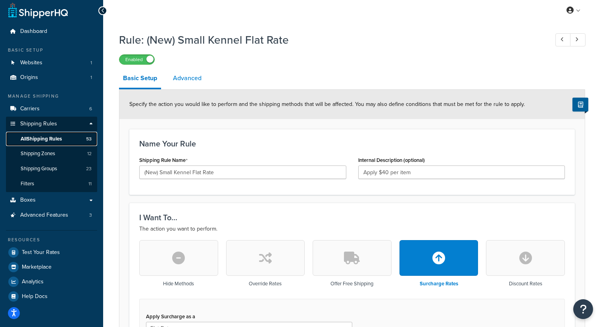
scroll to position [0, 0]
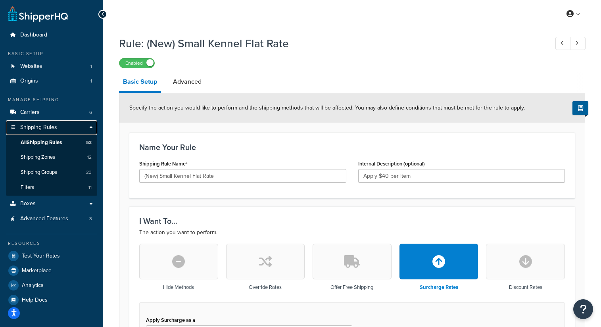
click at [47, 125] on span "Shipping Rules" at bounding box center [38, 127] width 37 height 7
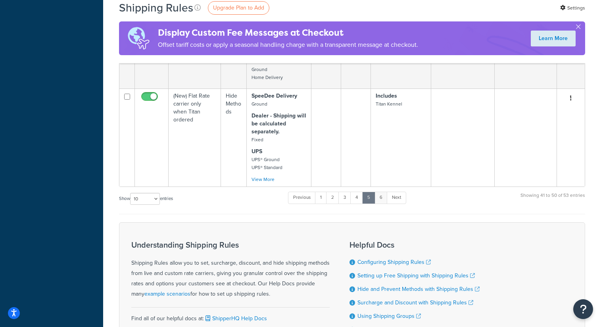
scroll to position [607, 0]
click at [384, 202] on link "6" at bounding box center [381, 196] width 13 height 12
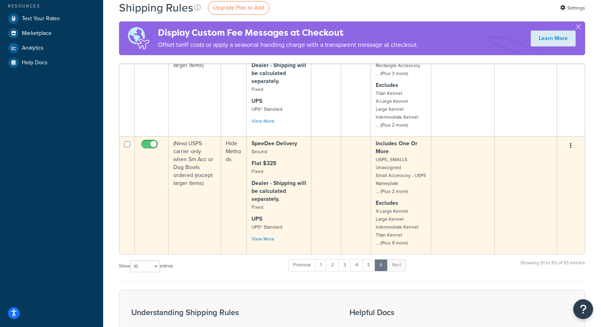
scroll to position [237, 0]
click at [571, 149] on icon "button" at bounding box center [571, 146] width 2 height 6
click at [468, 162] on td at bounding box center [462, 196] width 63 height 118
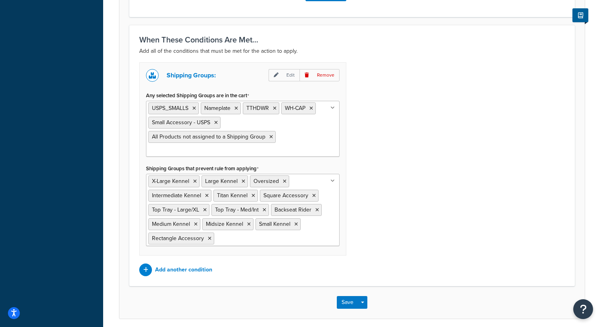
scroll to position [608, 0]
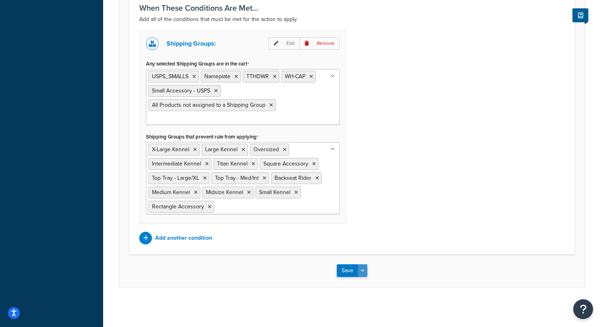
click at [365, 272] on button "Save Dropdown" at bounding box center [363, 270] width 10 height 13
click at [395, 300] on button "Save and Duplicate" at bounding box center [375, 301] width 77 height 17
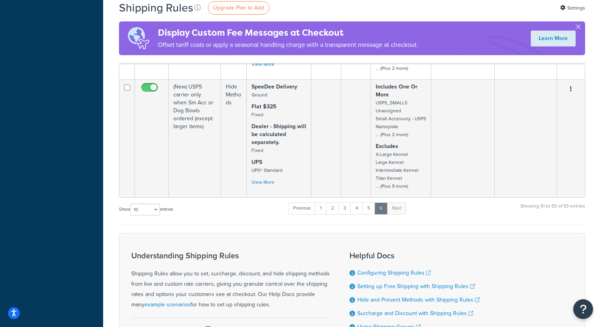
scroll to position [333, 0]
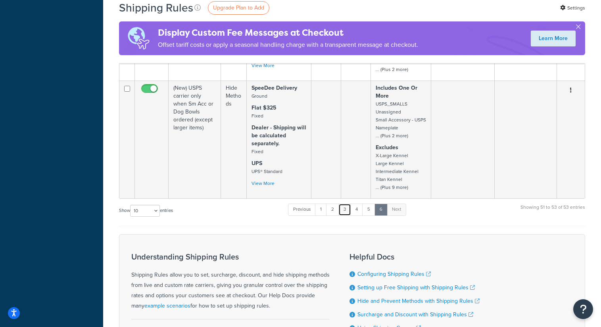
click at [351, 216] on link "3" at bounding box center [345, 210] width 13 height 12
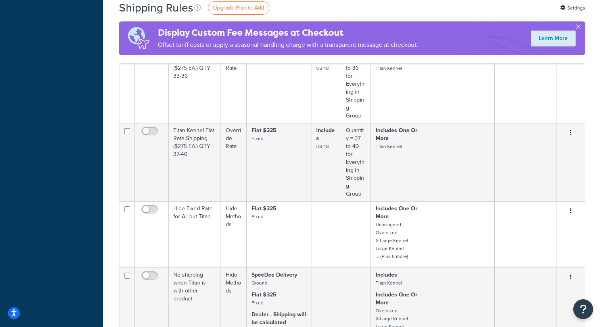
scroll to position [709, 0]
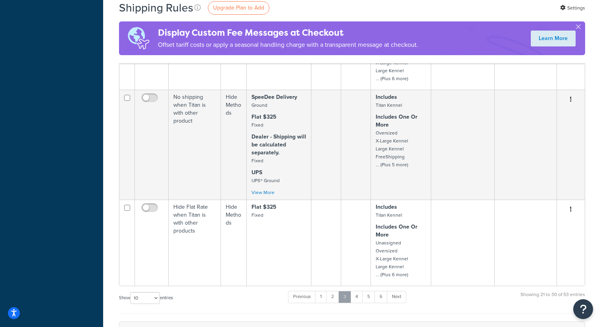
click at [340, 291] on link "3" at bounding box center [345, 297] width 13 height 12
click at [333, 291] on link "2" at bounding box center [332, 297] width 13 height 12
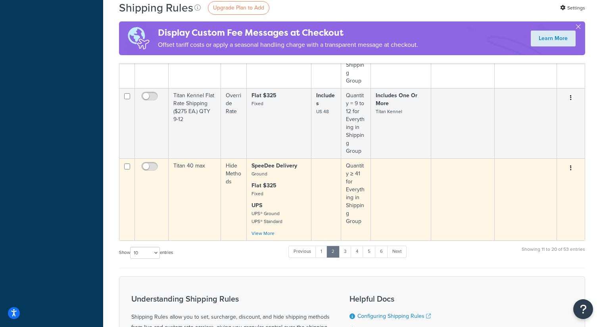
scroll to position [647, 0]
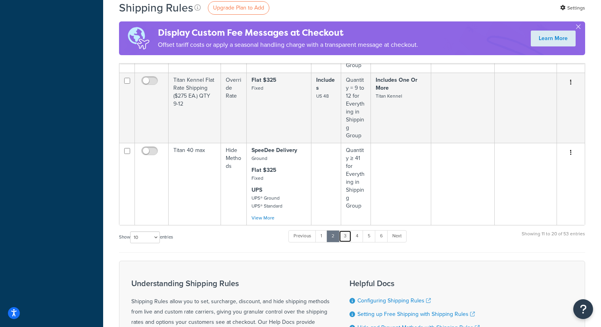
click at [345, 242] on link "3" at bounding box center [345, 236] width 13 height 12
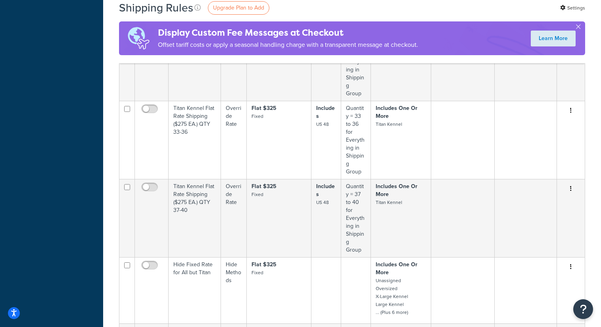
scroll to position [471, 0]
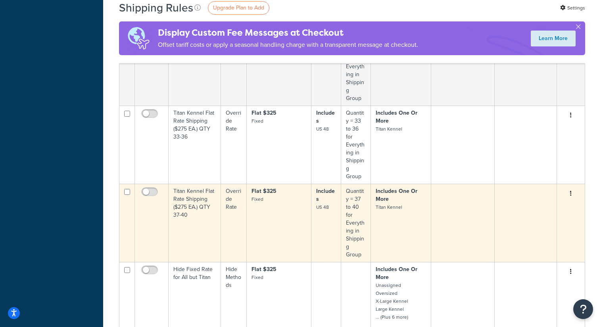
click at [569, 187] on button "button" at bounding box center [571, 193] width 11 height 13
click at [548, 217] on link "Delete" at bounding box center [545, 225] width 63 height 16
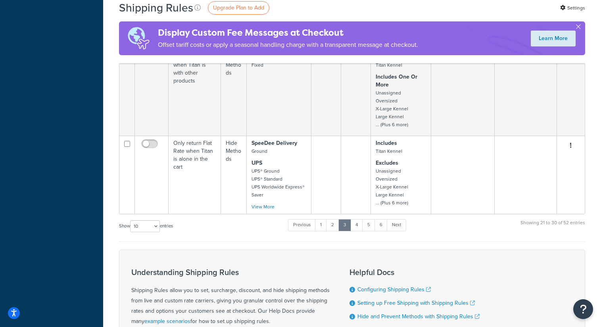
scroll to position [878, 0]
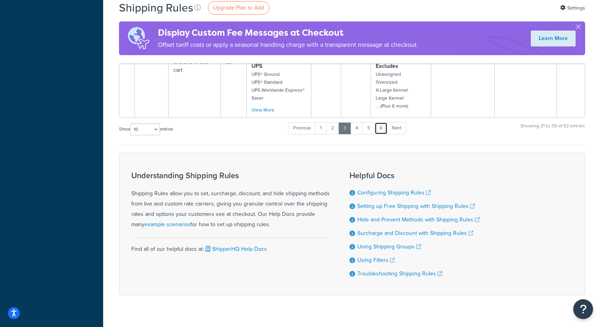
click at [383, 122] on link "6" at bounding box center [381, 128] width 13 height 12
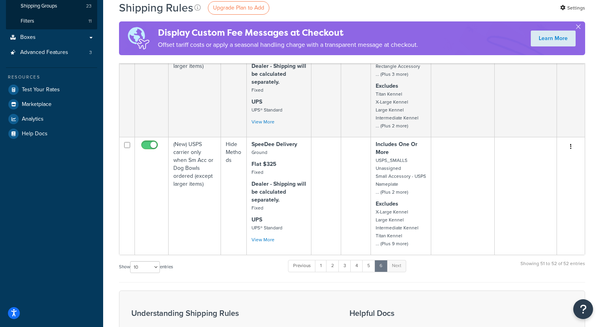
scroll to position [184, 0]
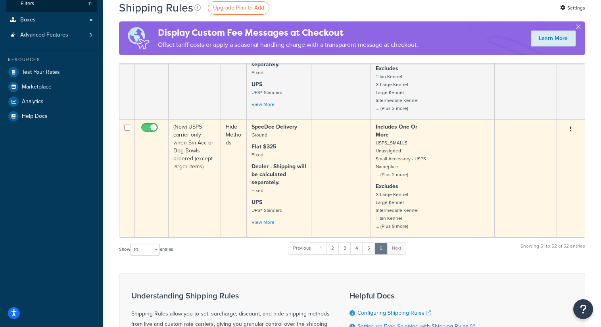
click at [572, 131] on button "button" at bounding box center [571, 129] width 11 height 13
click at [488, 146] on td at bounding box center [462, 178] width 63 height 118
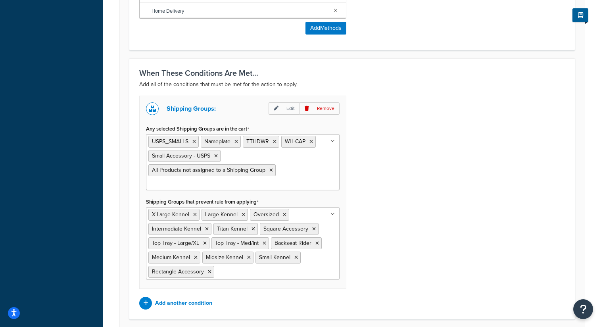
scroll to position [608, 0]
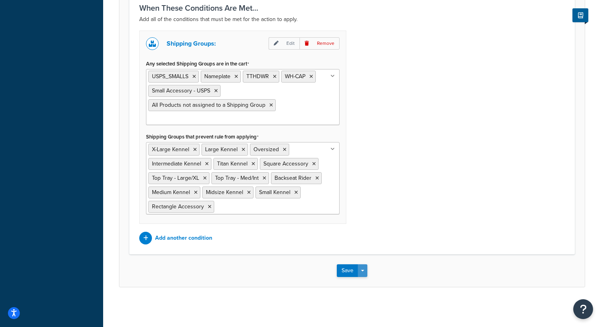
click at [364, 271] on button "Save Dropdown" at bounding box center [363, 270] width 10 height 13
click at [377, 300] on button "Save and Duplicate" at bounding box center [375, 301] width 77 height 17
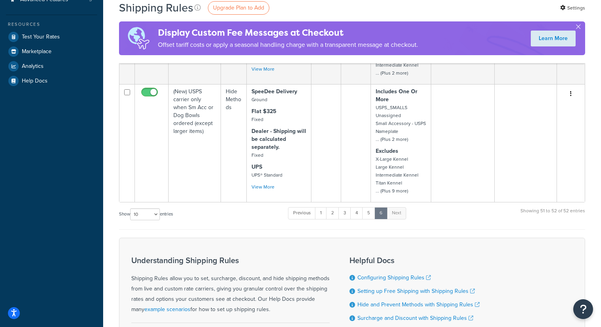
scroll to position [217, 0]
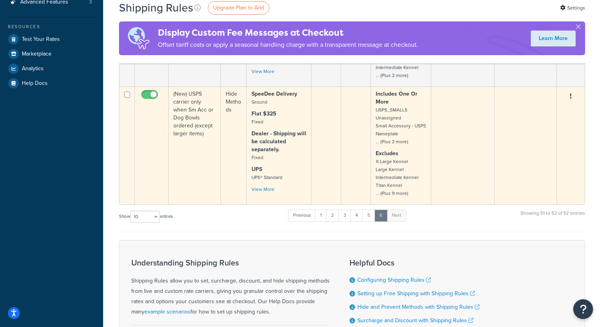
click at [325, 124] on td at bounding box center [327, 146] width 30 height 118
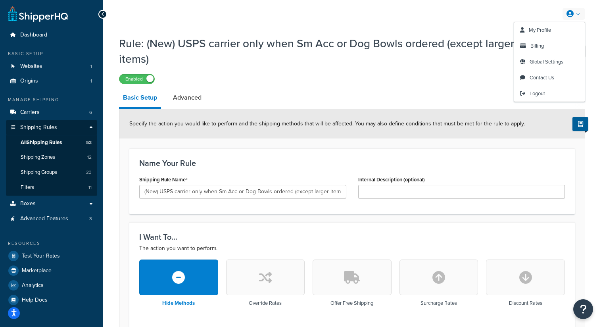
click at [582, 15] on link at bounding box center [574, 14] width 23 height 12
click at [551, 31] on span "My Profile" at bounding box center [540, 30] width 22 height 8
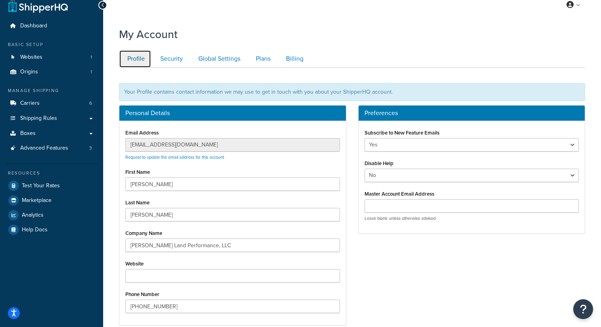
click at [145, 61] on link "Profile" at bounding box center [135, 59] width 32 height 18
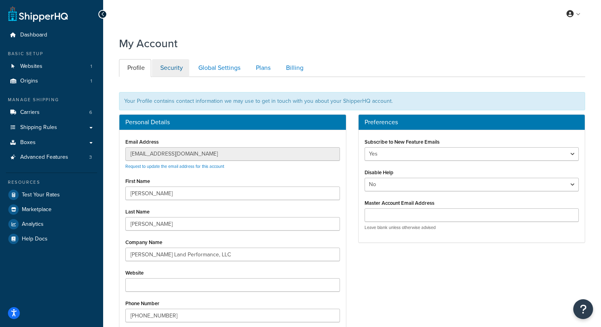
click at [177, 58] on div "Profile Security Global Settings Plans Billing Your Profile contains contact in…" at bounding box center [352, 211] width 466 height 312
click at [176, 64] on link "Security" at bounding box center [170, 68] width 37 height 18
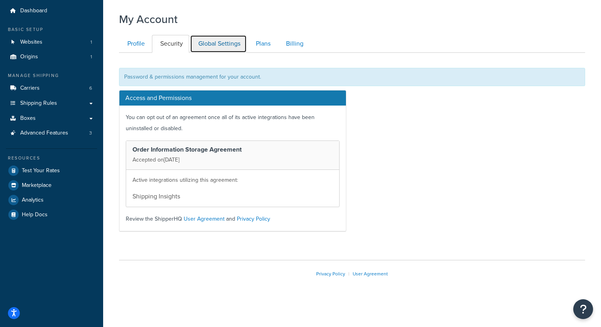
click at [216, 49] on link "Global Settings" at bounding box center [218, 44] width 57 height 18
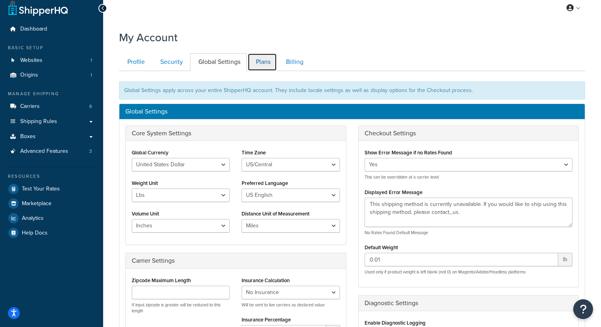
click at [270, 58] on link "Plans" at bounding box center [262, 62] width 29 height 18
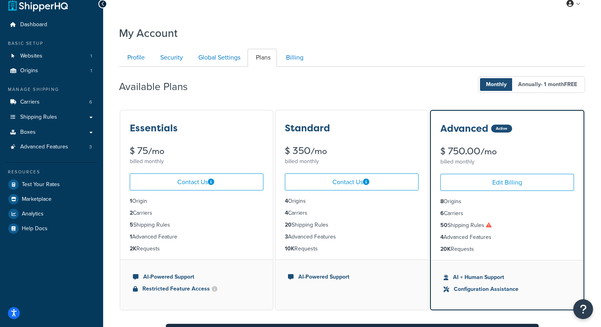
scroll to position [15, 0]
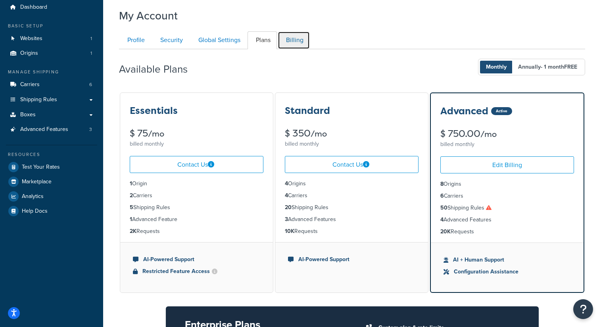
click at [294, 38] on link "Billing" at bounding box center [294, 40] width 32 height 18
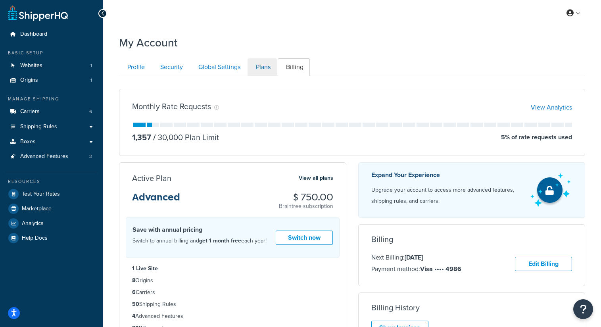
scroll to position [4, 0]
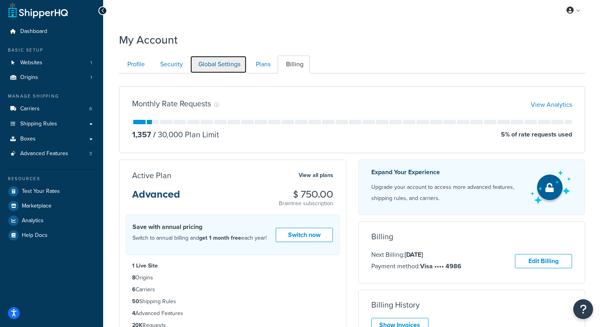
click at [226, 63] on link "Global Settings" at bounding box center [218, 65] width 57 height 18
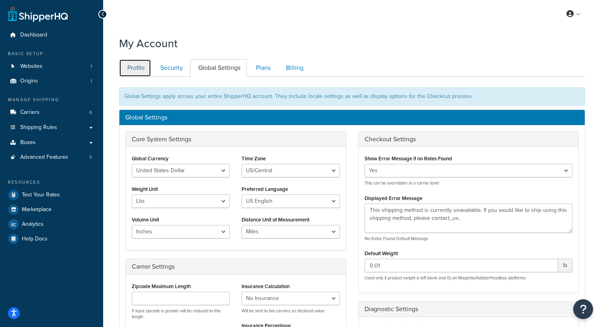
click at [142, 69] on link "Profile" at bounding box center [135, 68] width 32 height 18
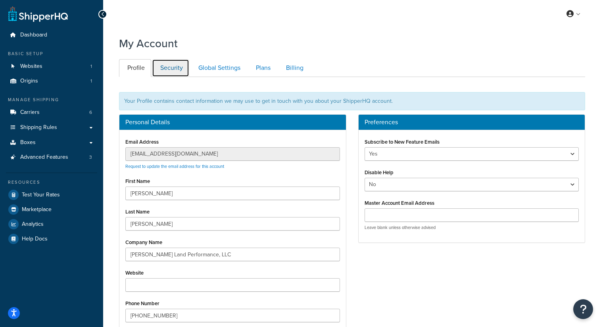
click at [168, 71] on link "Security" at bounding box center [170, 68] width 37 height 18
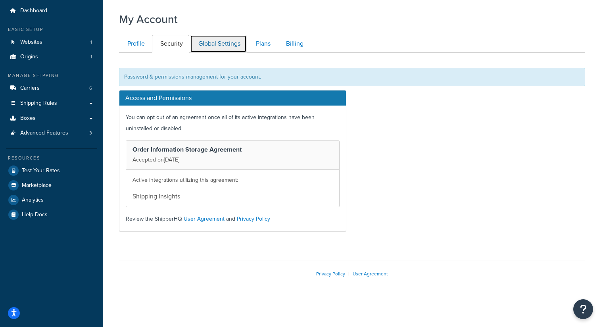
click at [220, 50] on link "Global Settings" at bounding box center [218, 44] width 57 height 18
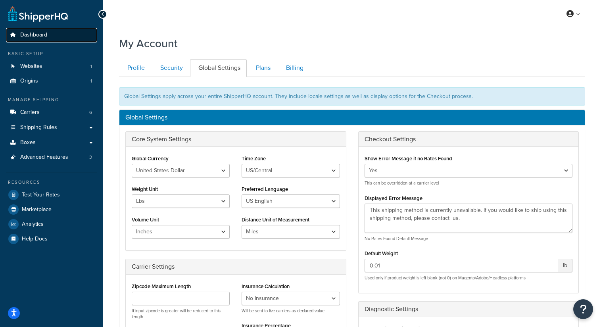
click at [48, 33] on link "Dashboard" at bounding box center [51, 35] width 91 height 15
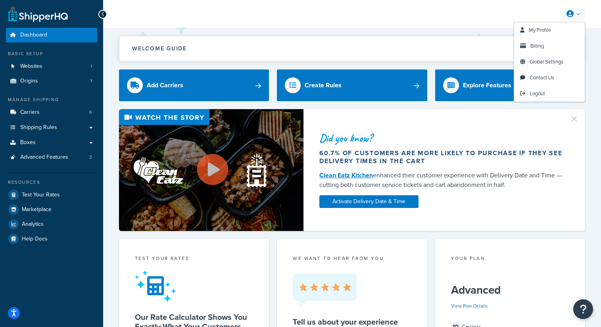
click at [577, 17] on link at bounding box center [574, 14] width 23 height 12
click at [548, 62] on span "Global Settings" at bounding box center [547, 62] width 34 height 8
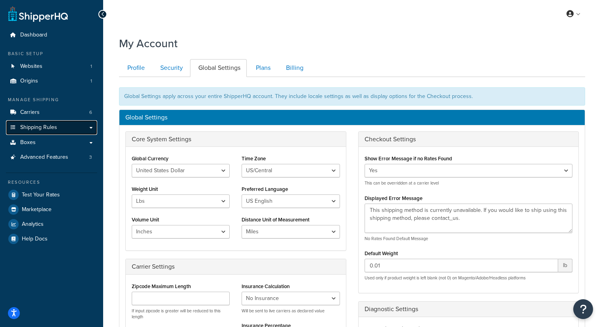
click at [40, 126] on span "Shipping Rules" at bounding box center [38, 127] width 37 height 7
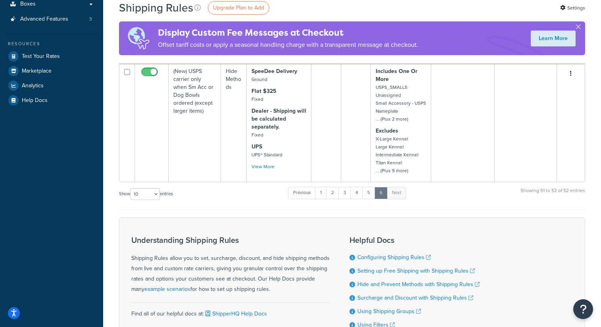
scroll to position [285, 0]
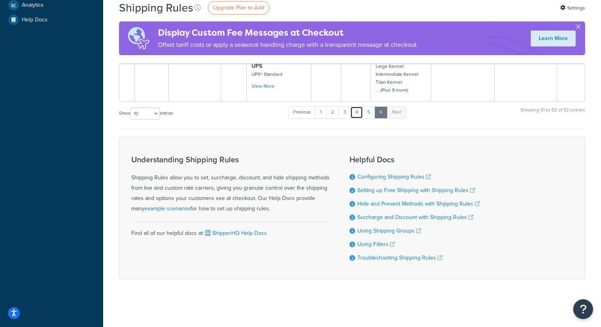
click at [360, 113] on link "4" at bounding box center [356, 112] width 13 height 12
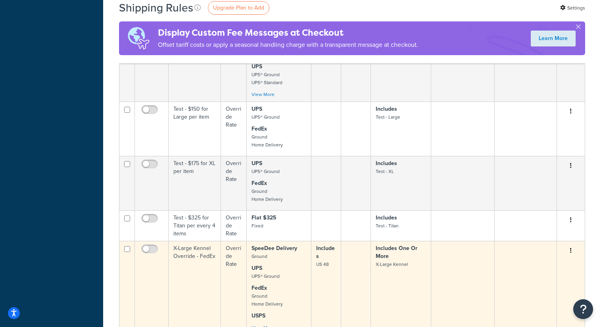
scroll to position [429, 0]
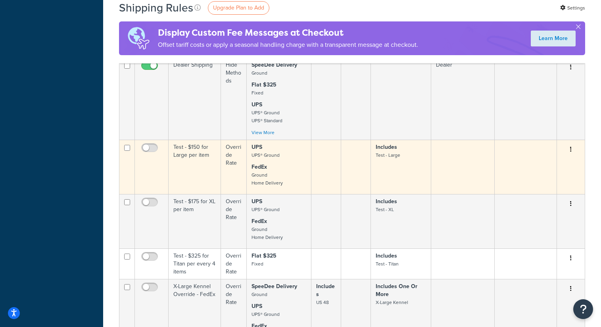
click at [127, 151] on input "checkbox" at bounding box center [127, 148] width 6 height 6
checkbox input "true"
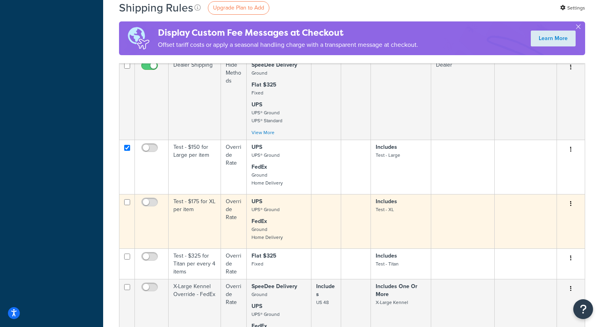
drag, startPoint x: 125, startPoint y: 208, endPoint x: 126, endPoint y: 212, distance: 4.8
click at [125, 205] on input "checkbox" at bounding box center [127, 202] width 6 height 6
checkbox input "true"
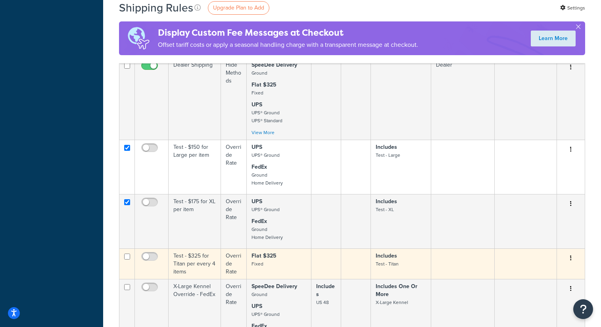
click at [126, 260] on input "checkbox" at bounding box center [127, 257] width 6 height 6
checkbox input "true"
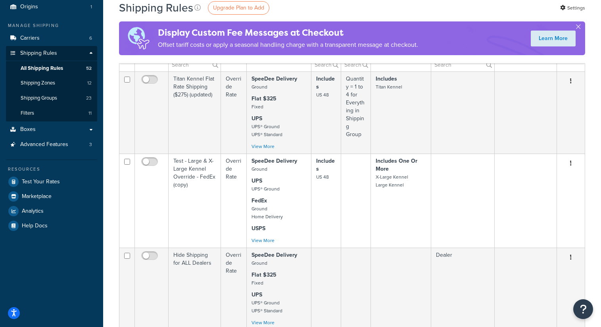
scroll to position [0, 0]
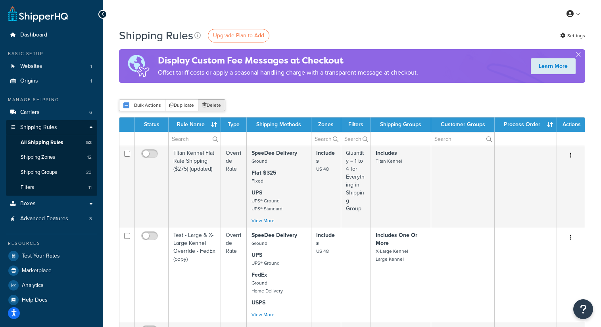
click at [214, 106] on button "Delete" at bounding box center [211, 105] width 27 height 12
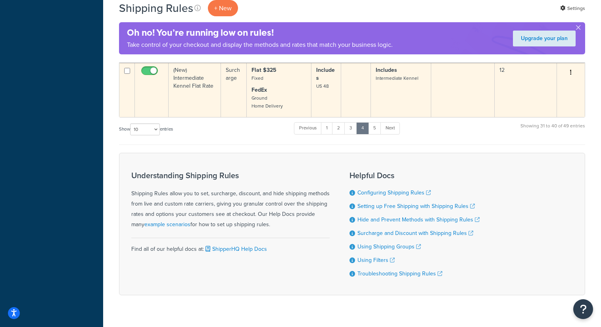
scroll to position [771, 0]
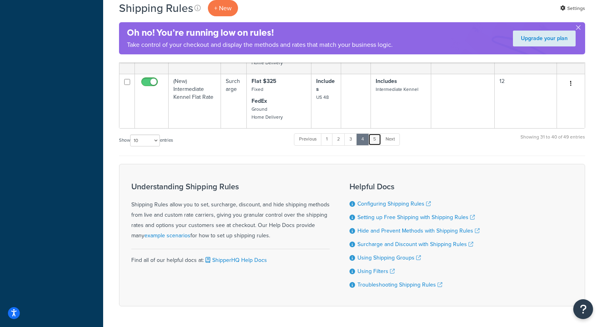
click at [374, 145] on link "5" at bounding box center [374, 139] width 13 height 12
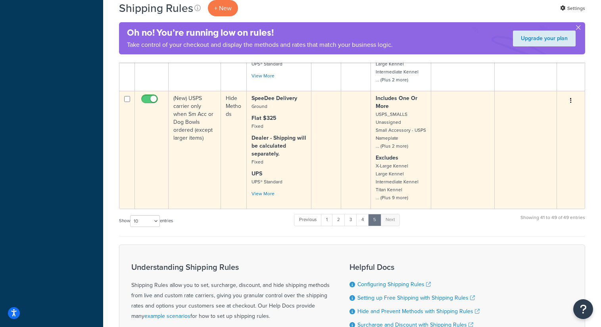
click at [198, 157] on td "(New) USPS carrier only when Sm Acc or Dog Bowls ordered (except larger items)" at bounding box center [195, 150] width 52 height 118
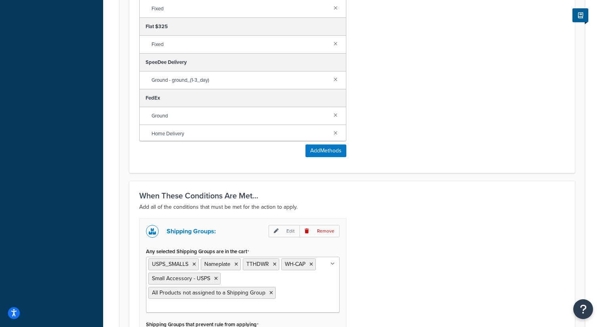
scroll to position [608, 0]
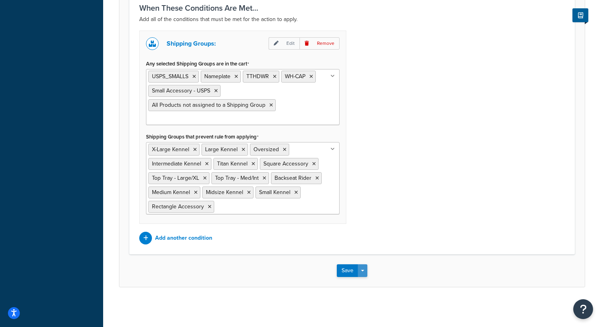
click at [364, 271] on span "button" at bounding box center [362, 271] width 3 height 2
click at [371, 302] on button "Save and Duplicate" at bounding box center [375, 301] width 77 height 17
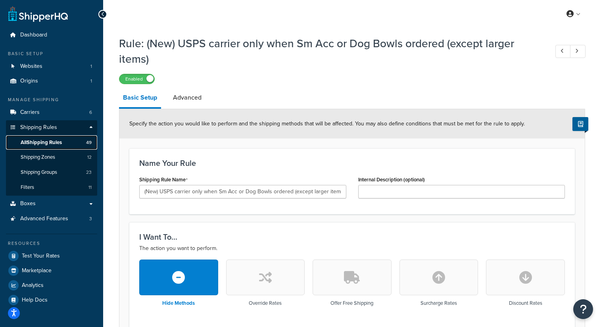
click at [52, 140] on span "All Shipping Rules" at bounding box center [41, 142] width 41 height 7
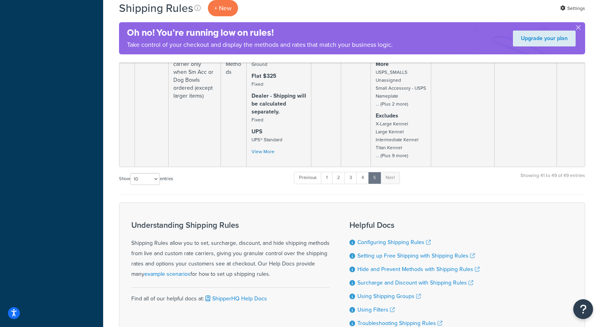
scroll to position [774, 0]
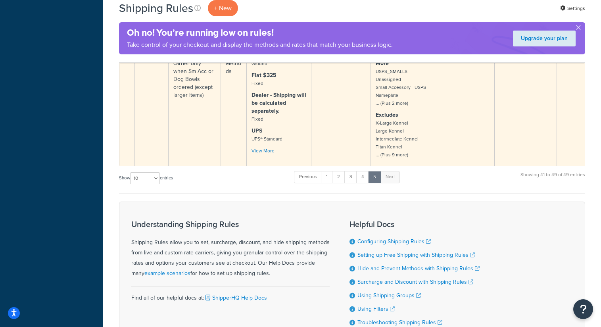
click at [214, 144] on td "(New) USPS carrier only when Sm Acc or Dog Bowls ordered (except larger items)" at bounding box center [195, 107] width 52 height 118
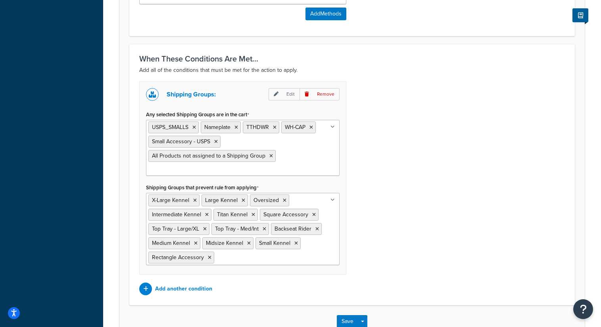
scroll to position [608, 0]
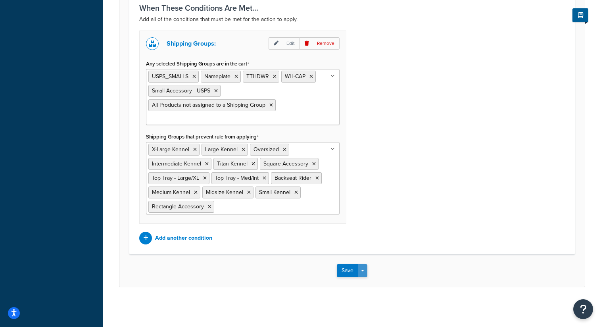
click at [363, 274] on button "Save Dropdown" at bounding box center [363, 270] width 10 height 13
click at [376, 302] on button "Save and Duplicate" at bounding box center [375, 301] width 77 height 17
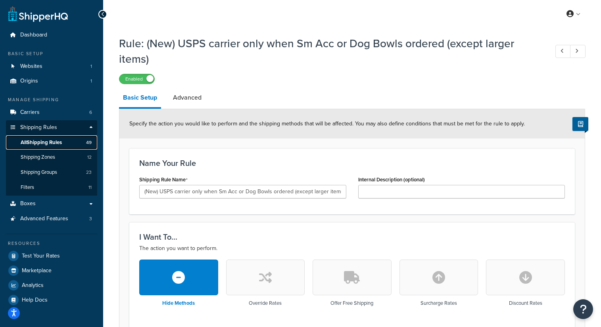
click at [41, 144] on span "All Shipping Rules" at bounding box center [41, 142] width 41 height 7
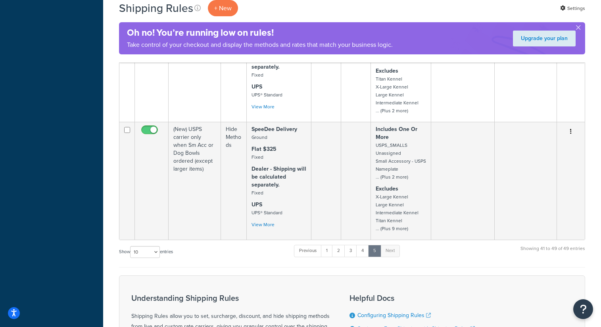
scroll to position [700, 0]
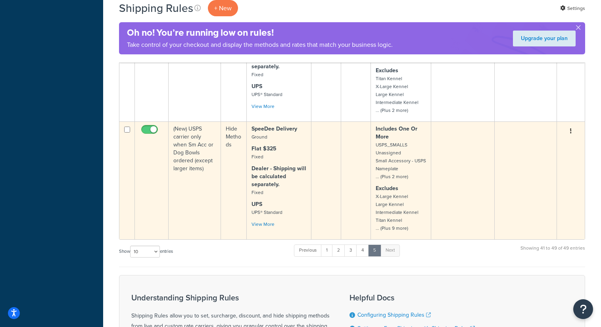
click at [571, 138] on button "button" at bounding box center [571, 131] width 11 height 13
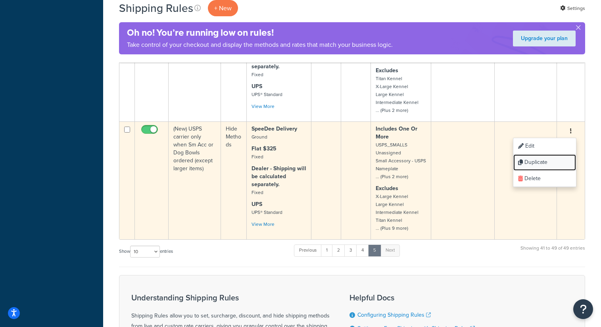
click at [554, 171] on link "Duplicate" at bounding box center [545, 162] width 63 height 16
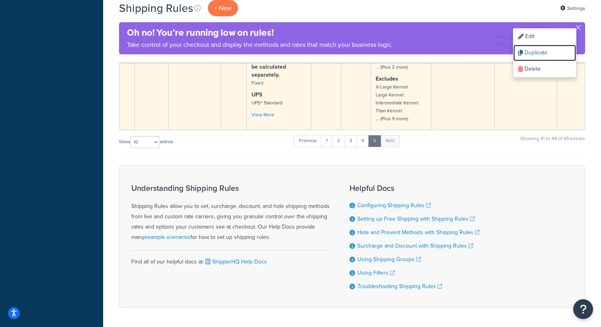
scroll to position [812, 0]
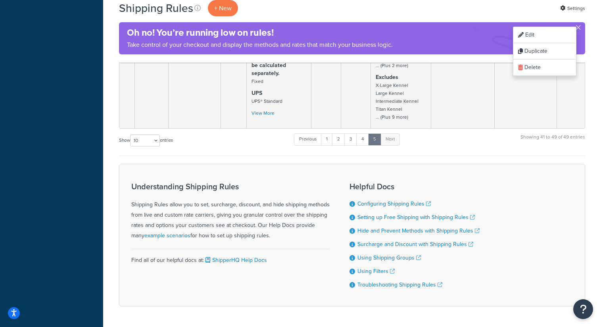
click at [467, 183] on div "Understanding Shipping Rules Shipping Rules allow you to set, surcharge, discou…" at bounding box center [352, 235] width 466 height 142
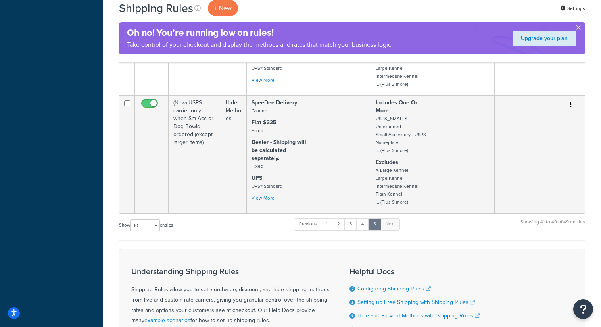
scroll to position [730, 0]
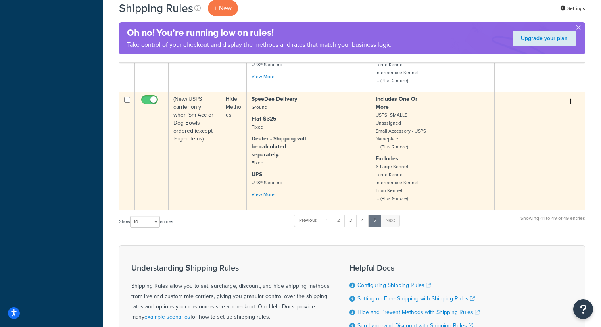
click at [571, 104] on icon "button" at bounding box center [571, 101] width 2 height 6
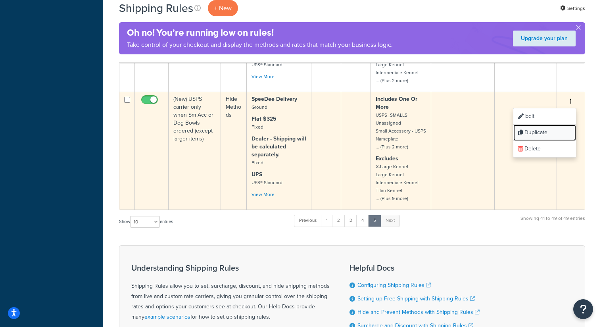
click at [553, 141] on link "Duplicate" at bounding box center [545, 133] width 63 height 16
click at [543, 141] on link "Duplicate" at bounding box center [545, 133] width 63 height 16
click at [545, 141] on link "Duplicate" at bounding box center [545, 133] width 63 height 16
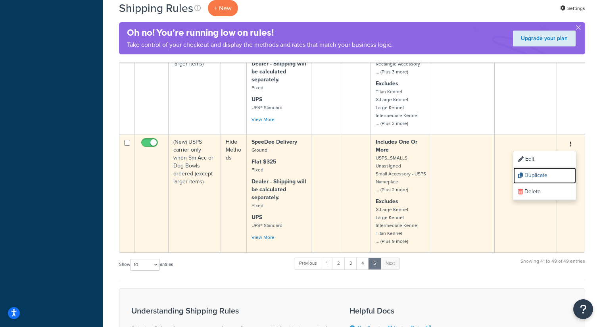
scroll to position [660, 0]
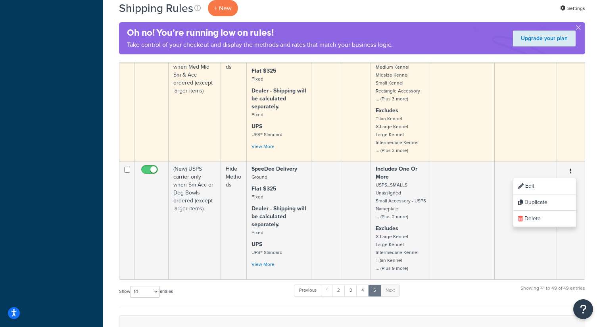
click at [503, 162] on td at bounding box center [526, 103] width 62 height 118
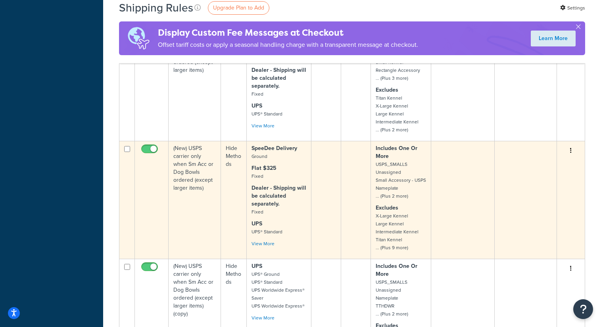
scroll to position [688, 0]
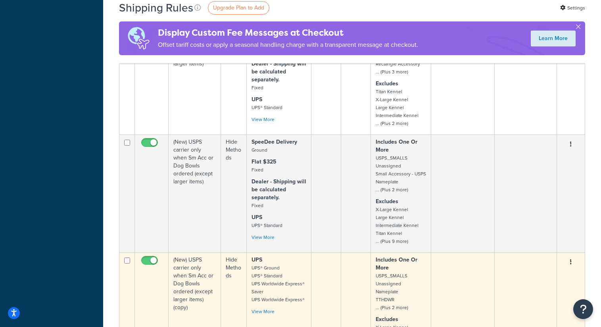
click at [153, 267] on input "checkbox" at bounding box center [151, 263] width 22 height 10
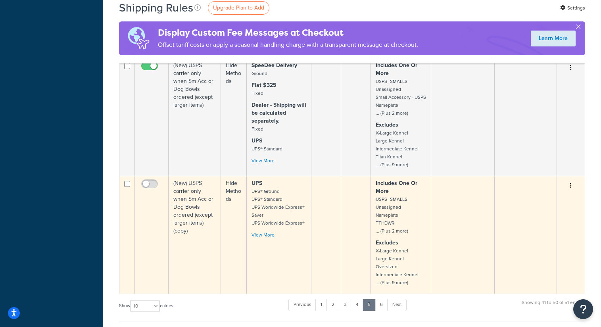
checkbox input "true"
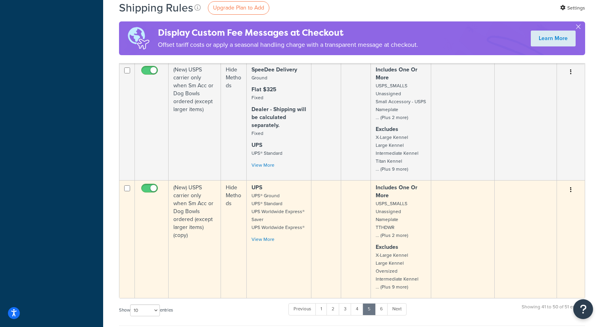
scroll to position [818, 0]
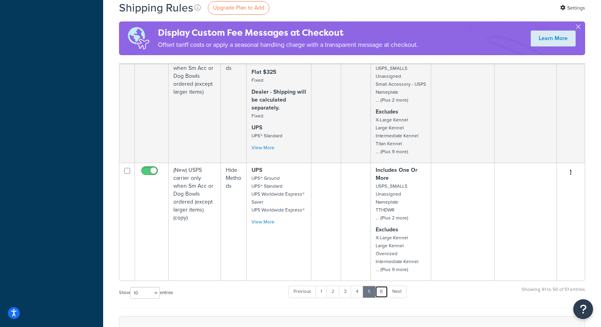
click at [387, 298] on link "6" at bounding box center [381, 292] width 13 height 12
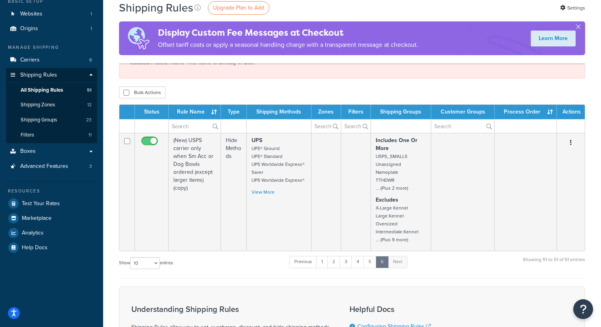
scroll to position [0, 0]
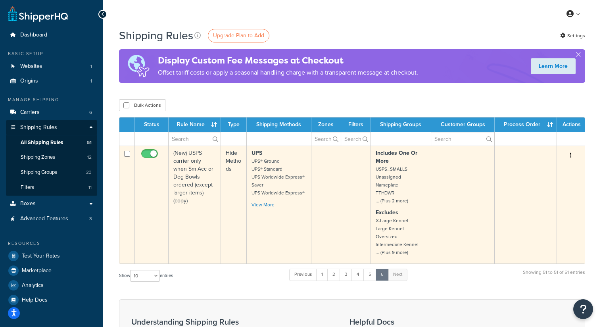
click at [152, 154] on input "checkbox" at bounding box center [151, 156] width 22 height 10
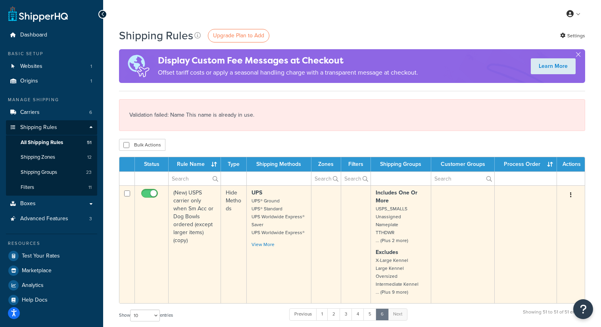
click at [153, 192] on input "checkbox" at bounding box center [151, 195] width 22 height 10
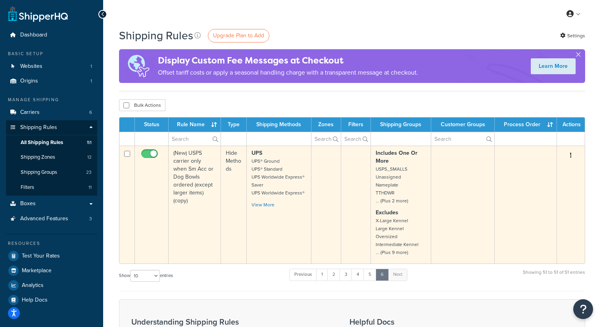
click at [146, 154] on input "checkbox" at bounding box center [151, 156] width 22 height 10
checkbox input "true"
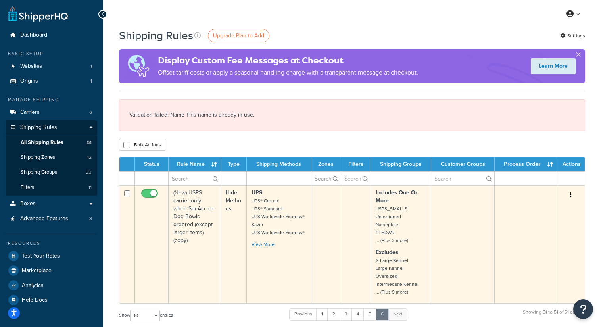
click at [192, 208] on td "(New) USPS carrier only when Sm Acc or Dog Bowls ordered (except larger items) …" at bounding box center [195, 244] width 52 height 118
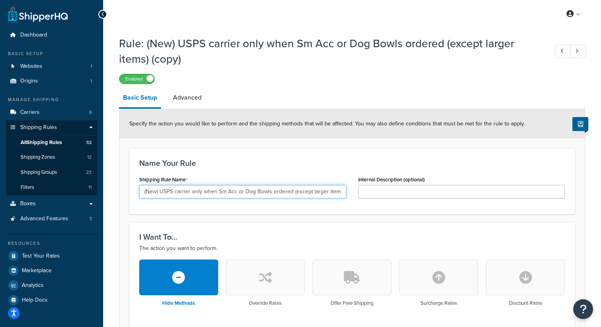
drag, startPoint x: 144, startPoint y: 192, endPoint x: 159, endPoint y: 194, distance: 14.7
click at [159, 194] on input "(New) USPS carrier only when Sm Acc or Dog Bowls ordered (except larger items) …" at bounding box center [242, 191] width 207 height 13
drag, startPoint x: 278, startPoint y: 192, endPoint x: 341, endPoint y: 193, distance: 62.7
click at [341, 193] on input "[NEW] TEST Flat Rate only when Sm Acc or Dog Bowls ordered (except larger items…" at bounding box center [242, 191] width 207 height 13
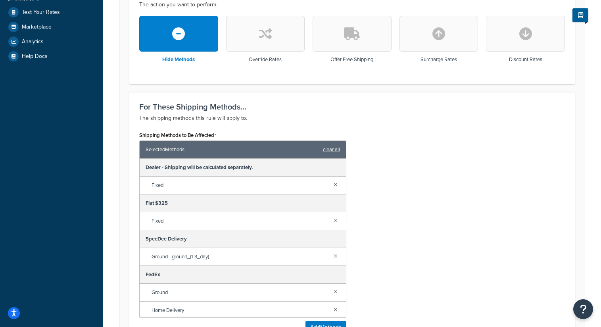
scroll to position [0, 0]
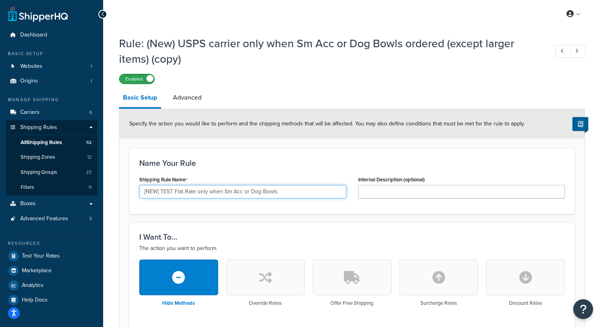
type input "[NEW] TEST Flat Rate only when Sm Acc or Dog Bowls"
click at [146, 82] on label "Enabled" at bounding box center [136, 79] width 35 height 10
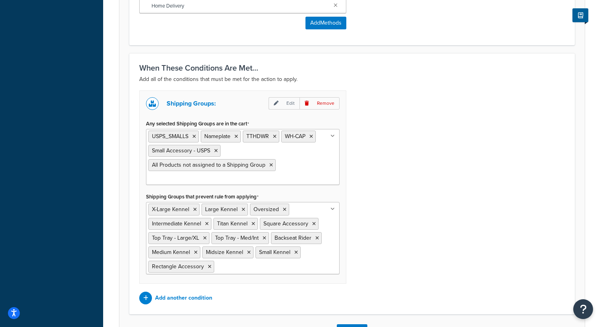
scroll to position [652, 0]
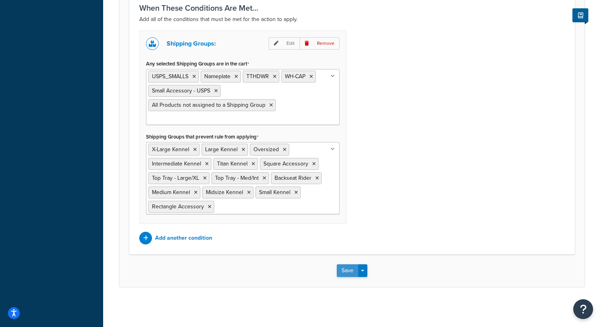
click at [344, 272] on button "Save" at bounding box center [347, 270] width 21 height 13
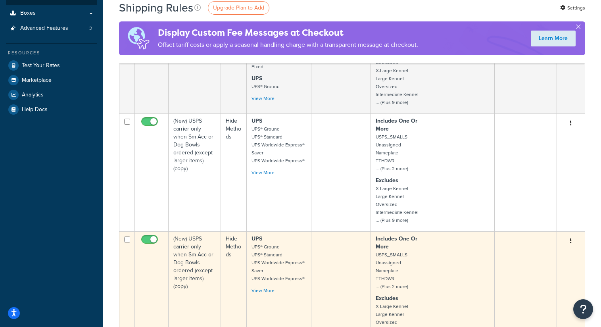
scroll to position [186, 0]
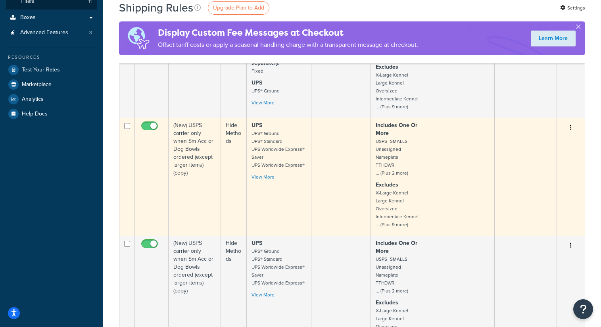
click at [127, 129] on input "checkbox" at bounding box center [127, 126] width 6 height 6
checkbox input "true"
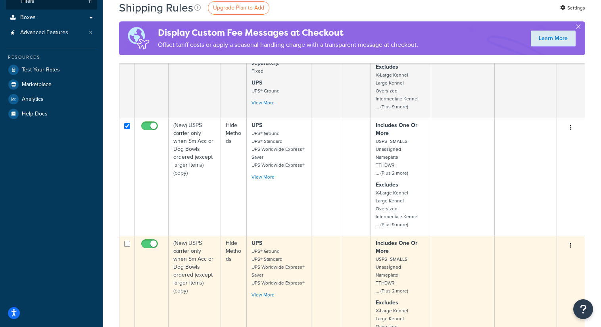
click at [126, 247] on input "checkbox" at bounding box center [127, 244] width 6 height 6
checkbox input "true"
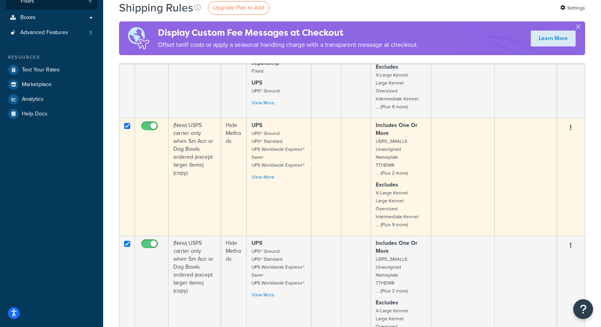
click at [572, 129] on button "button" at bounding box center [571, 127] width 11 height 13
click at [553, 154] on link "Delete" at bounding box center [545, 159] width 63 height 16
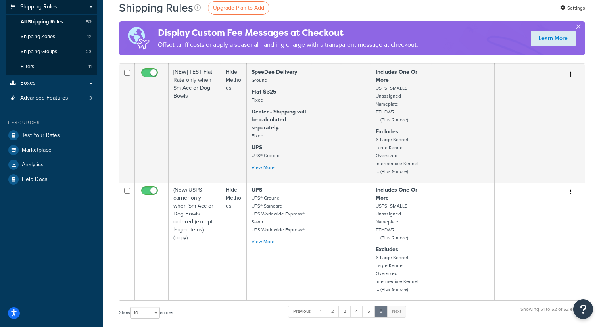
scroll to position [121, 0]
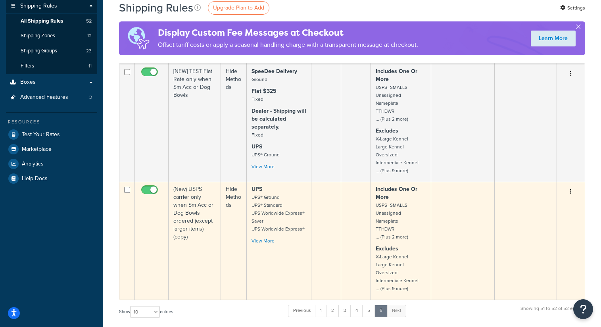
click at [572, 190] on button "button" at bounding box center [571, 191] width 11 height 13
click at [545, 223] on link "Delete" at bounding box center [545, 223] width 63 height 16
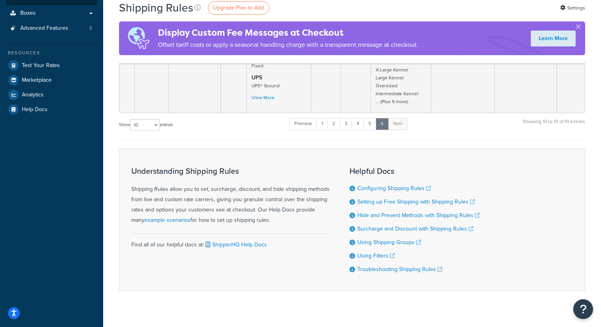
scroll to position [191, 0]
click at [371, 127] on link "5" at bounding box center [370, 123] width 13 height 12
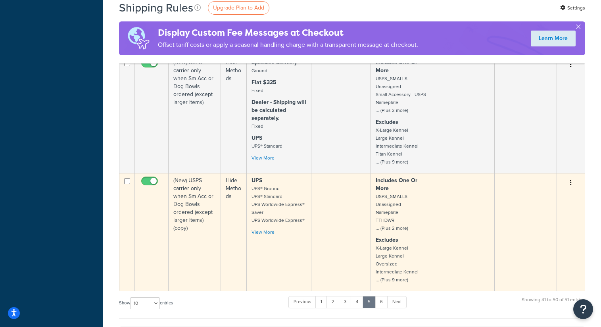
scroll to position [812, 0]
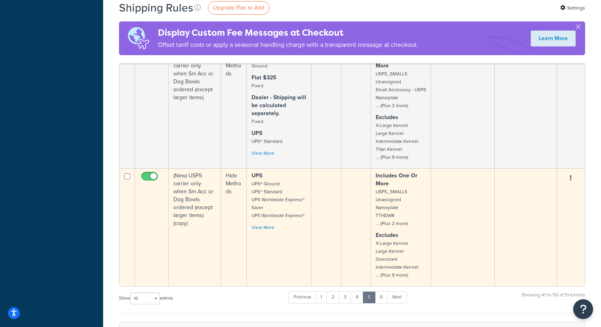
click at [573, 185] on button "button" at bounding box center [571, 178] width 11 height 13
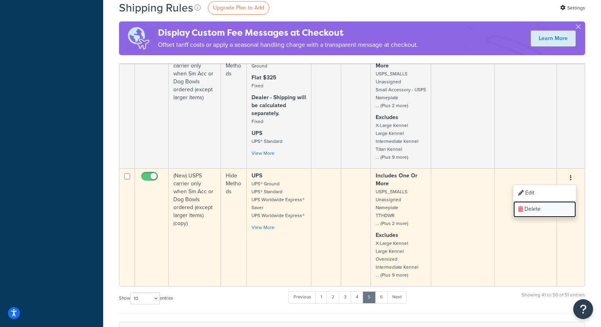
click at [548, 217] on link "Delete" at bounding box center [545, 209] width 63 height 16
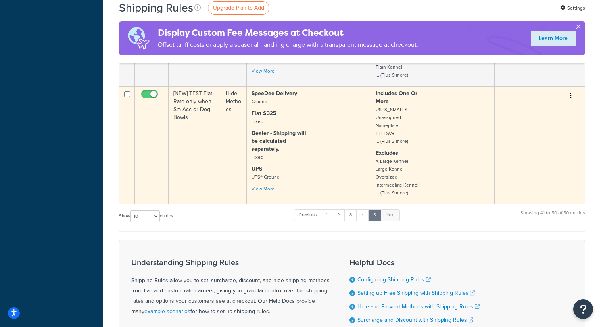
scroll to position [891, 0]
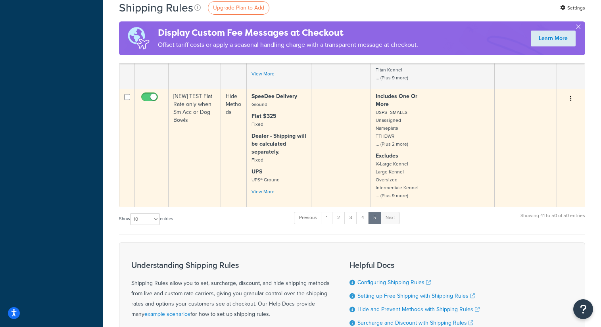
click at [189, 125] on td "[NEW] TEST Flat Rate only when Sm Acc or Dog Bowls" at bounding box center [195, 148] width 52 height 118
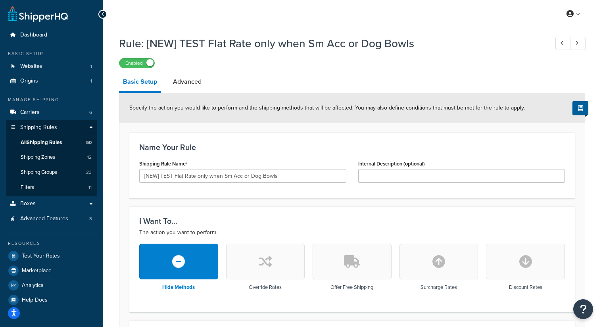
click at [148, 63] on span at bounding box center [149, 62] width 7 height 7
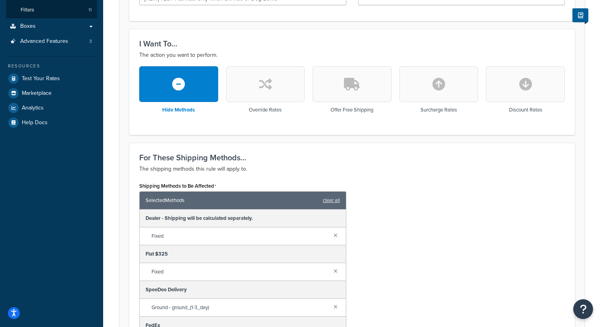
scroll to position [145, 0]
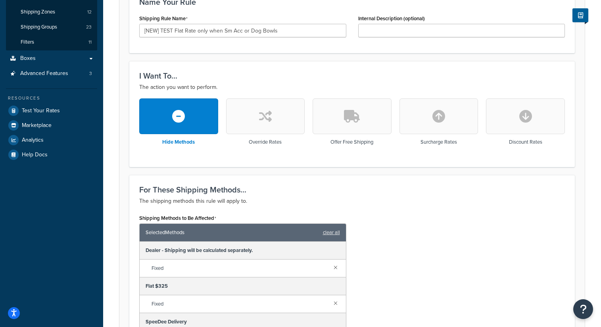
click at [441, 121] on icon "button" at bounding box center [439, 116] width 13 height 13
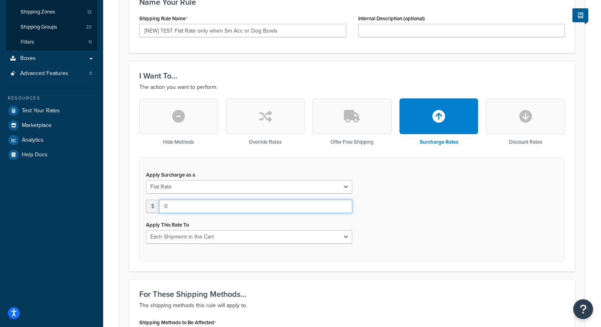
click at [216, 204] on input "0" at bounding box center [255, 206] width 193 height 13
type input "8"
click at [396, 234] on div "Apply Surcharge as a Flat Rate Percentage Flat Rate & Percentage $ 8 Apply This…" at bounding box center [352, 209] width 426 height 104
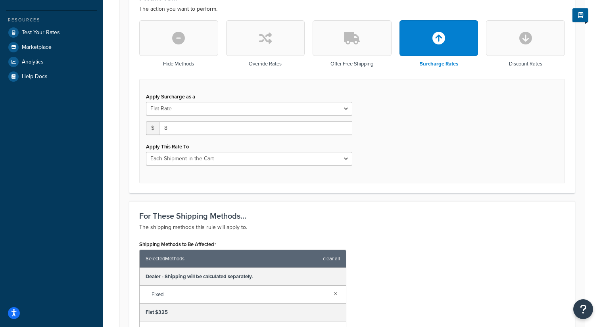
scroll to position [225, 0]
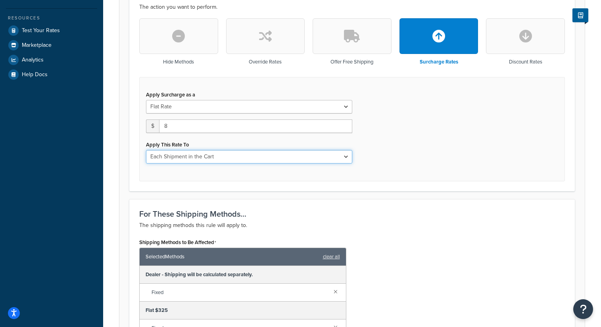
click at [307, 156] on select "Each Shipment in the Cart Each Shipping Group in the Cart Each Item within a Sh…" at bounding box center [249, 156] width 206 height 13
select select "ITEM"
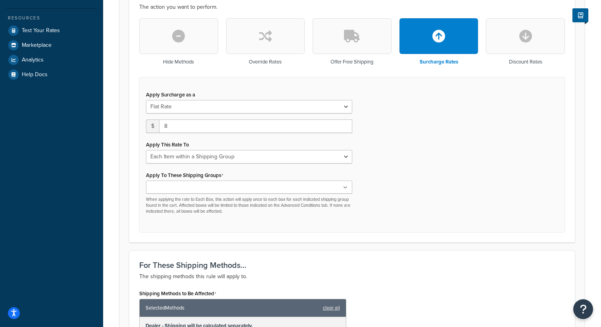
click at [234, 187] on ul at bounding box center [249, 187] width 206 height 13
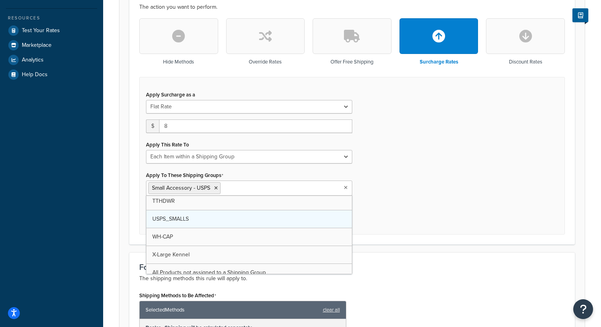
scroll to position [296, 0]
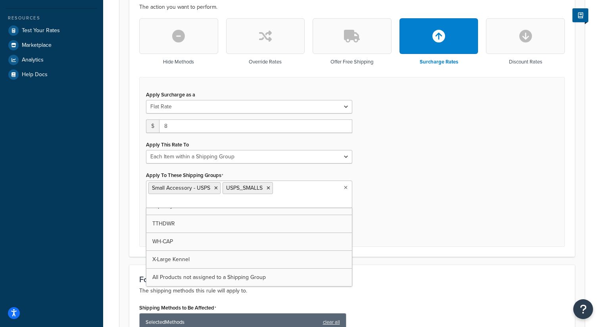
click at [219, 198] on input "Apply To These Shipping Groups" at bounding box center [183, 202] width 70 height 9
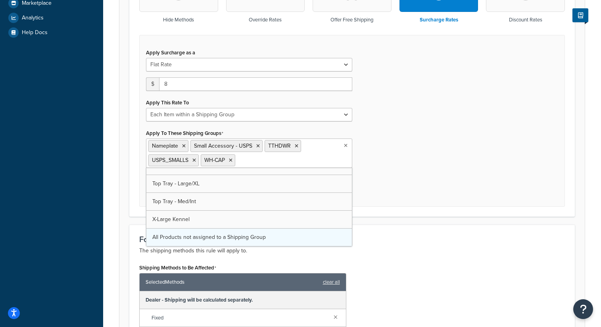
scroll to position [225, 0]
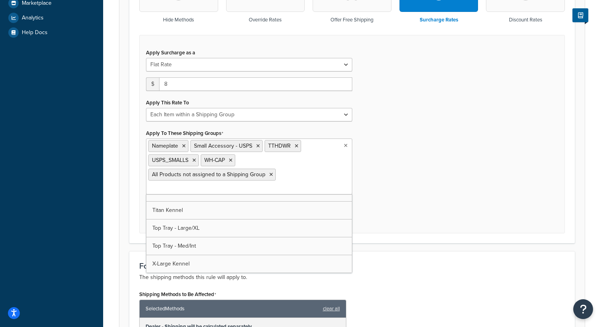
click at [385, 185] on div "Apply Surcharge as a Flat Rate Percentage Flat Rate & Percentage $ 8 Apply This…" at bounding box center [352, 134] width 426 height 198
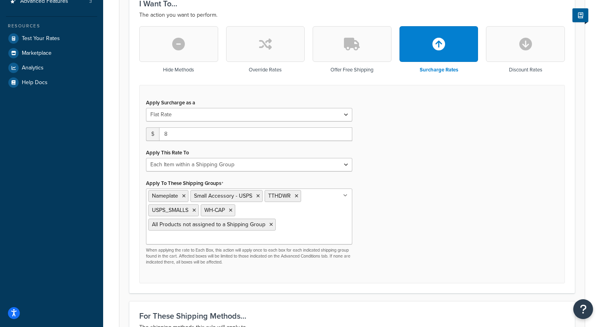
scroll to position [213, 0]
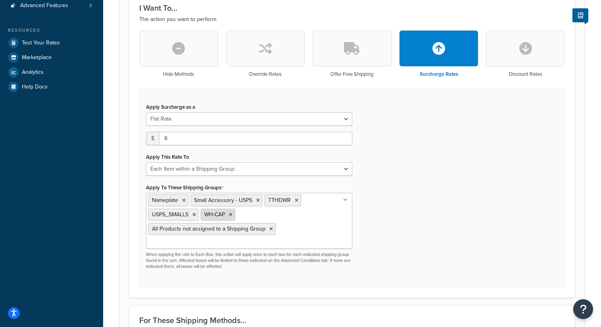
click at [232, 216] on icon at bounding box center [231, 214] width 4 height 5
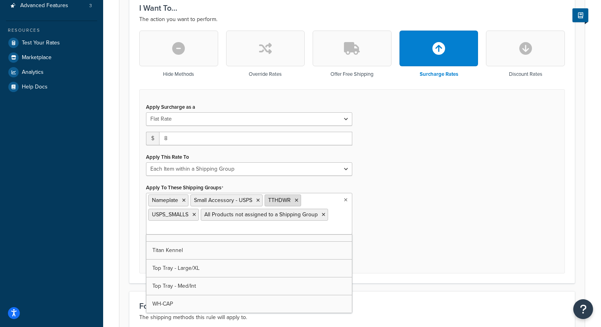
click at [298, 201] on icon at bounding box center [297, 200] width 4 height 5
click at [313, 201] on li "USPS_SMALLS" at bounding box center [290, 200] width 50 height 12
click at [312, 201] on icon at bounding box center [311, 200] width 4 height 5
click at [269, 216] on icon at bounding box center [271, 214] width 4 height 5
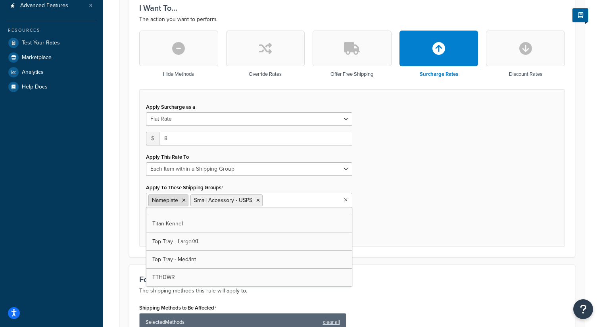
click at [185, 200] on icon at bounding box center [184, 200] width 4 height 5
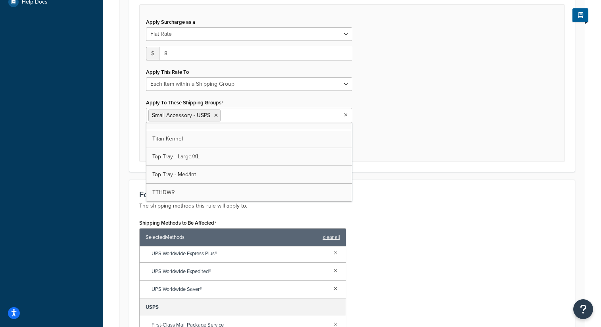
click at [394, 179] on form "Specify the action you would like to perform and the shipping methods that will…" at bounding box center [352, 267] width 466 height 944
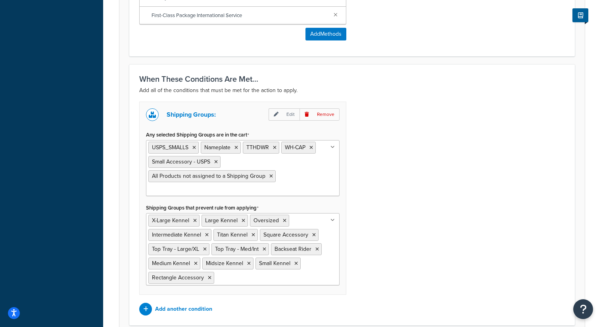
scroll to position [701, 0]
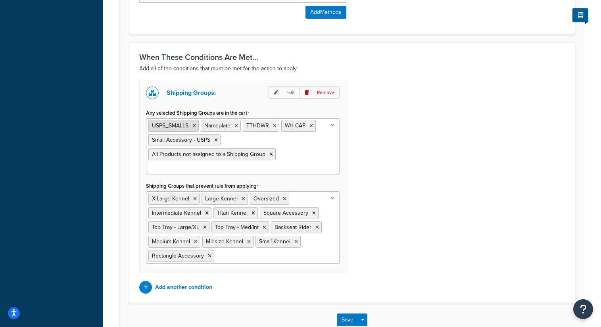
click at [195, 126] on icon at bounding box center [194, 125] width 4 height 5
click at [388, 149] on div "Shipping Groups: Edit Remove Any selected Shipping Groups are in the cart Namep…" at bounding box center [352, 187] width 438 height 214
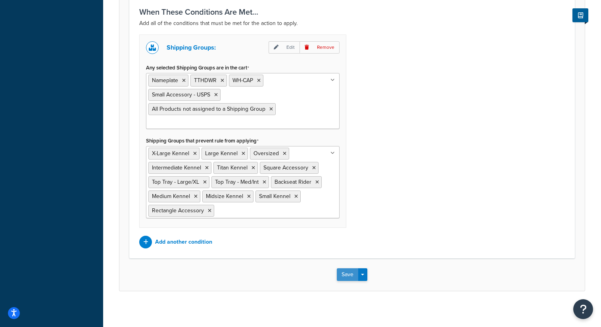
scroll to position [748, 0]
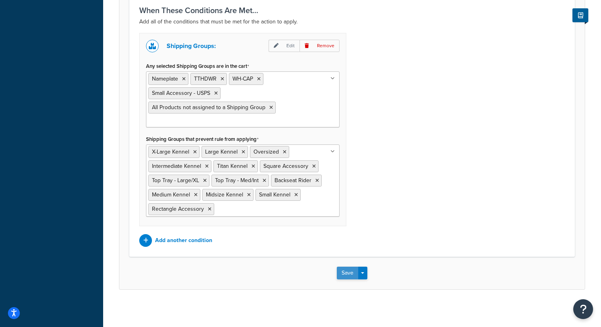
click at [350, 275] on button "Save" at bounding box center [347, 273] width 21 height 13
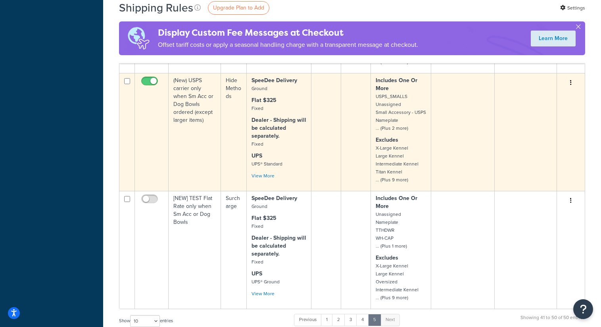
scroll to position [788, 0]
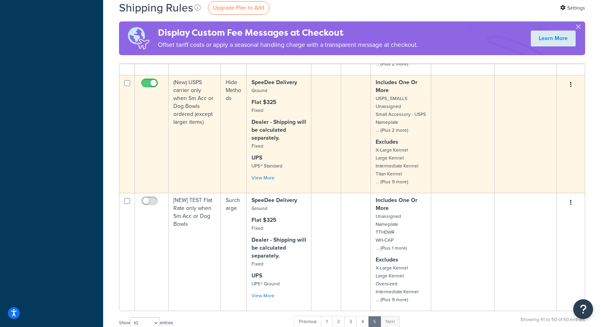
click at [151, 90] on input "checkbox" at bounding box center [151, 85] width 22 height 10
checkbox input "false"
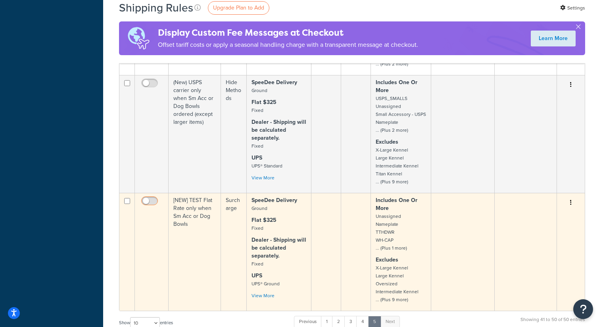
click at [147, 208] on input "checkbox" at bounding box center [151, 203] width 22 height 10
checkbox input "true"
click at [203, 235] on td "[NEW] TEST Flat Rate only when Sm Acc or Dog Bowls" at bounding box center [195, 252] width 52 height 118
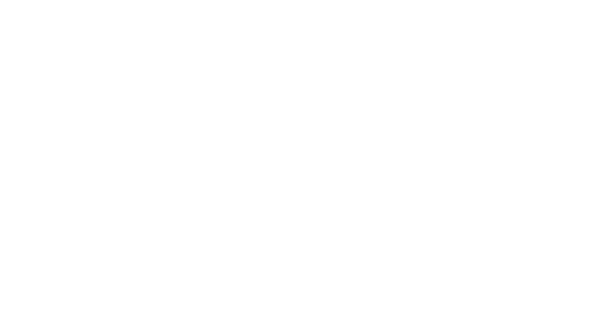
select select "ITEM"
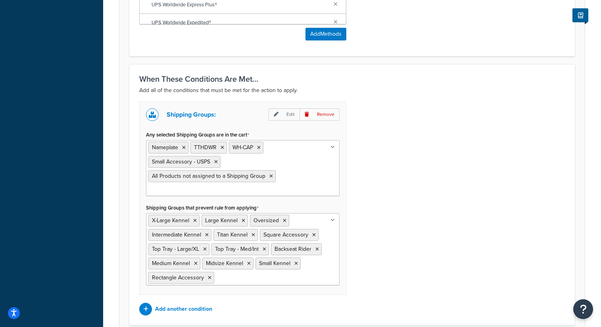
scroll to position [680, 0]
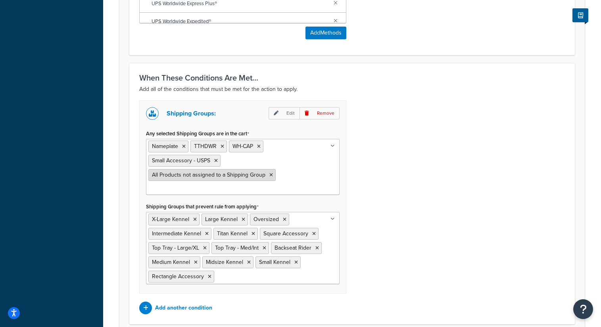
click at [270, 175] on icon at bounding box center [271, 175] width 4 height 5
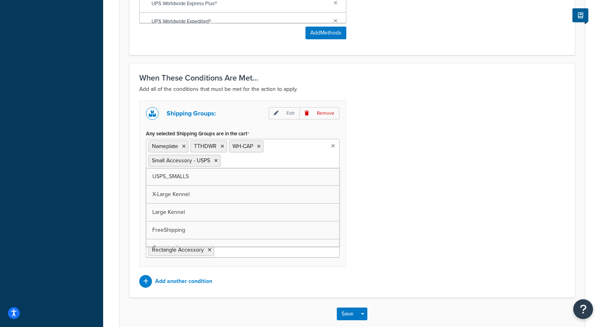
click at [398, 201] on div "Shipping Groups: Edit Remove Any selected Shipping Groups are in the cart Namep…" at bounding box center [352, 193] width 438 height 187
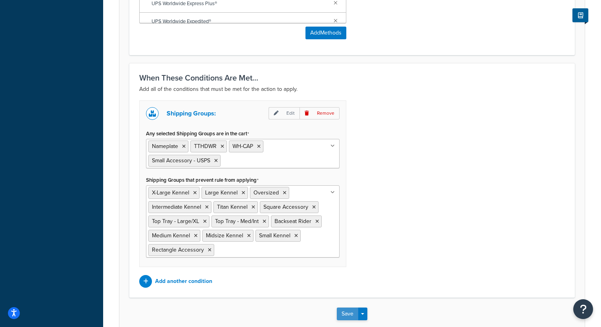
click at [342, 315] on button "Save" at bounding box center [347, 314] width 21 height 13
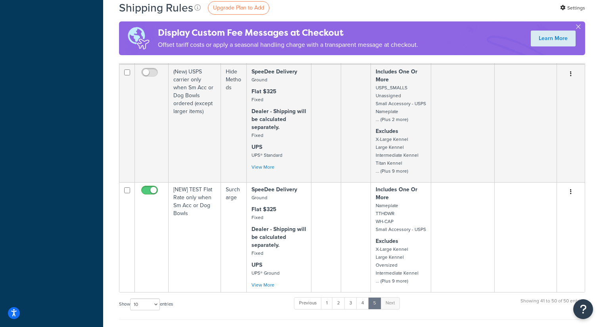
scroll to position [799, 0]
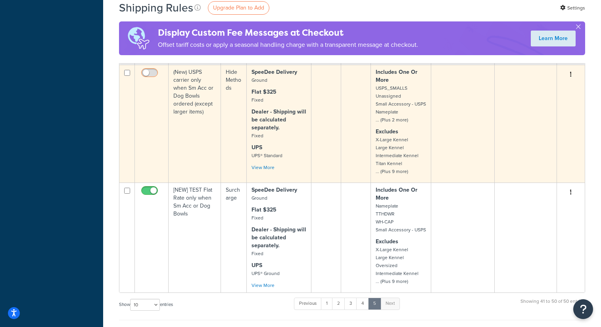
click at [149, 80] on input "checkbox" at bounding box center [151, 75] width 22 height 10
checkbox input "true"
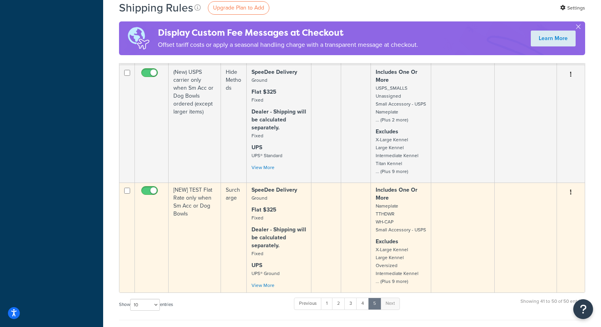
click at [151, 198] on input "checkbox" at bounding box center [151, 193] width 22 height 10
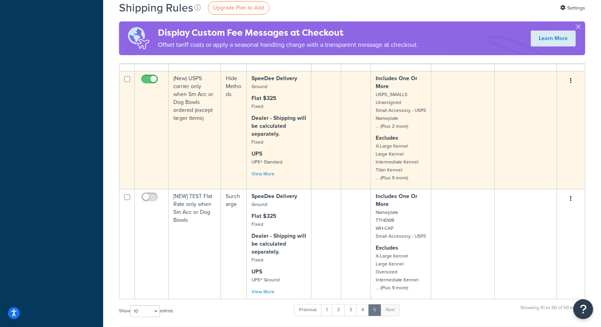
scroll to position [792, 0]
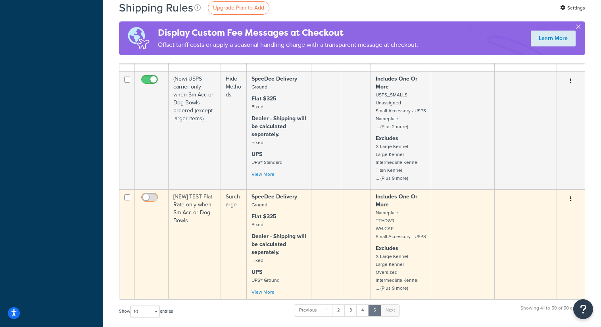
click at [145, 204] on input "checkbox" at bounding box center [151, 199] width 22 height 10
checkbox input "true"
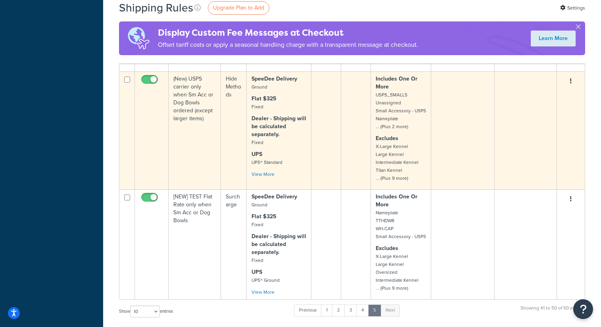
click at [149, 87] on input "checkbox" at bounding box center [151, 82] width 22 height 10
checkbox input "false"
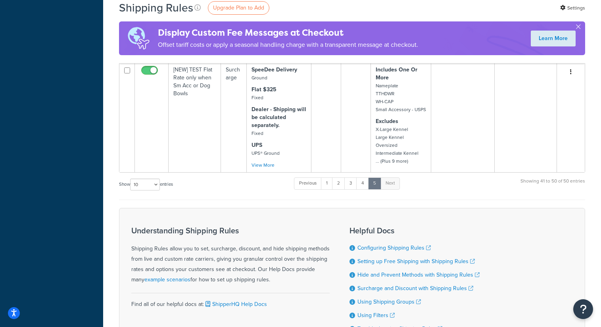
scroll to position [919, 0]
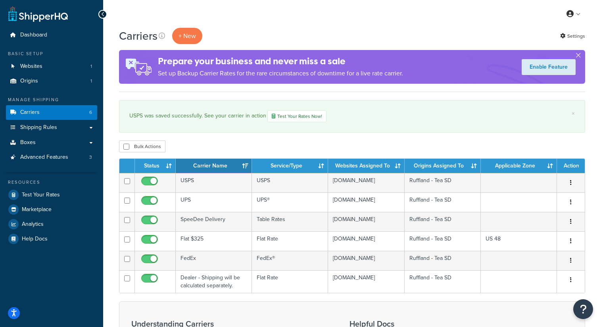
scroll to position [1, 0]
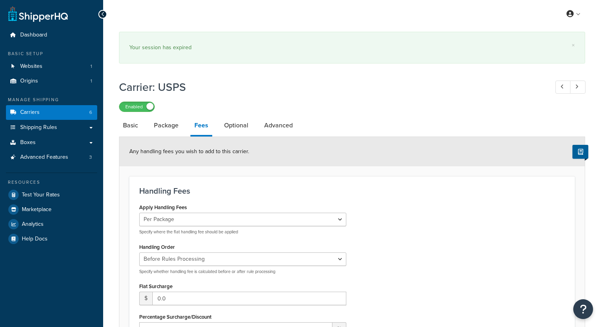
select select "package"
